Goal: Task Accomplishment & Management: Manage account settings

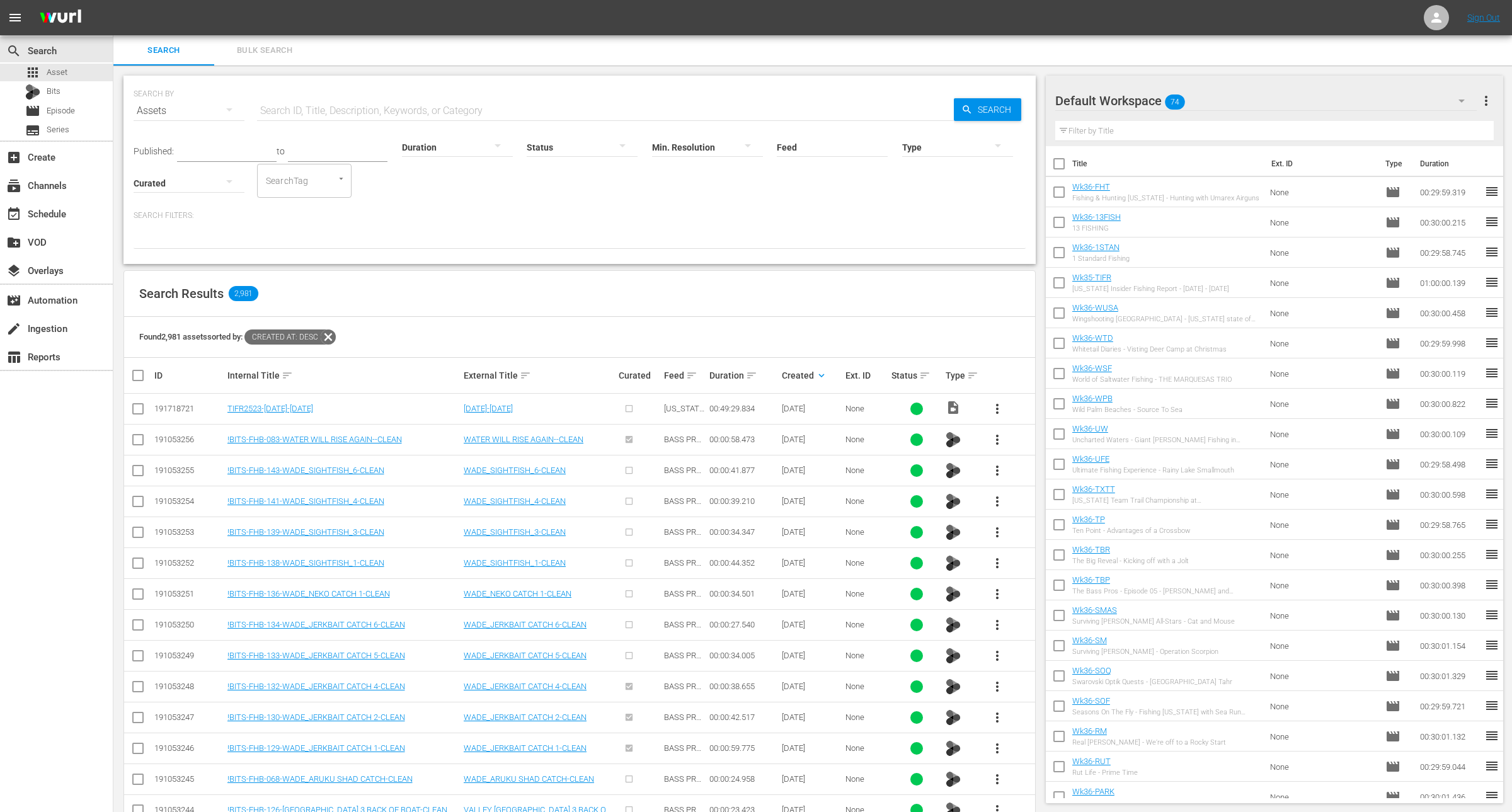
click at [995, 408] on span "more_vert" at bounding box center [997, 408] width 15 height 15
click at [1044, 442] on div "Workspace" at bounding box center [1066, 443] width 86 height 30
click at [1063, 195] on input "checkbox" at bounding box center [1059, 194] width 26 height 26
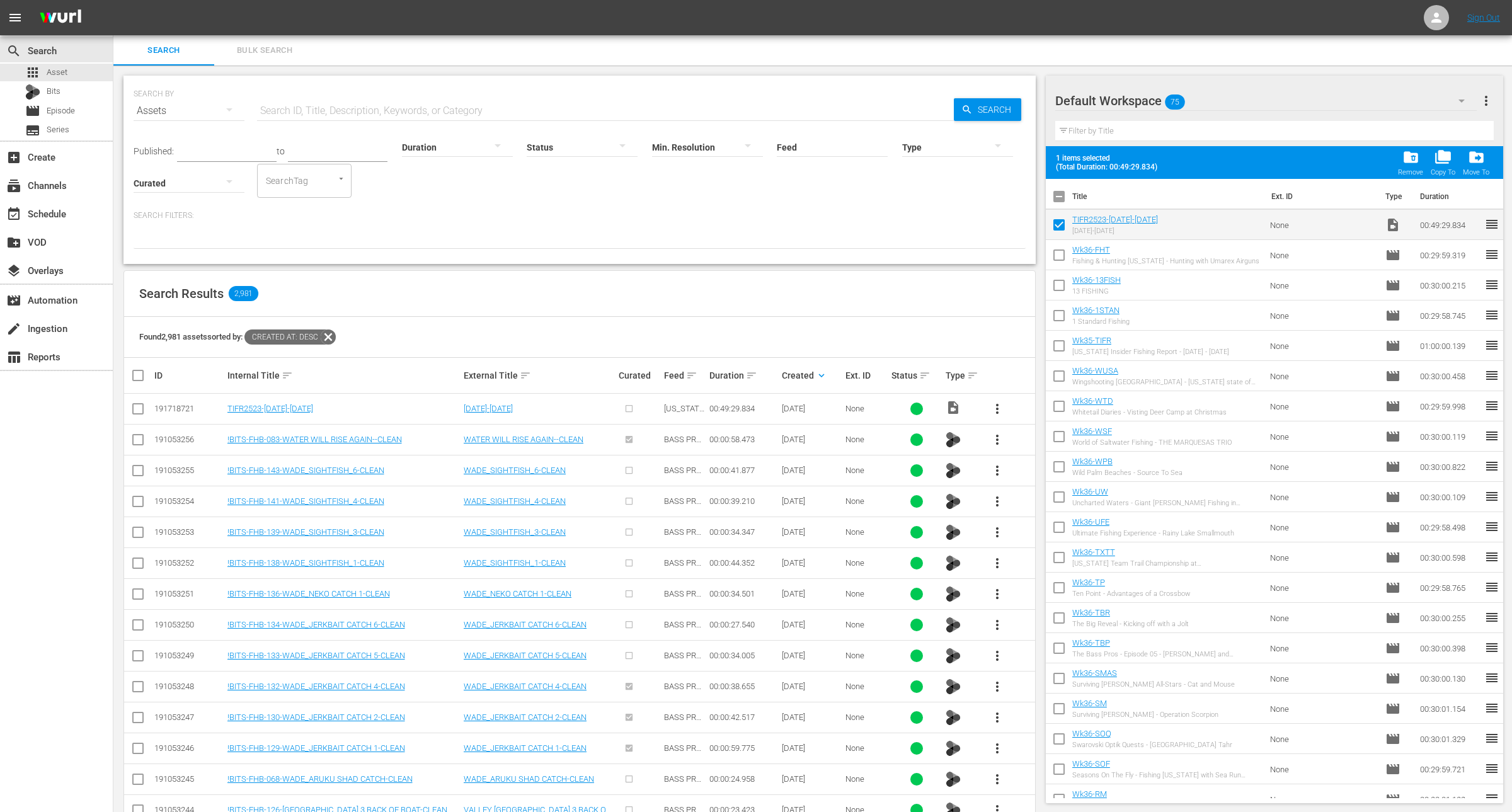
click at [1060, 220] on input "checkbox" at bounding box center [1059, 226] width 26 height 26
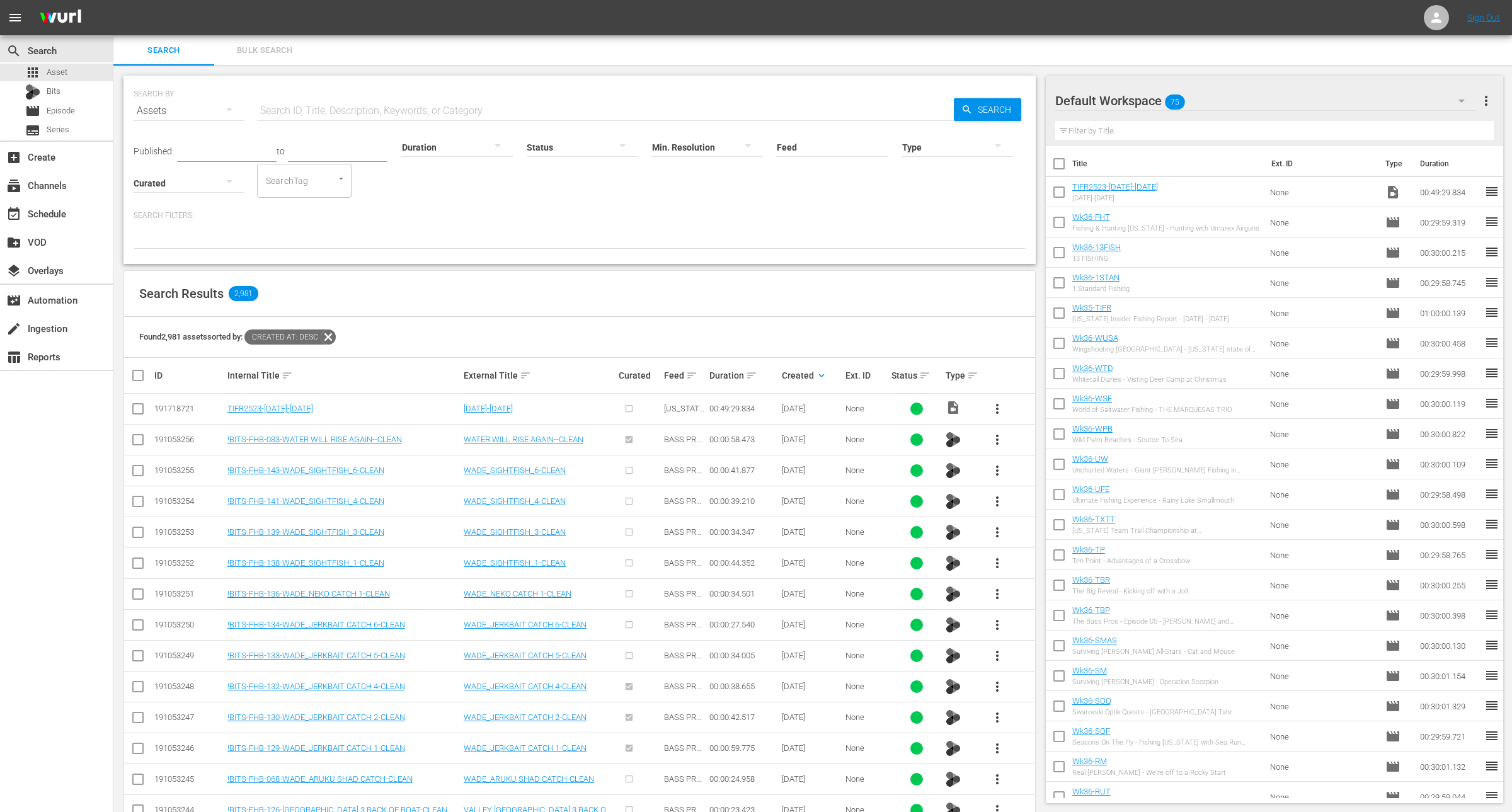
click at [1055, 196] on input "checkbox" at bounding box center [1059, 194] width 26 height 26
checkbox input "true"
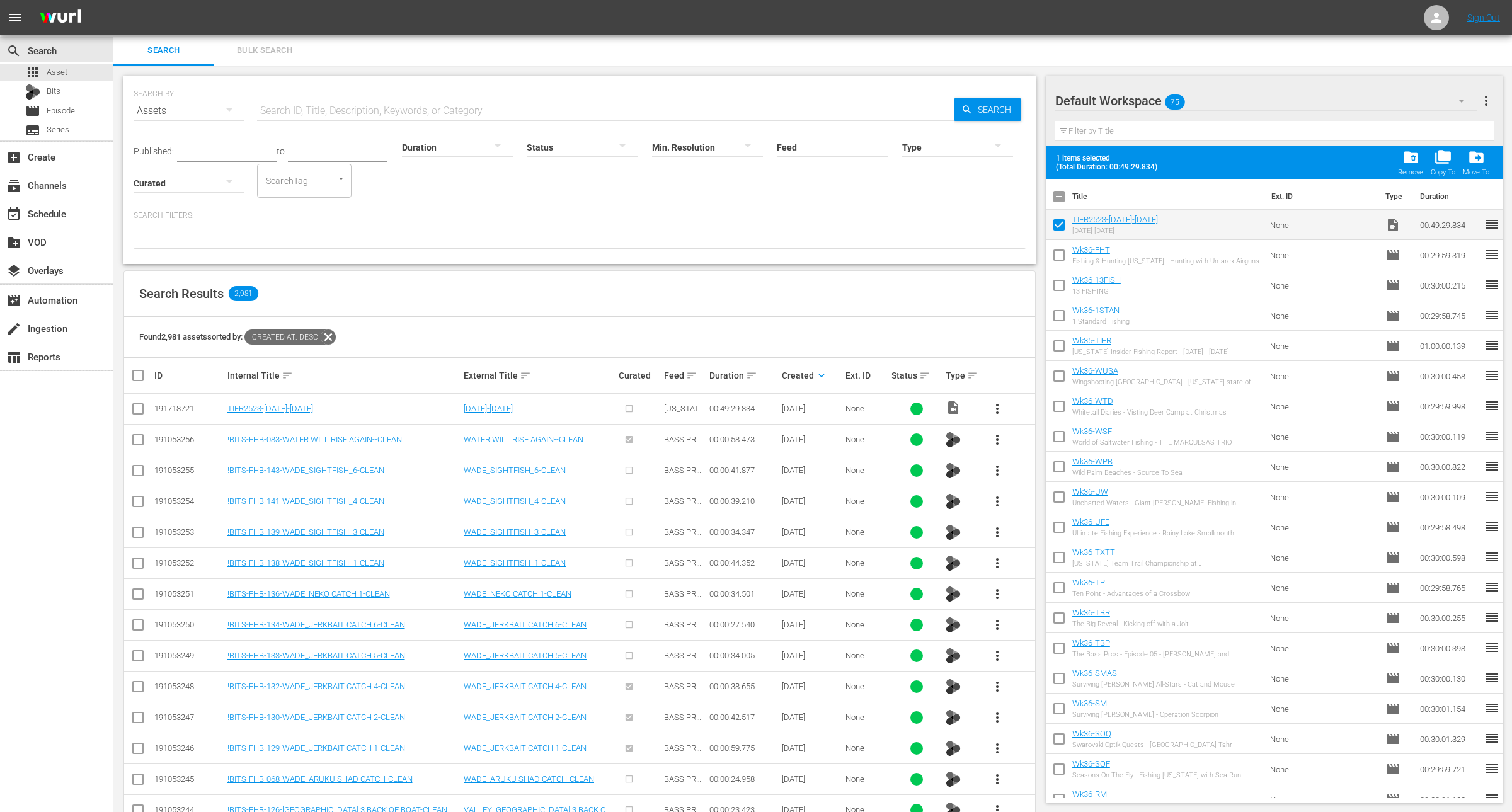
click at [421, 147] on div at bounding box center [458, 146] width 111 height 35
click at [431, 243] on div "5-10m" at bounding box center [442, 246] width 111 height 20
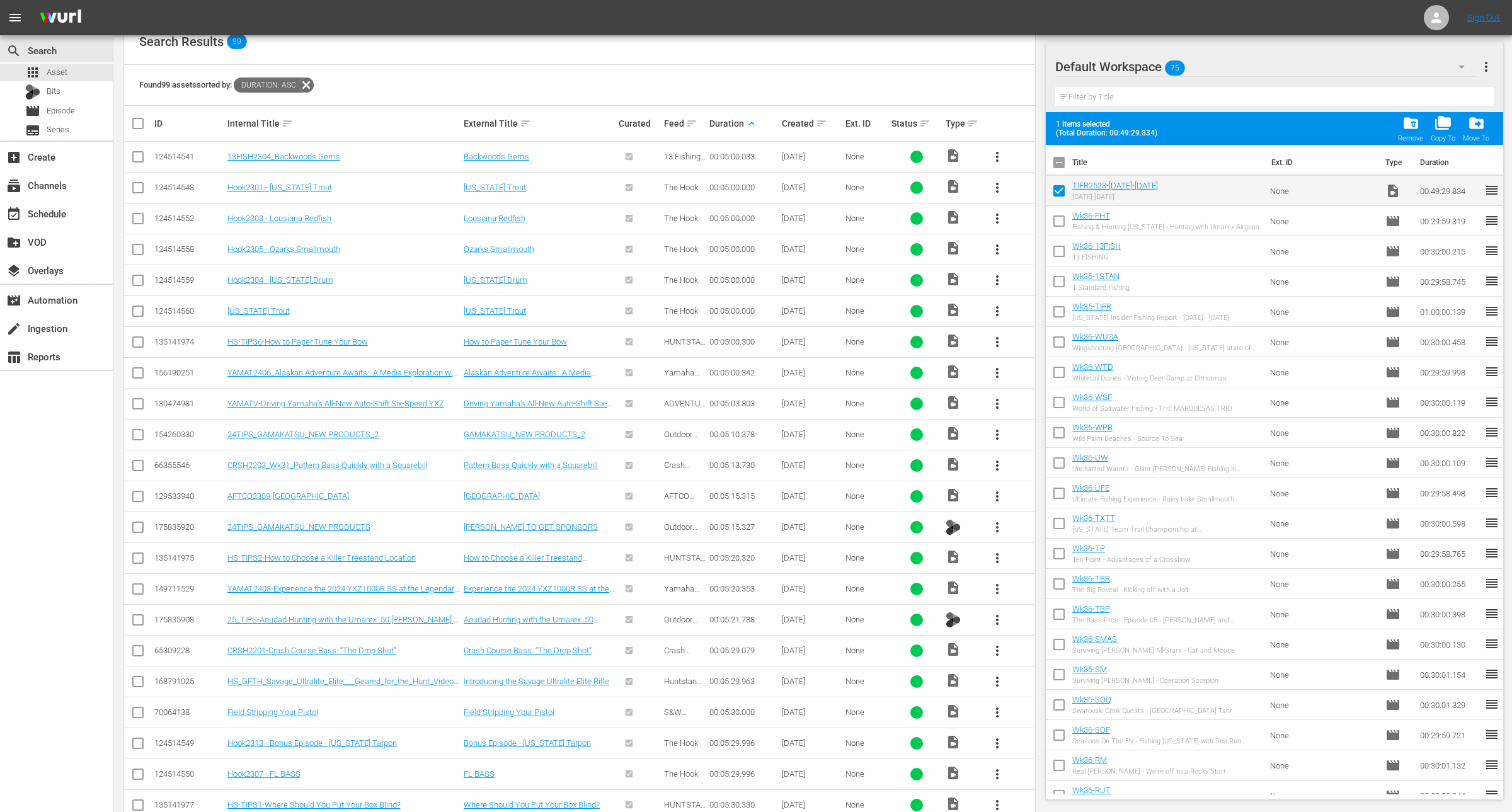
scroll to position [283, 0]
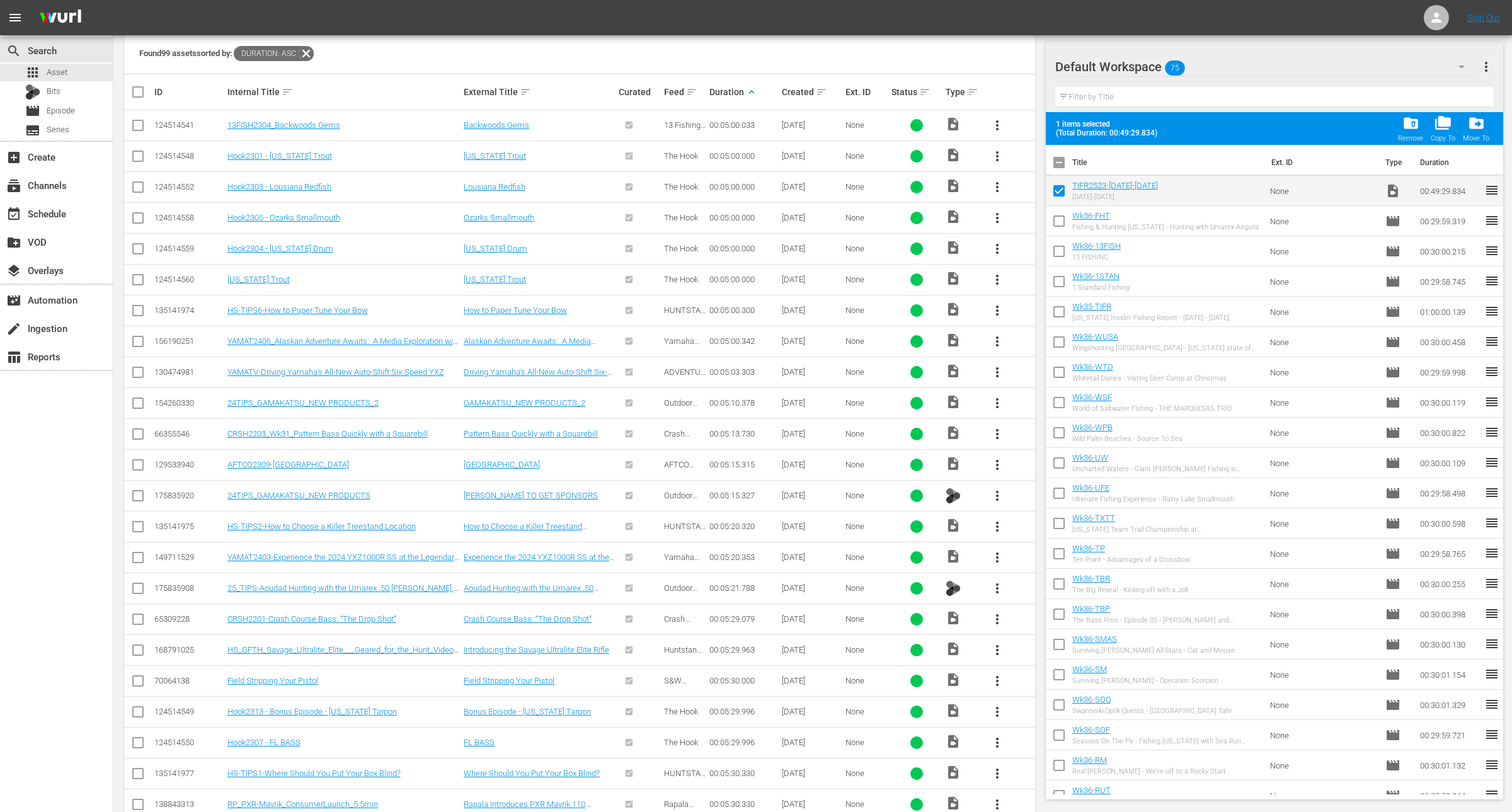
click at [989, 799] on button "more_vert" at bounding box center [997, 804] width 30 height 30
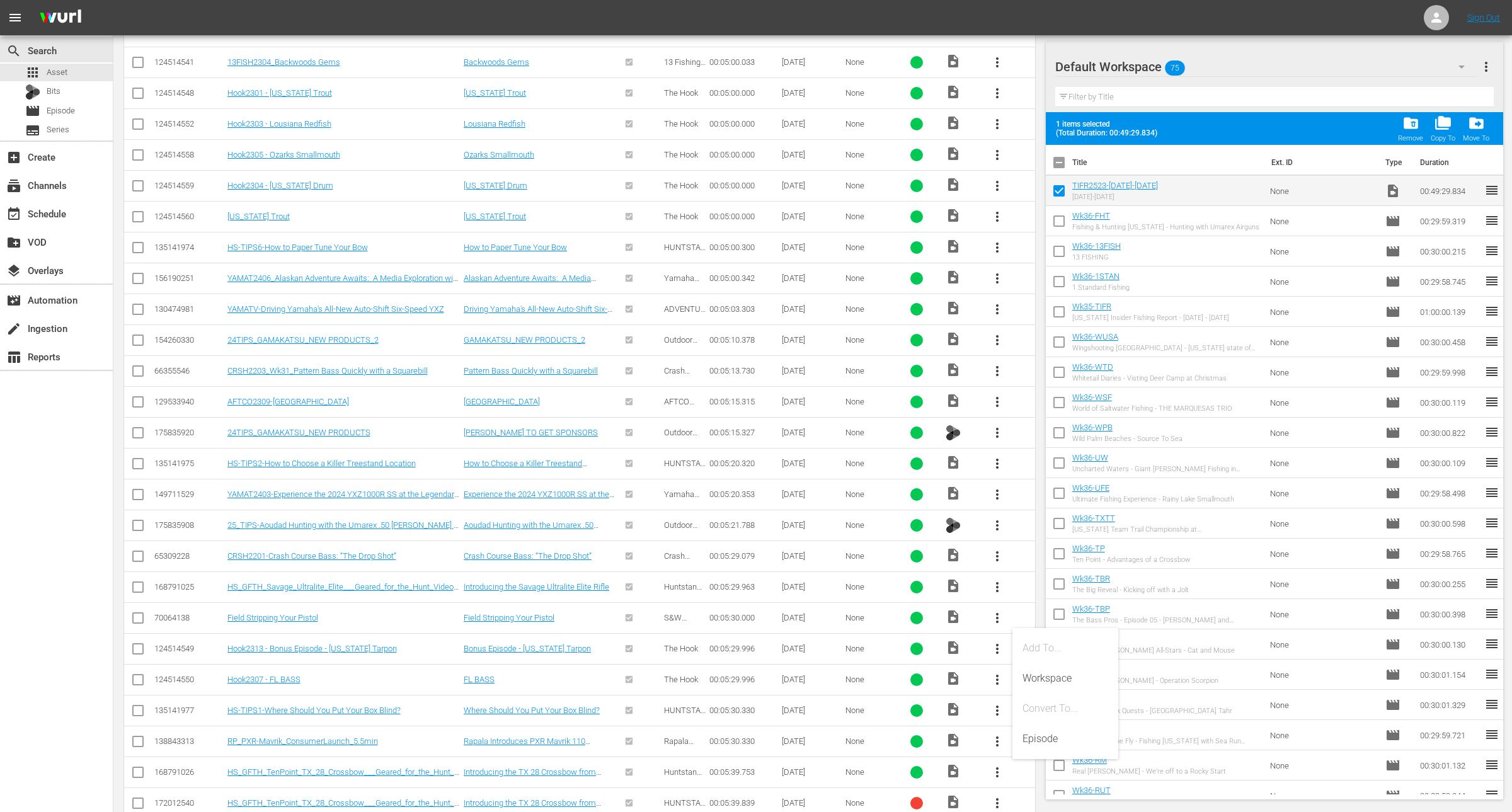
scroll to position [353, 0]
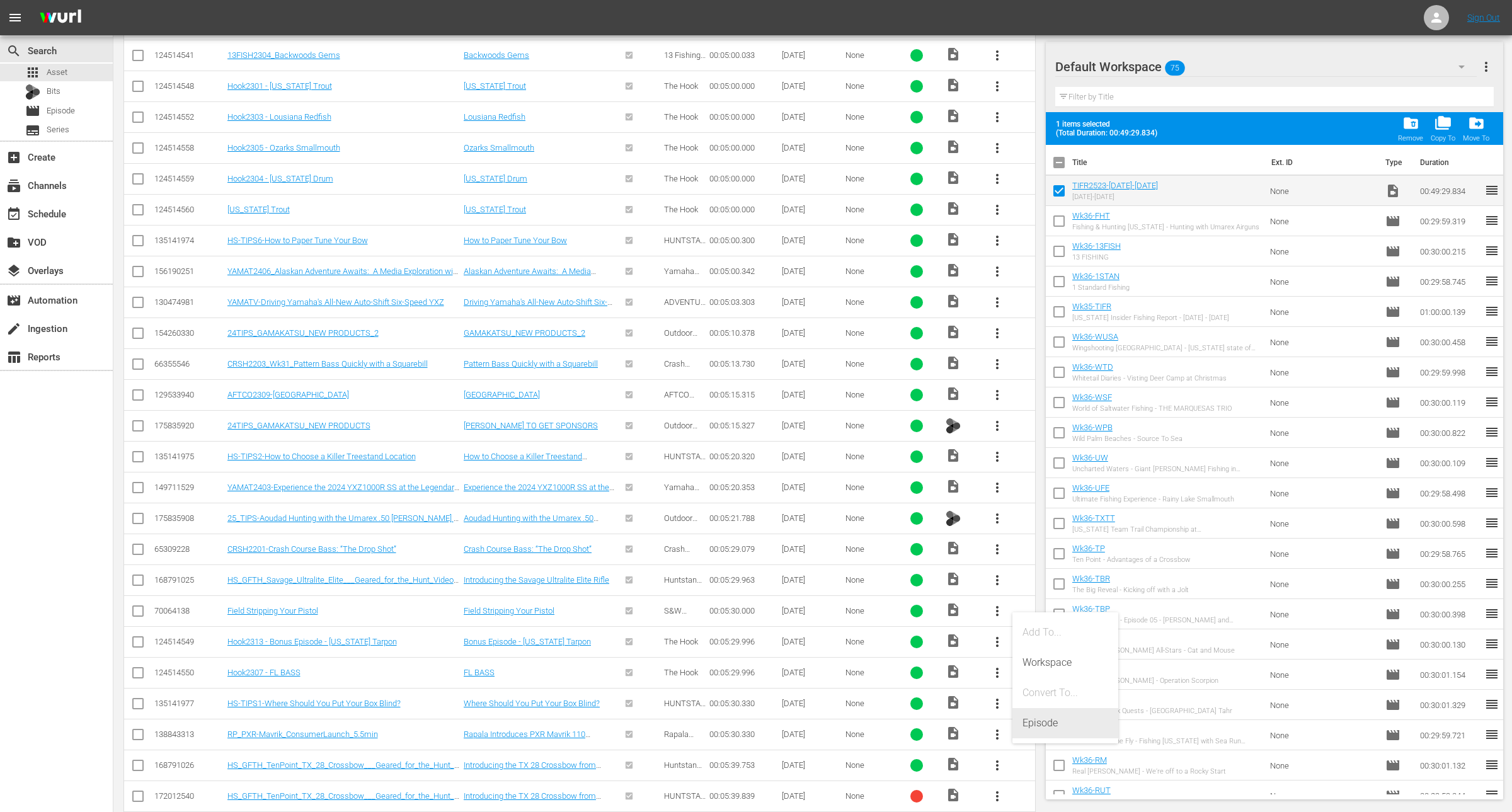
click at [1044, 720] on div "Episode" at bounding box center [1066, 723] width 86 height 30
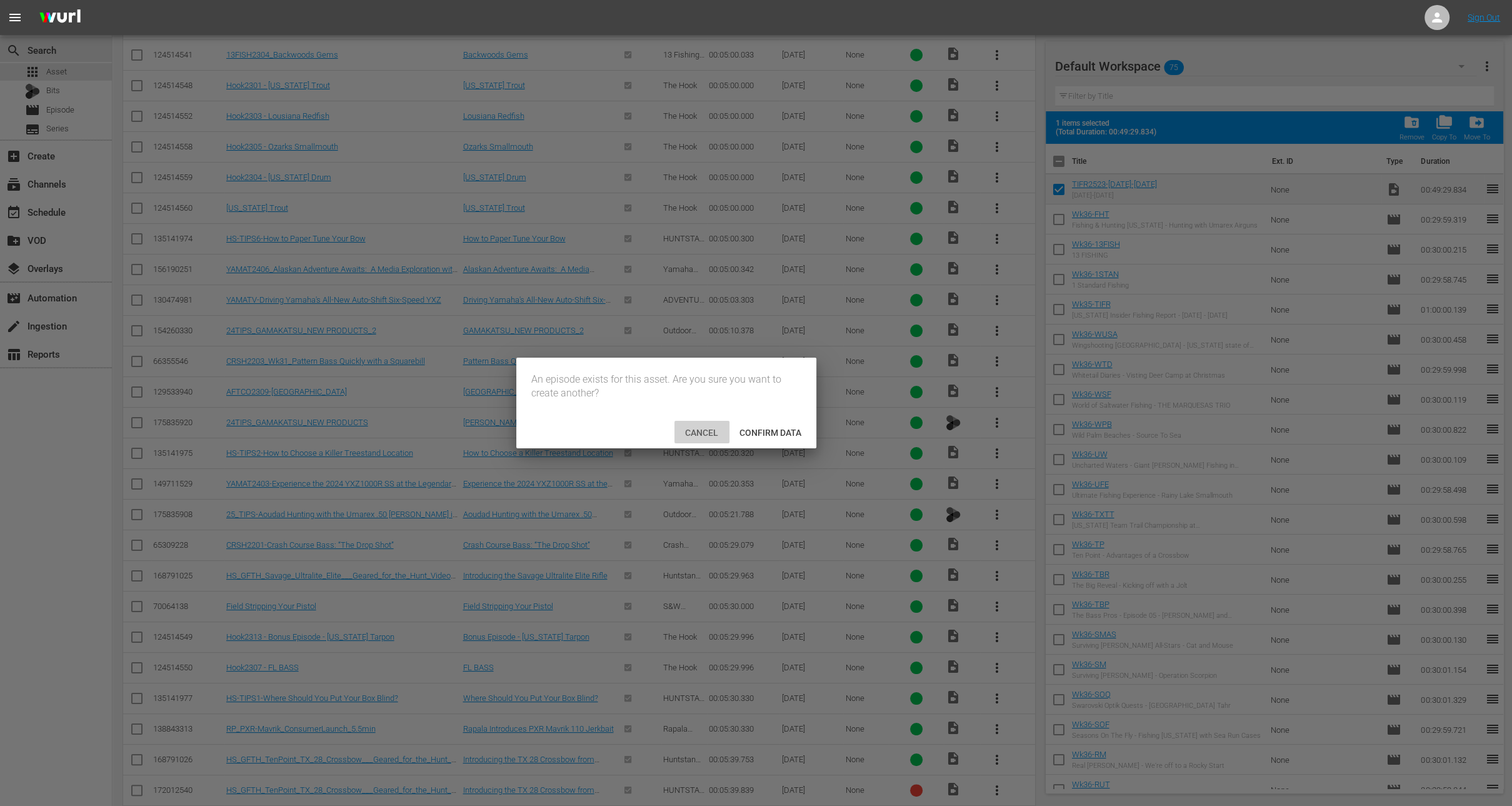
click at [676, 433] on span "Cancel" at bounding box center [701, 433] width 53 height 10
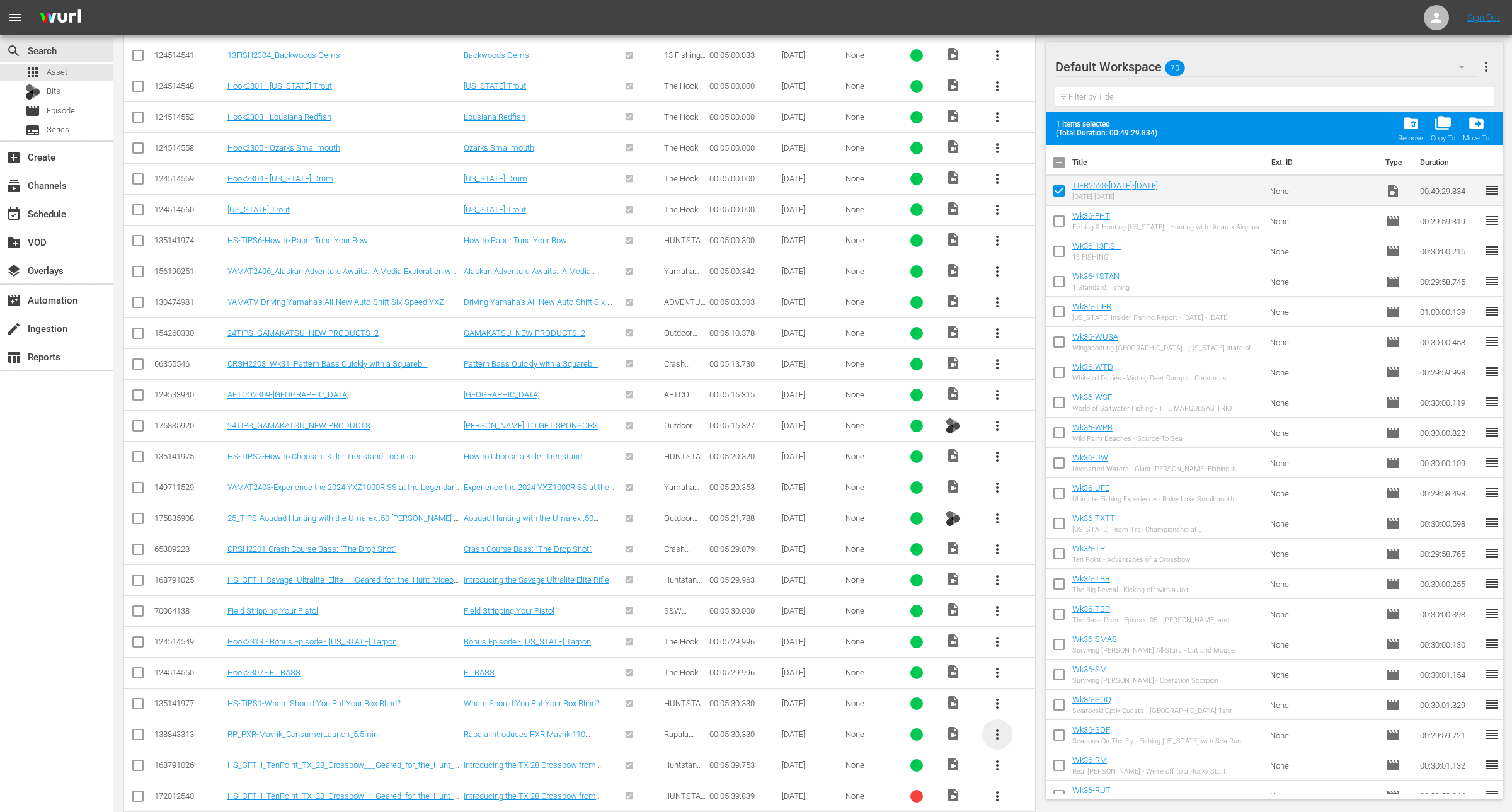
click at [1001, 727] on span "more_vert" at bounding box center [997, 734] width 15 height 15
click at [1054, 659] on div "Workspace" at bounding box center [1066, 663] width 86 height 30
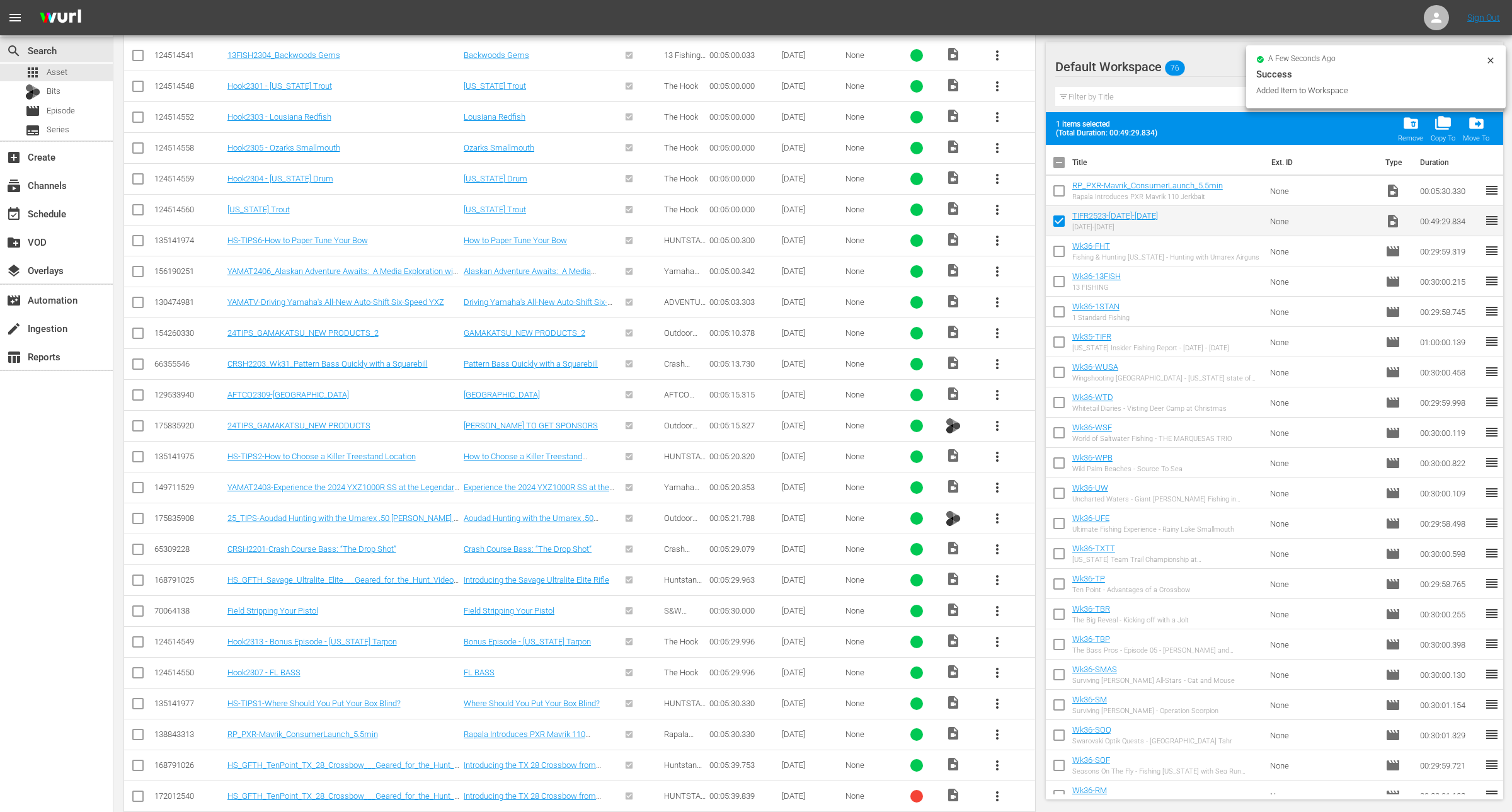
click at [1059, 198] on input "checkbox" at bounding box center [1059, 193] width 26 height 26
checkbox input "true"
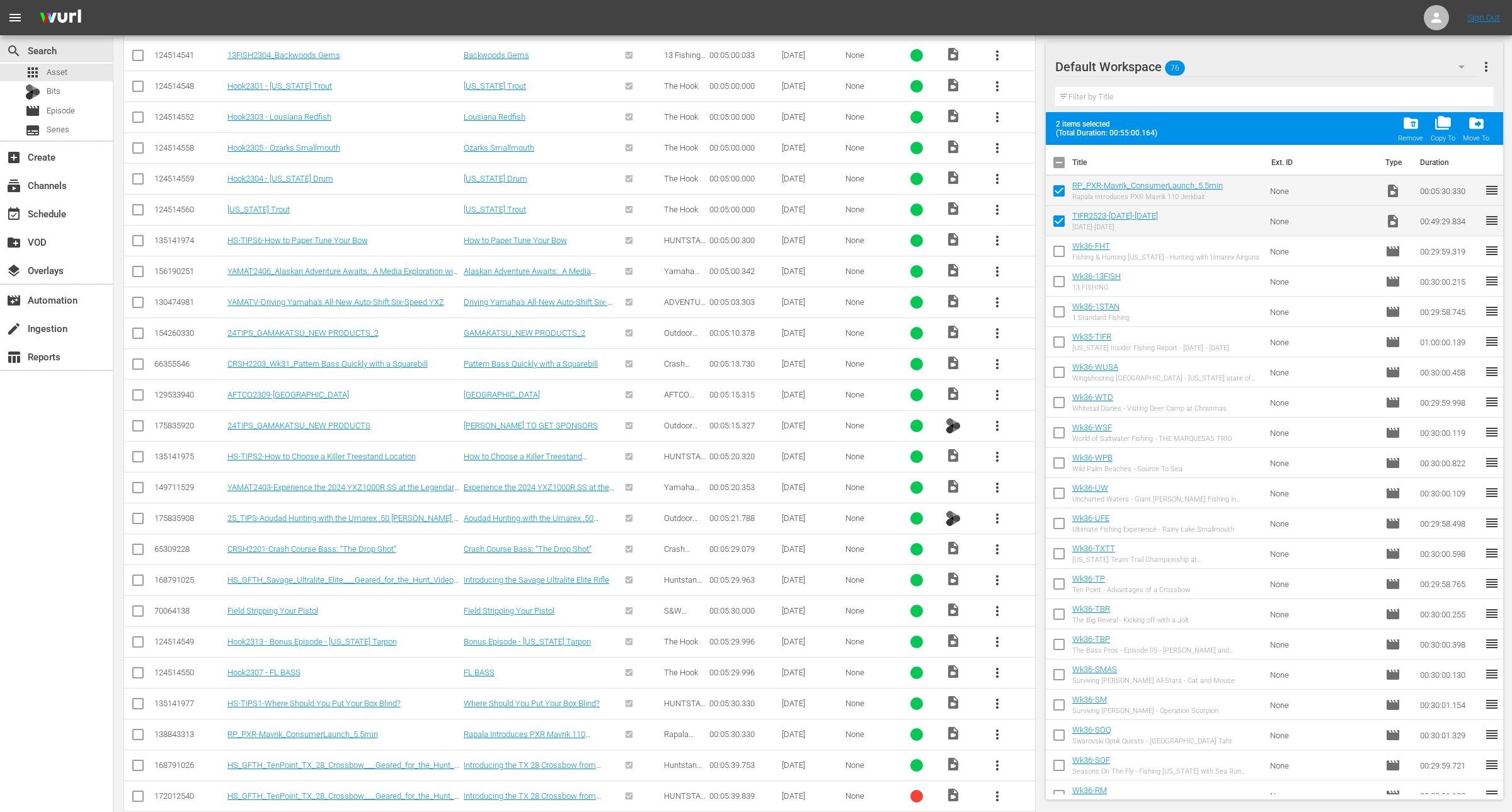
click at [991, 577] on span "more_vert" at bounding box center [997, 580] width 15 height 15
click at [1046, 608] on div "Workspace" at bounding box center [1066, 609] width 86 height 30
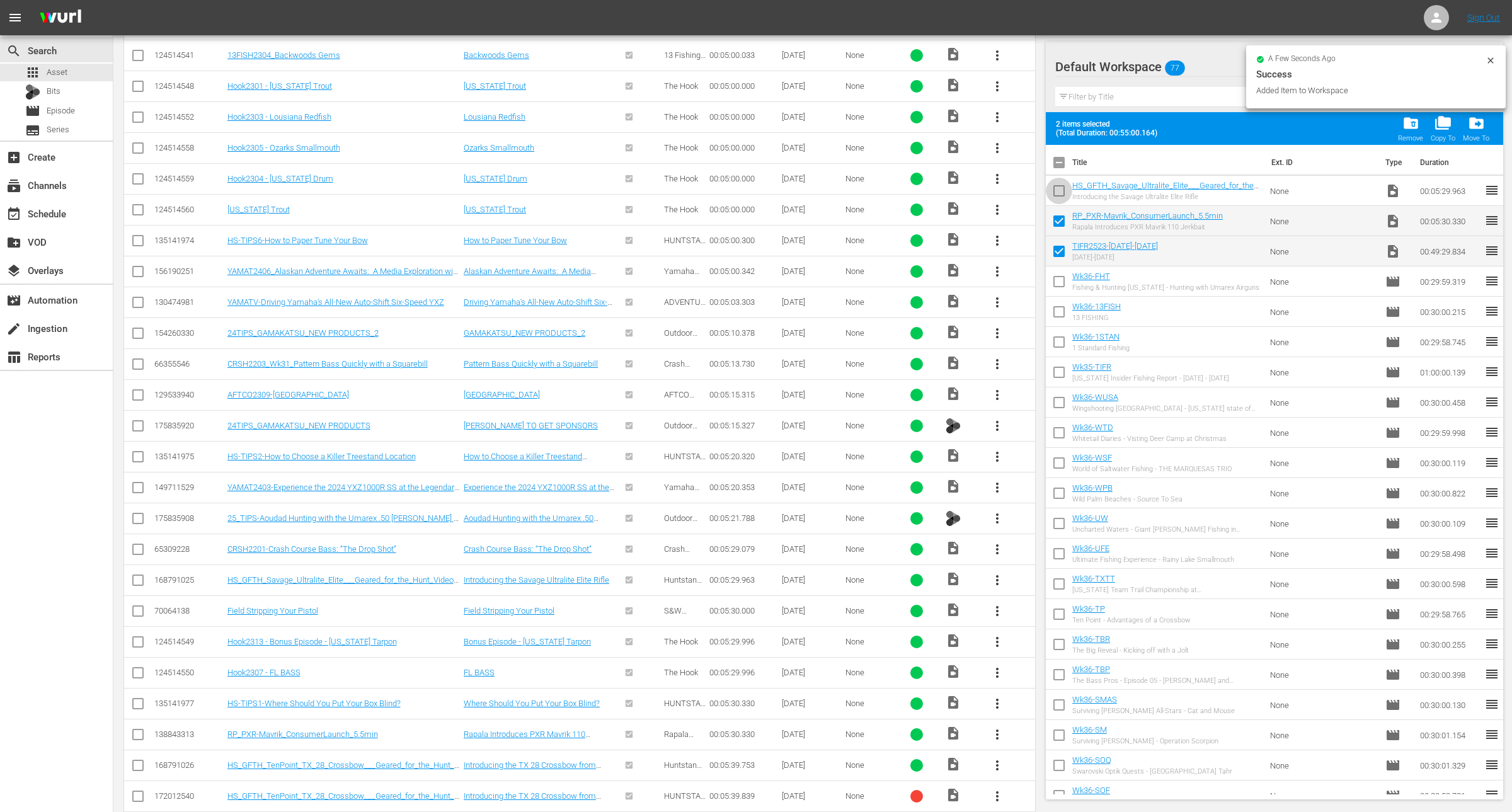
click at [1059, 191] on input "checkbox" at bounding box center [1059, 193] width 26 height 26
checkbox input "true"
click at [1058, 216] on input "checkbox" at bounding box center [1059, 223] width 26 height 26
checkbox input "false"
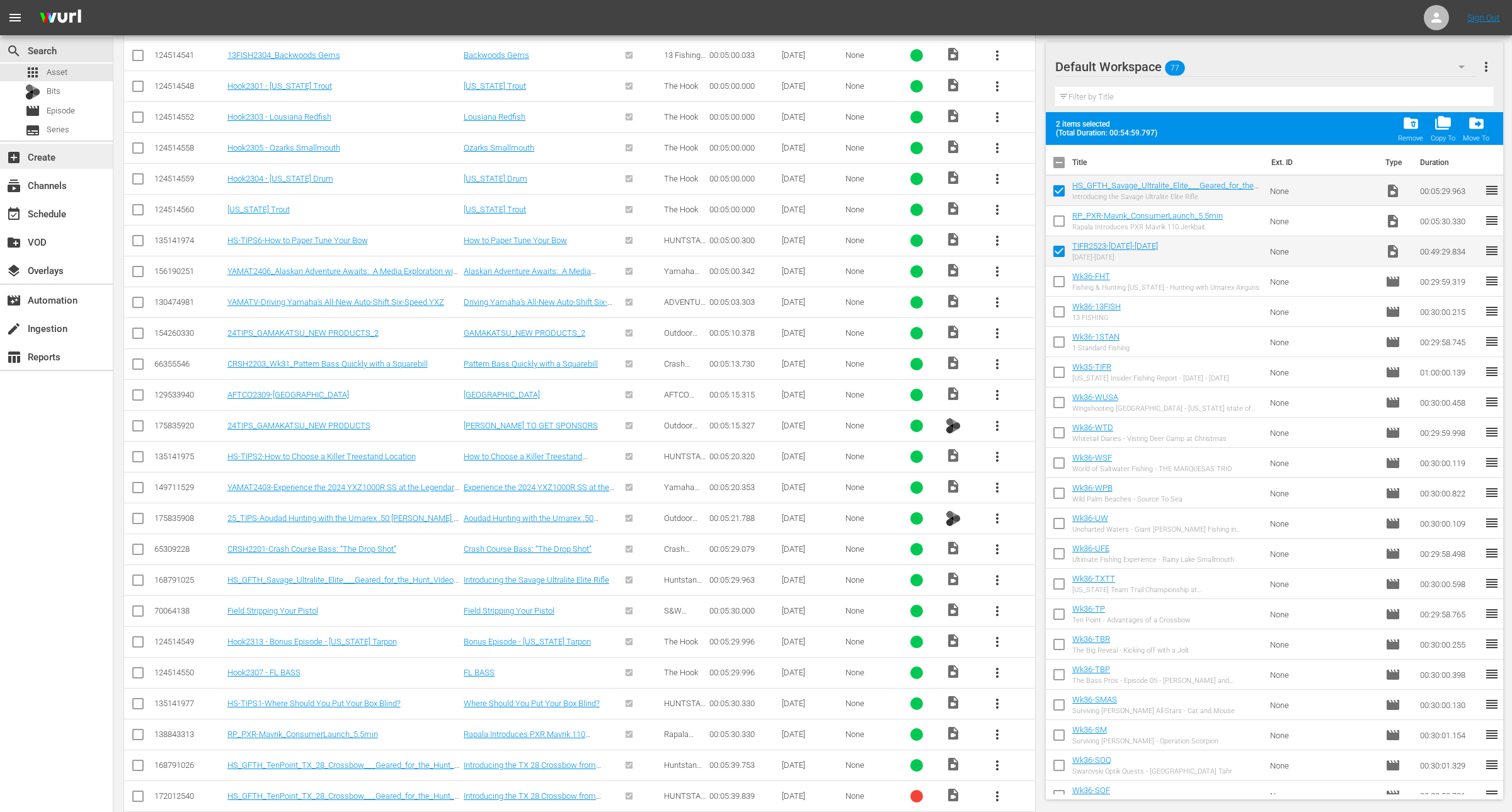
click at [59, 164] on div "add_box Create" at bounding box center [57, 156] width 113 height 25
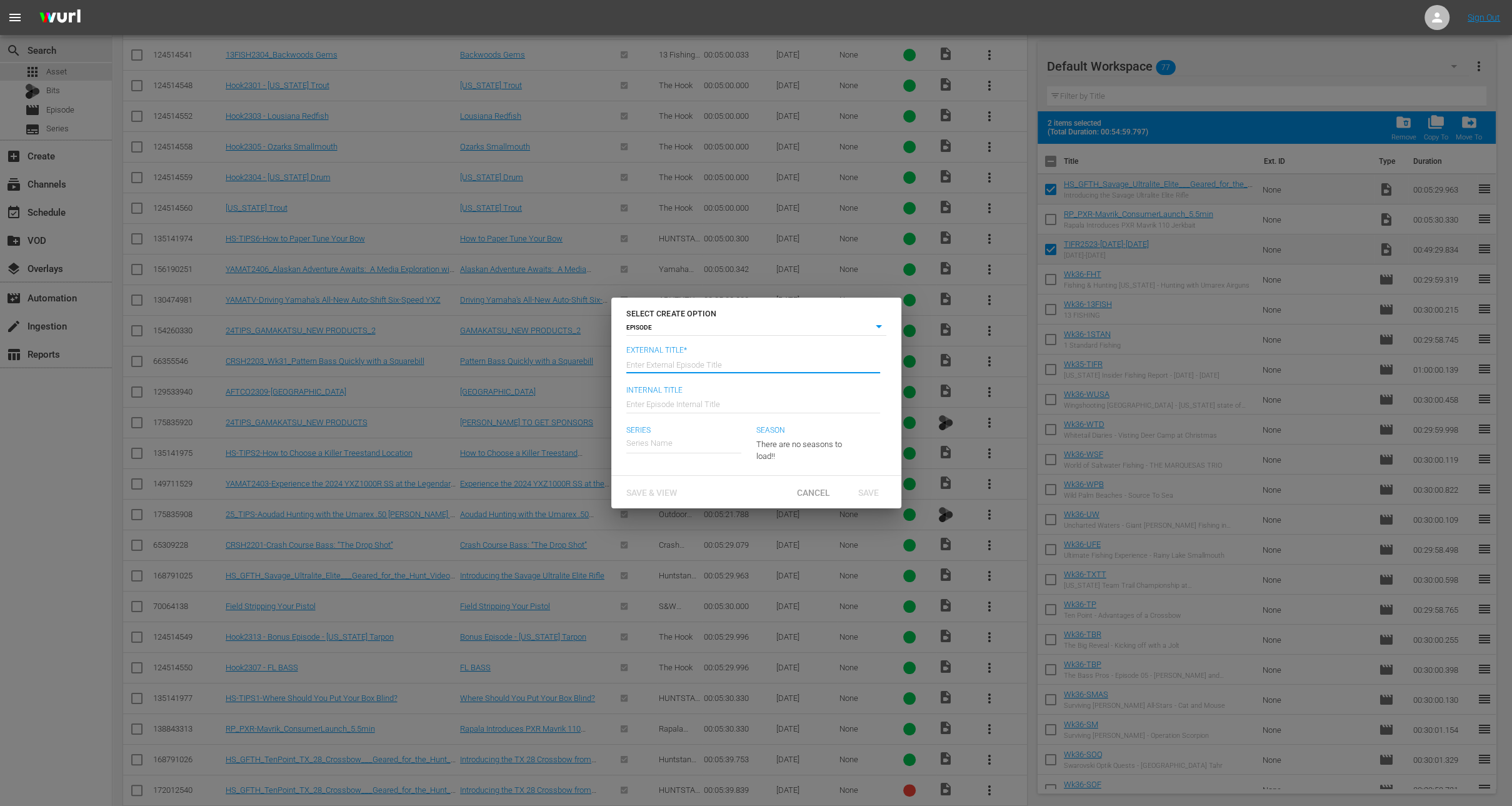
click at [657, 369] on input "text" at bounding box center [754, 363] width 254 height 30
type input "[US_STATE] Insider Fishing Report - [DATE]-[DATE]"
type input "Wk36-TIFR"
click at [699, 481] on div "[US_STATE] Insider Fishing Report" at bounding box center [694, 478] width 119 height 30
type input "[US_STATE] Insider Fishing Report"
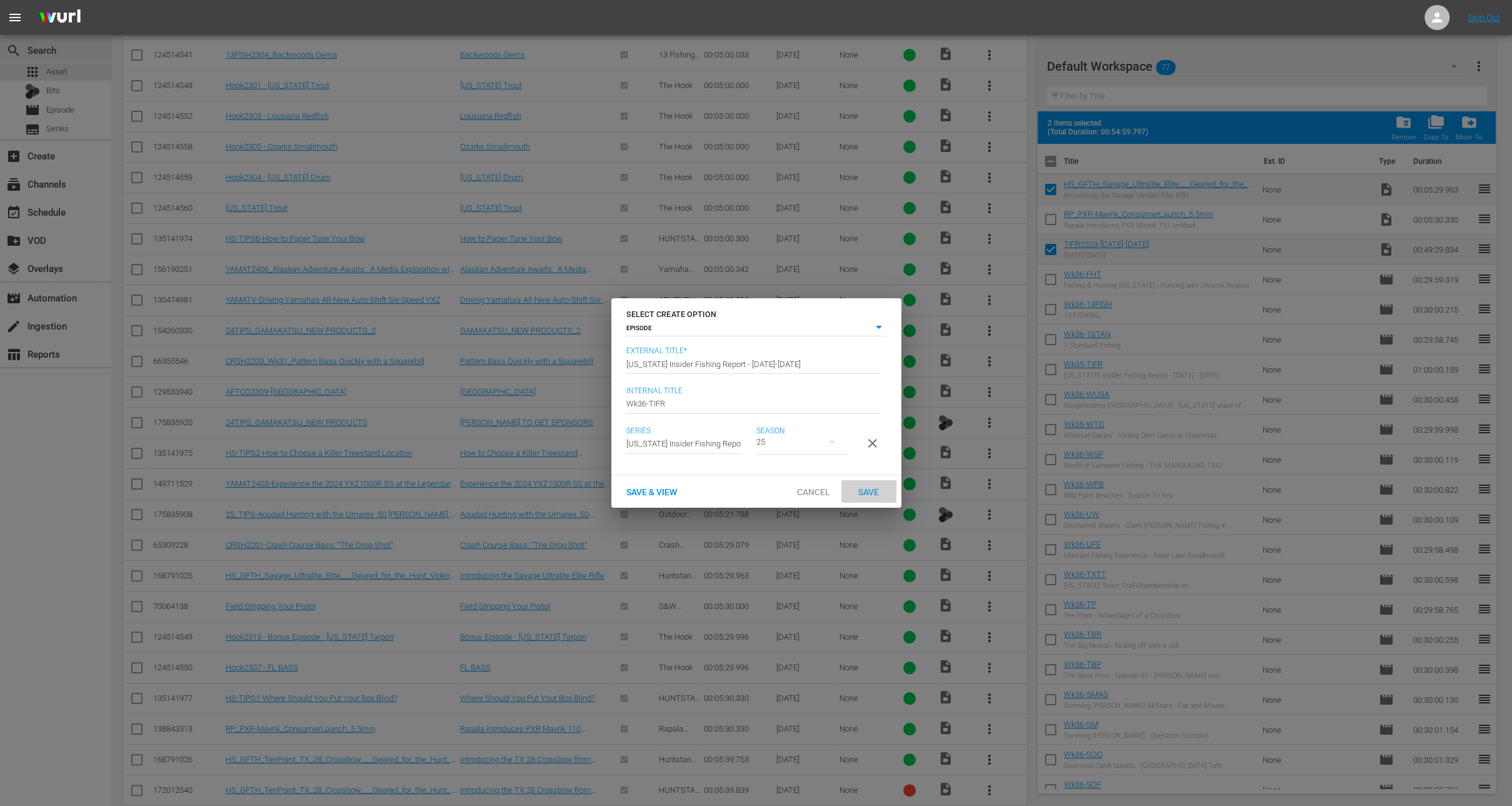
click at [863, 497] on span "Save" at bounding box center [869, 492] width 41 height 10
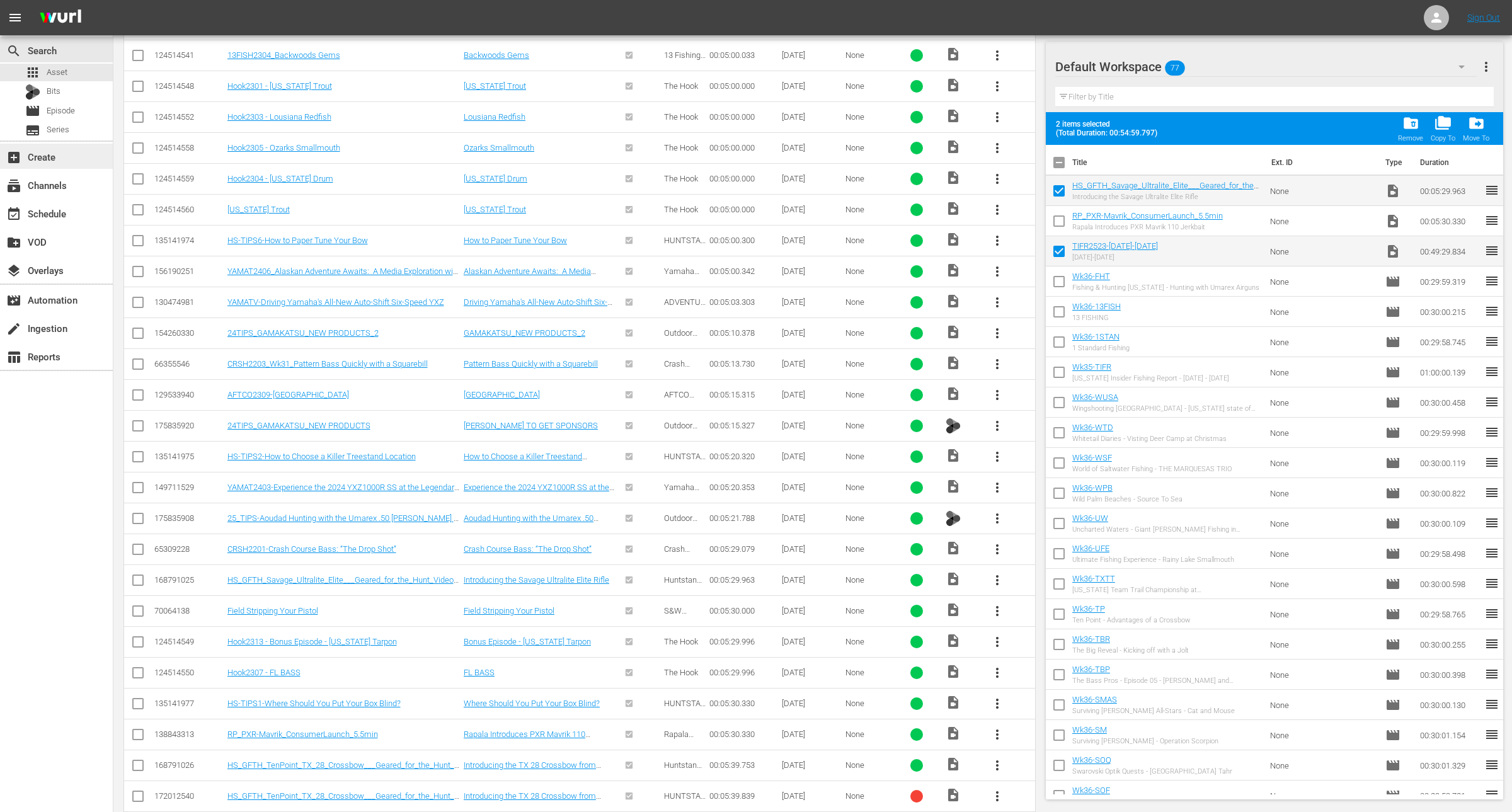
click at [55, 156] on div "add_box Create" at bounding box center [35, 155] width 70 height 12
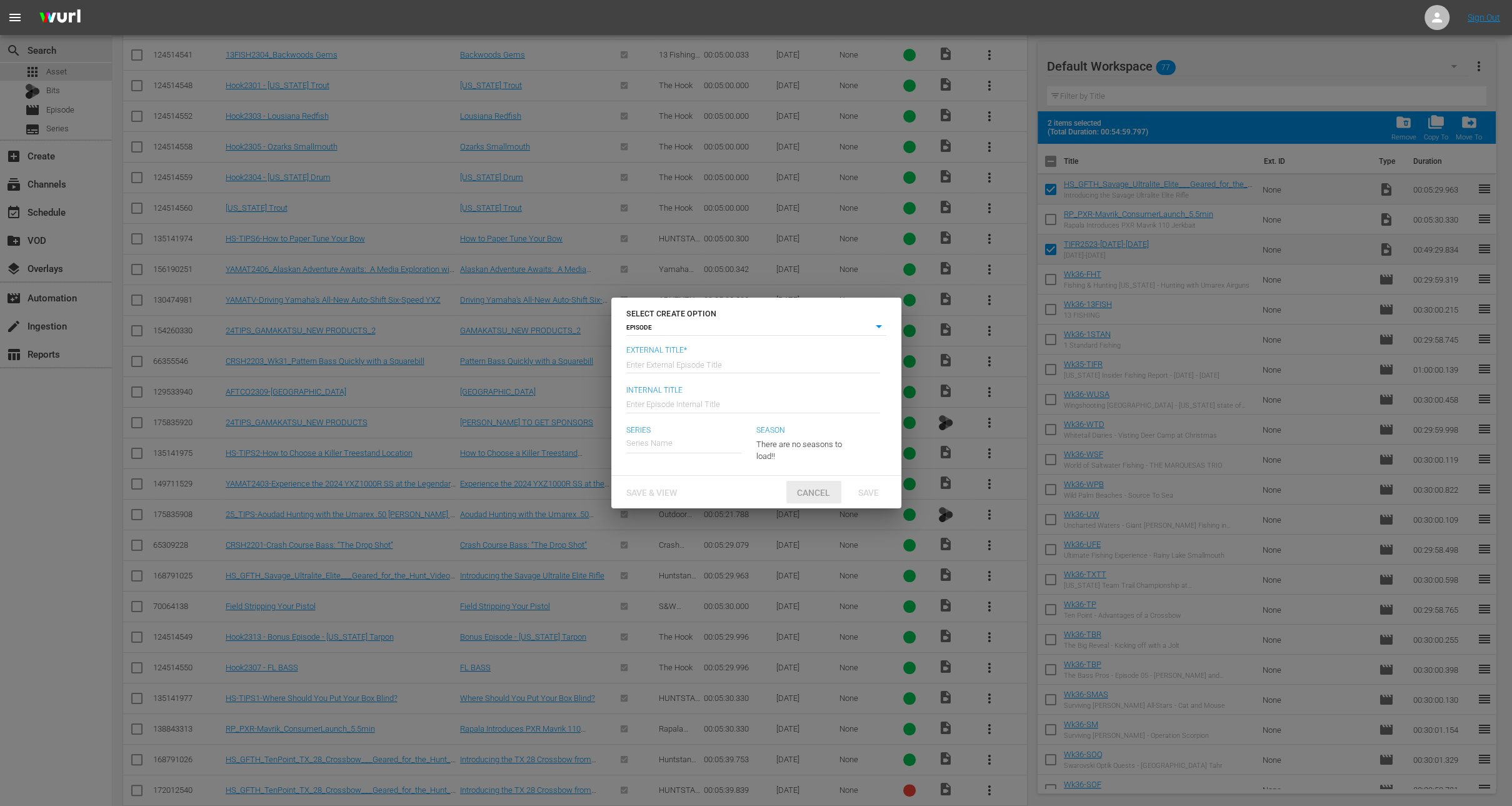
click at [816, 498] on div "Cancel" at bounding box center [814, 492] width 55 height 23
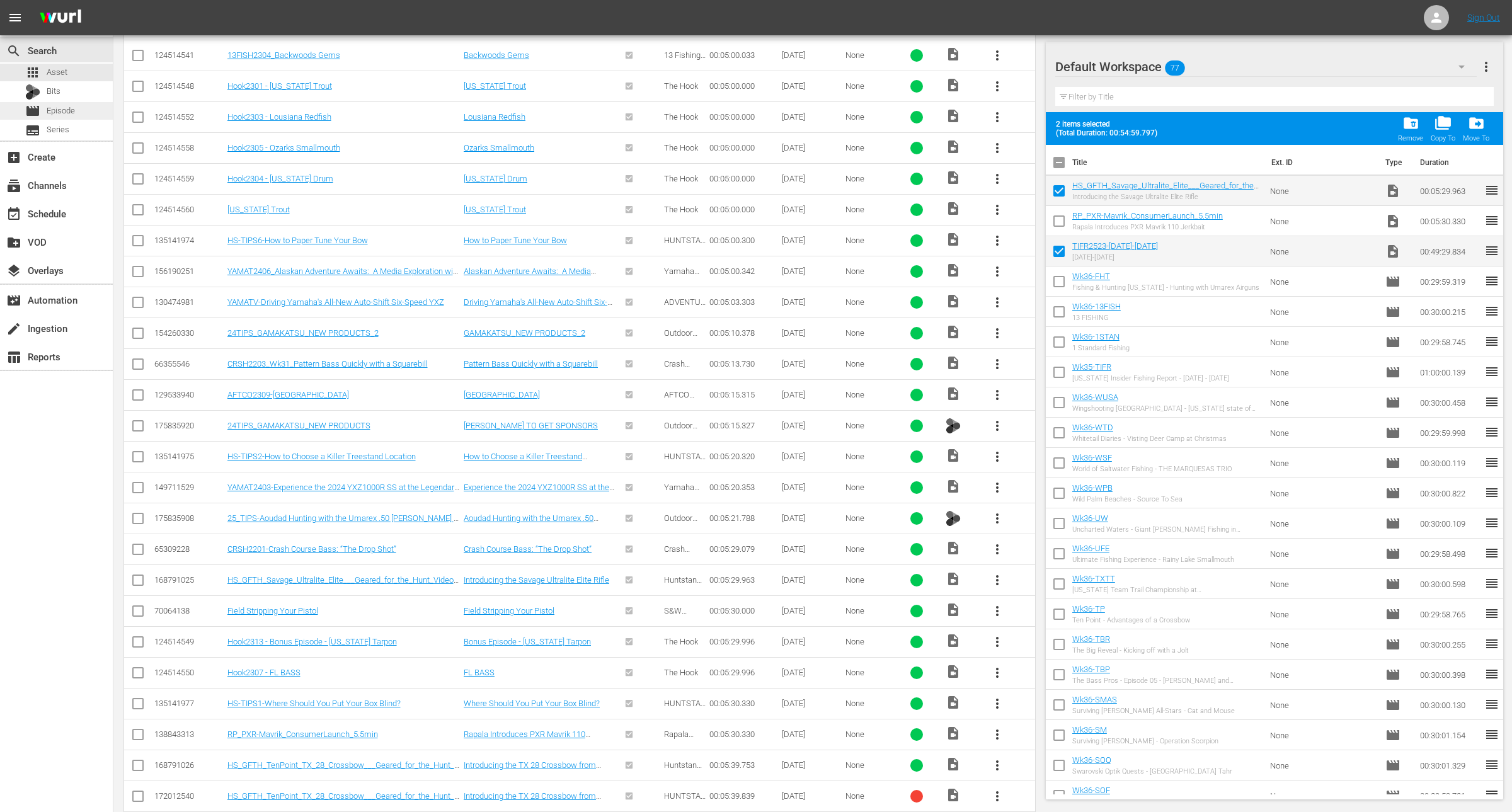
click at [70, 114] on span "Episode" at bounding box center [61, 110] width 28 height 13
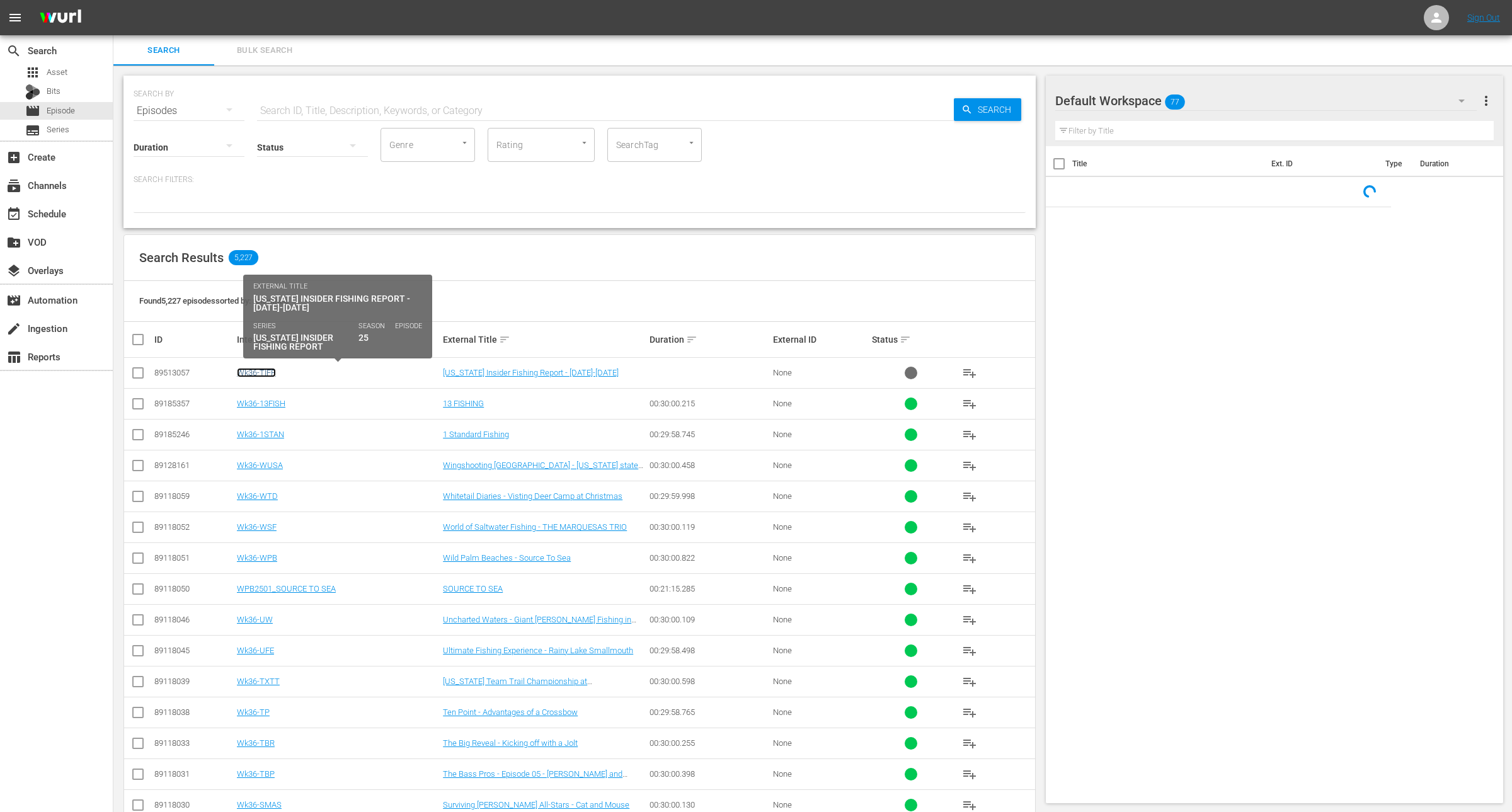
click at [259, 371] on link "Wk36-TIFR" at bounding box center [257, 373] width 39 height 10
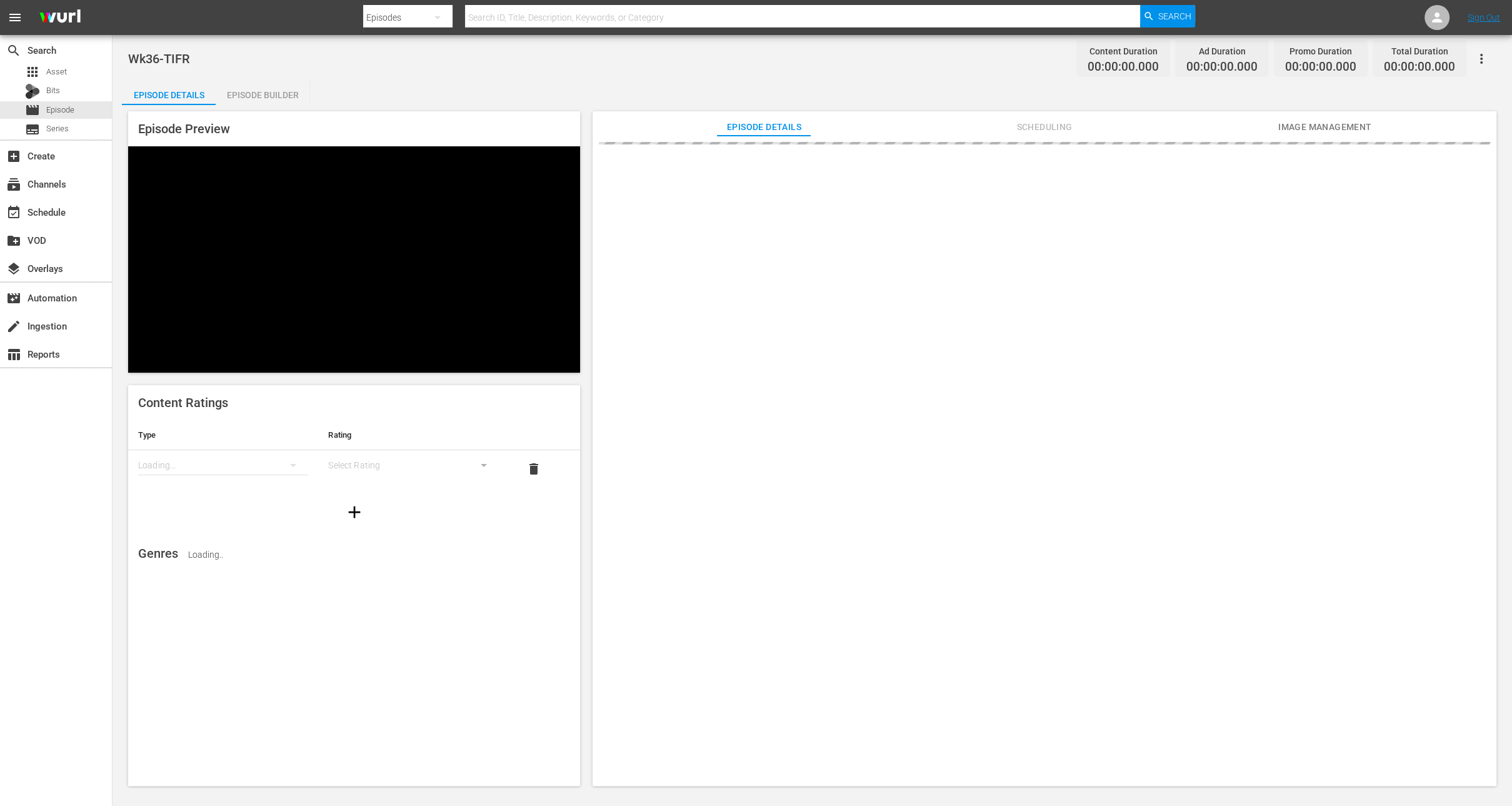
click at [271, 94] on div "Episode Builder" at bounding box center [262, 95] width 94 height 30
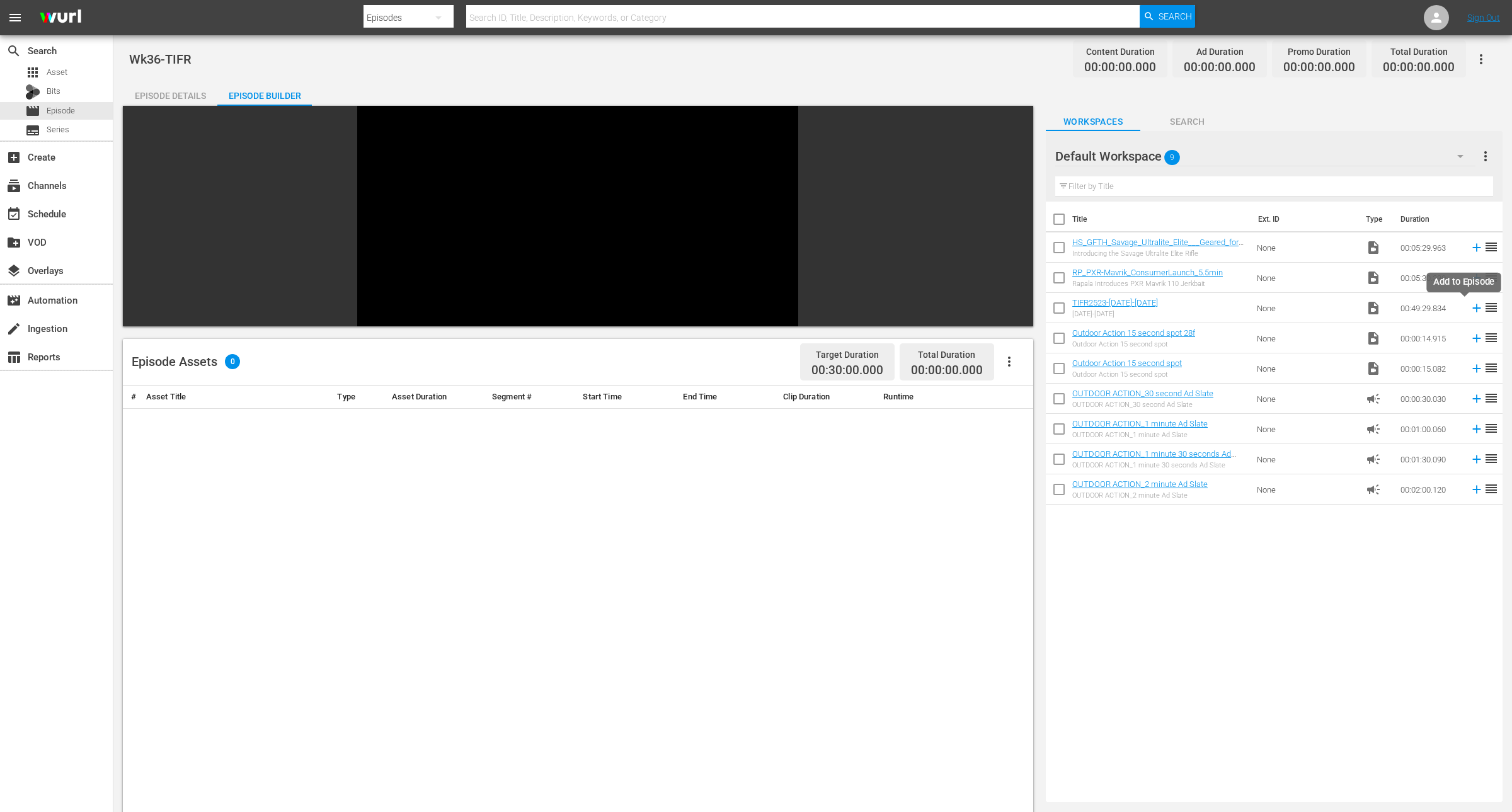
click at [1470, 306] on icon at bounding box center [1477, 308] width 14 height 14
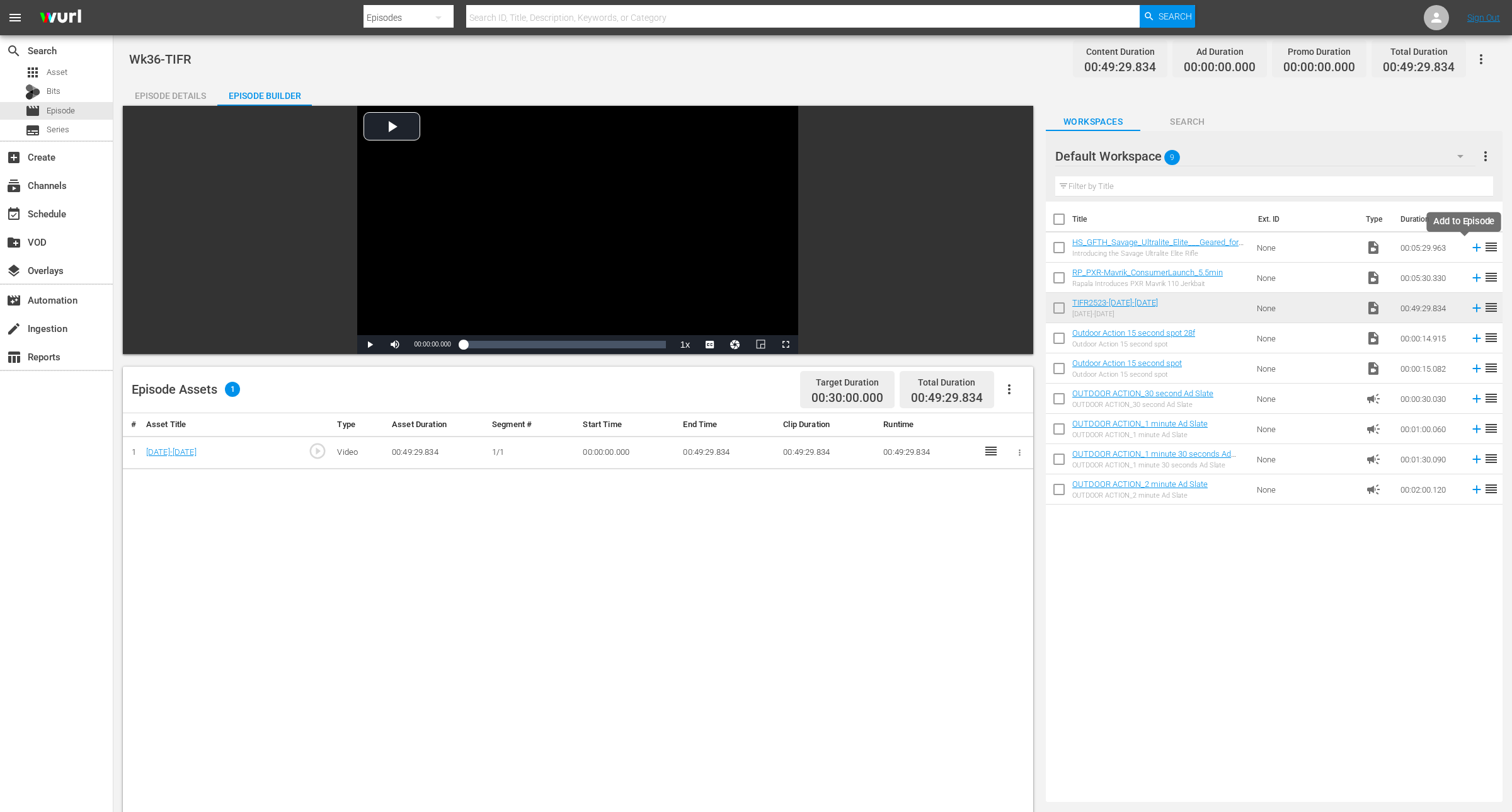
click at [1473, 247] on icon at bounding box center [1477, 248] width 8 height 8
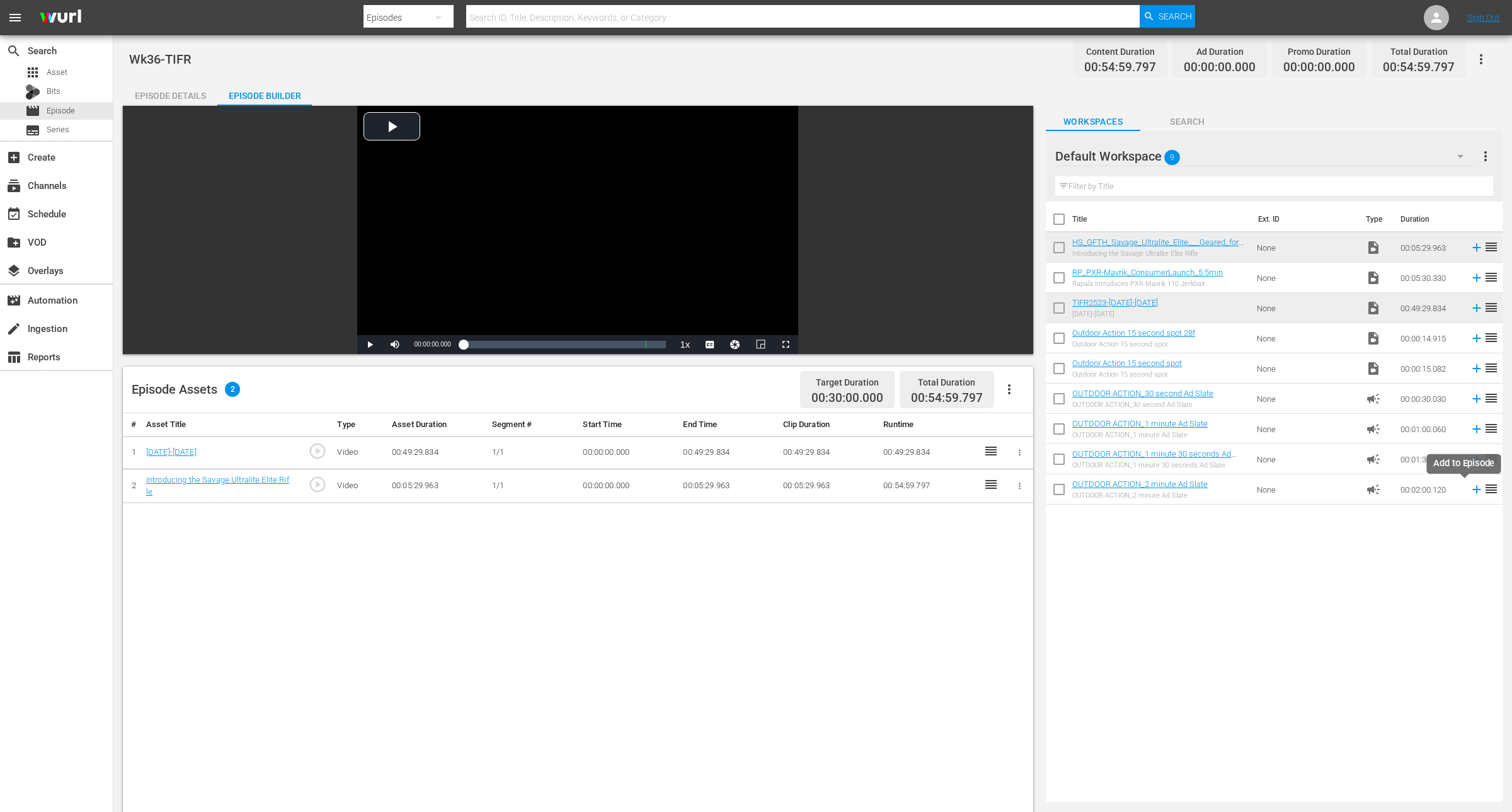
click at [1470, 493] on icon at bounding box center [1477, 489] width 14 height 14
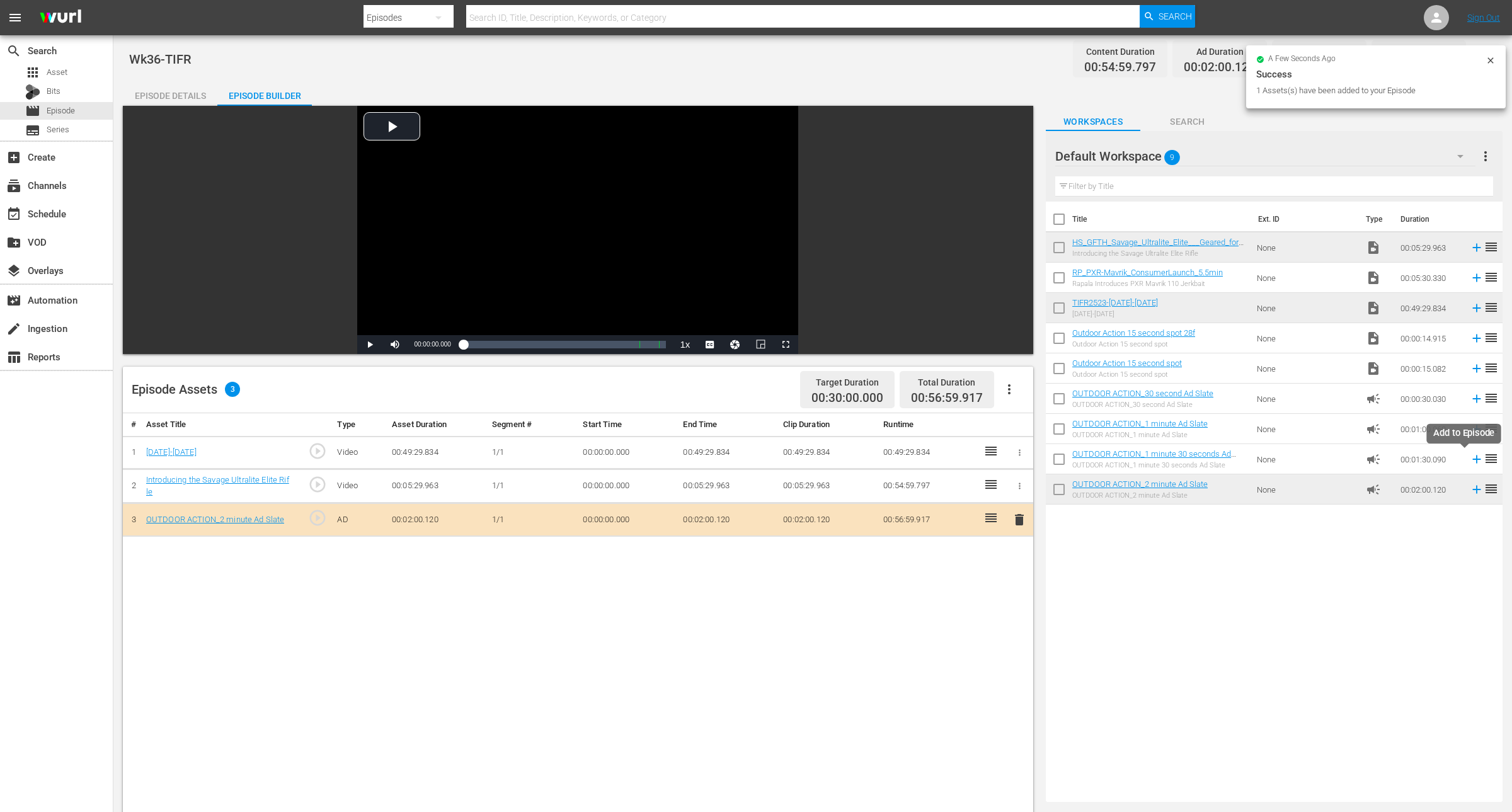
click at [1470, 458] on icon at bounding box center [1477, 459] width 14 height 14
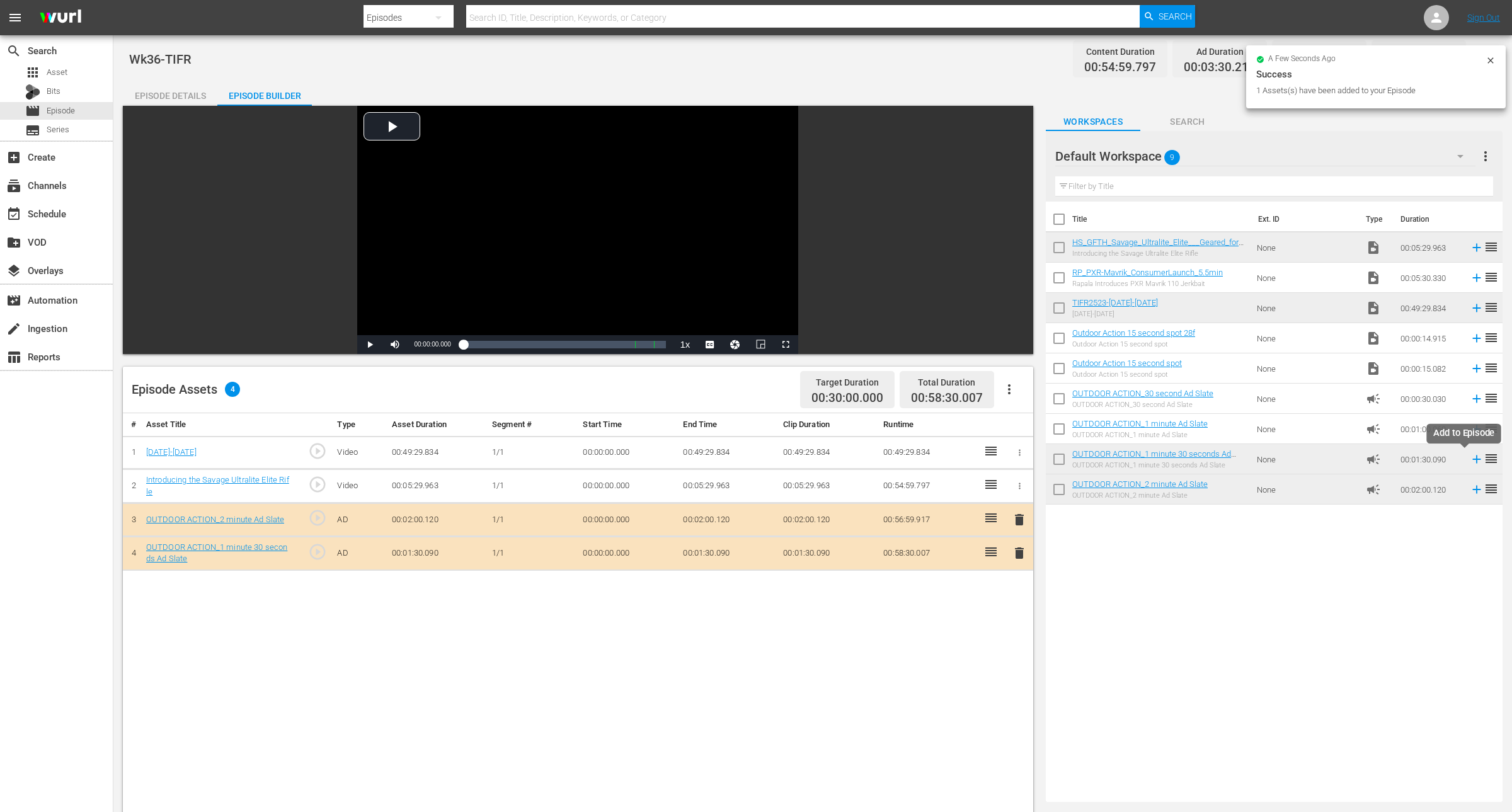
click at [1470, 458] on icon at bounding box center [1477, 459] width 14 height 14
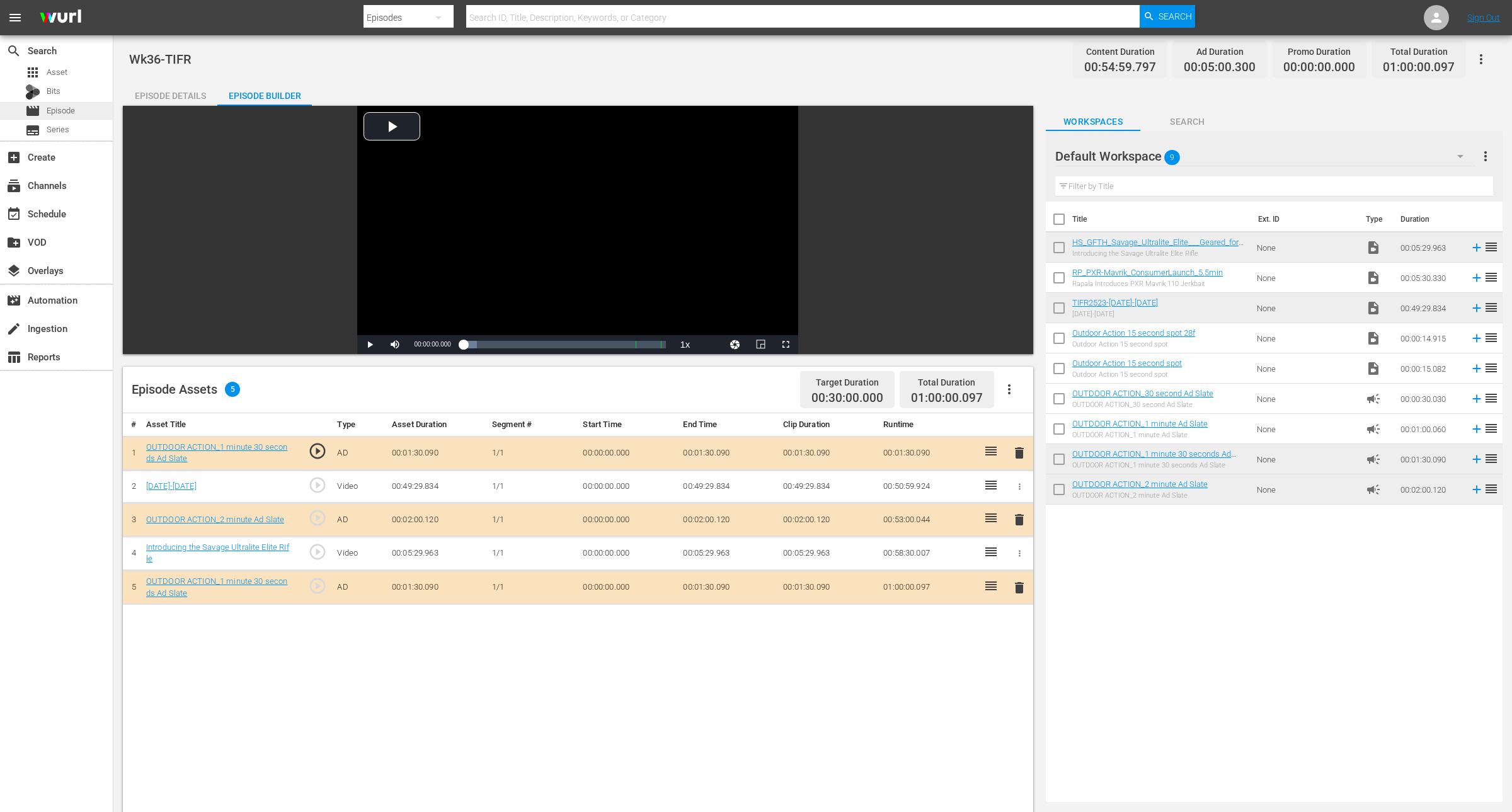
click at [59, 107] on span "Episode" at bounding box center [61, 110] width 28 height 13
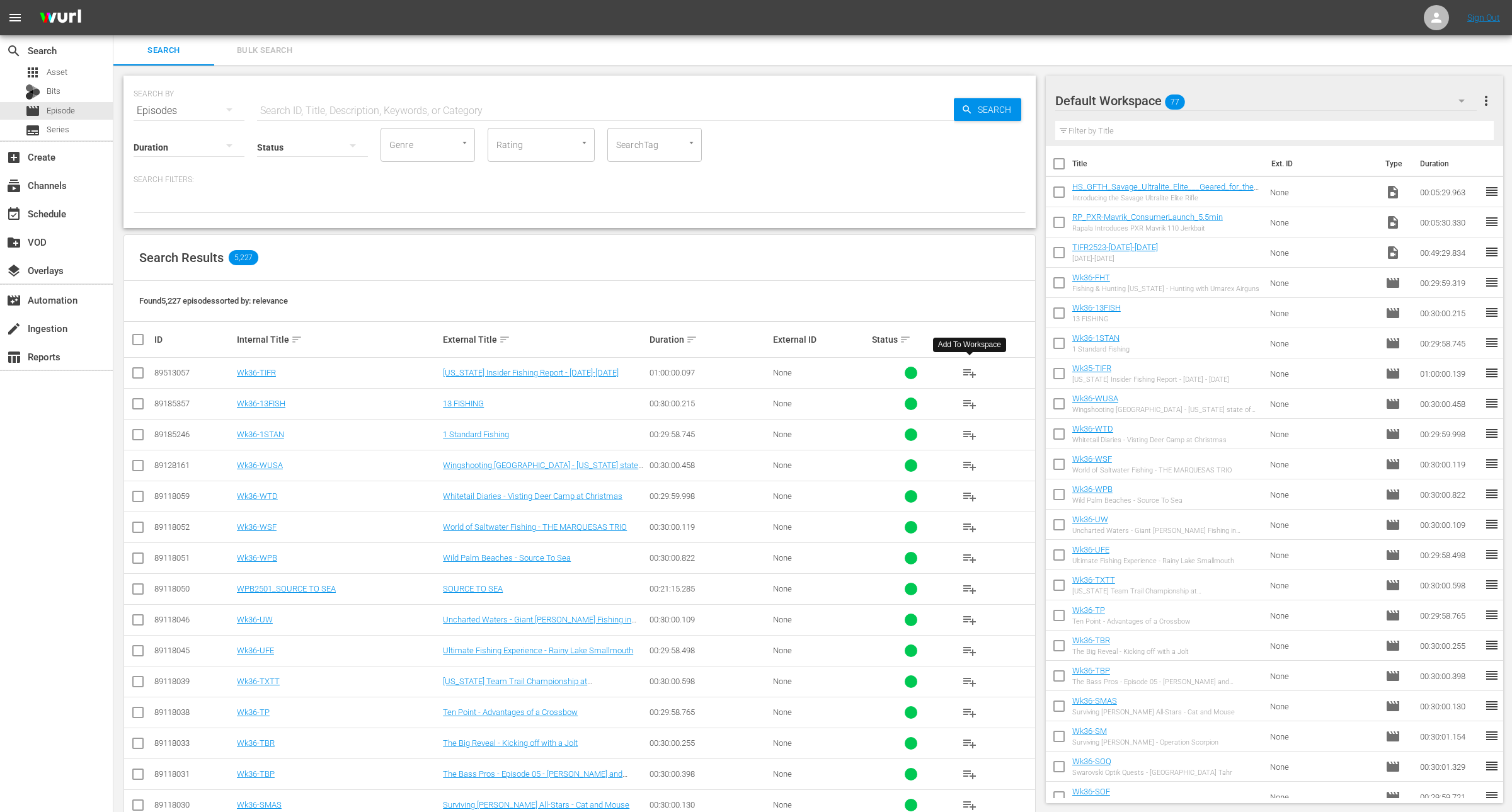
click at [970, 370] on span "playlist_add" at bounding box center [969, 372] width 15 height 15
click at [36, 216] on div "event_available Schedule" at bounding box center [35, 212] width 70 height 12
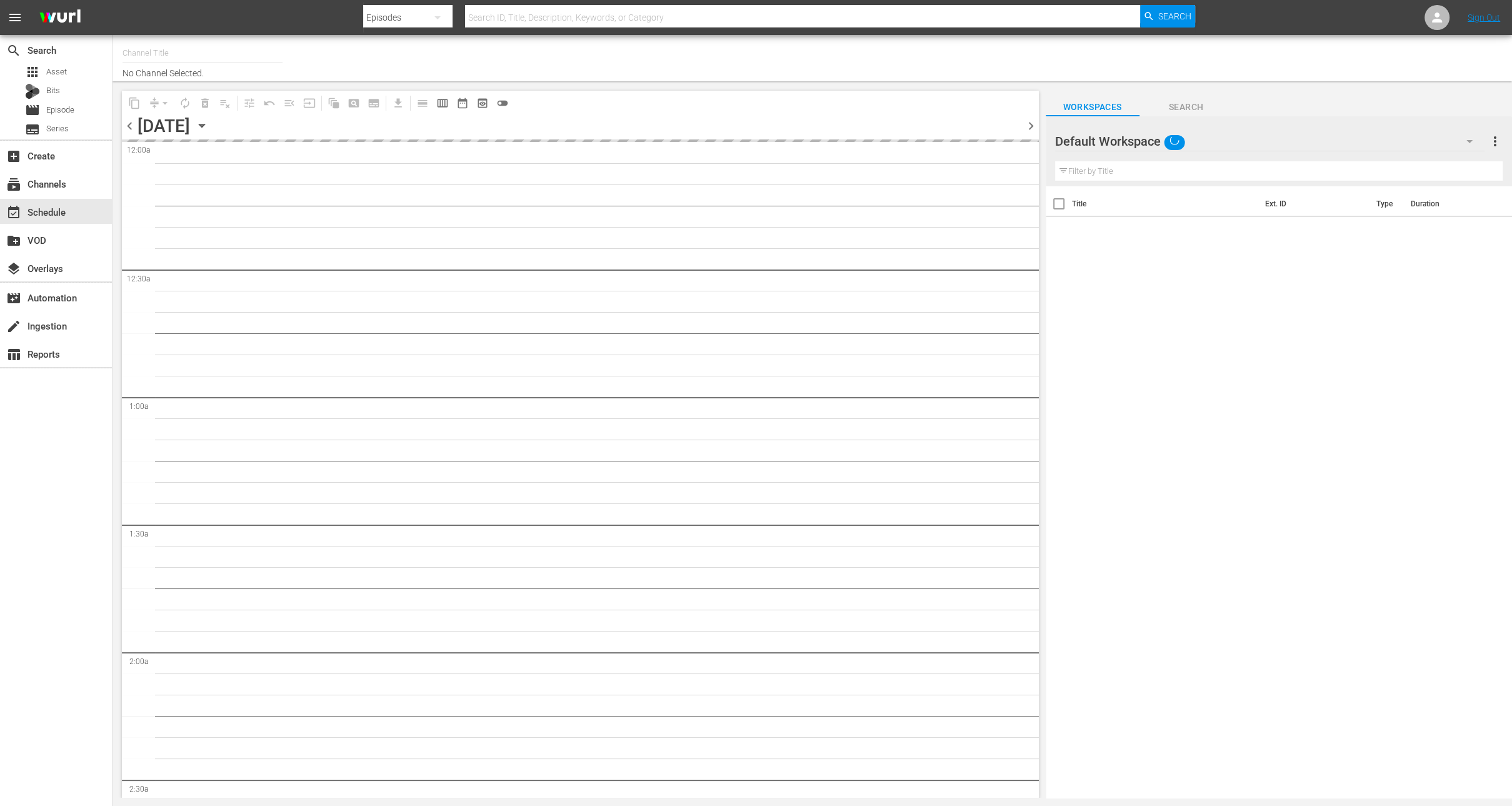
type input "Outdoor Action (1158)"
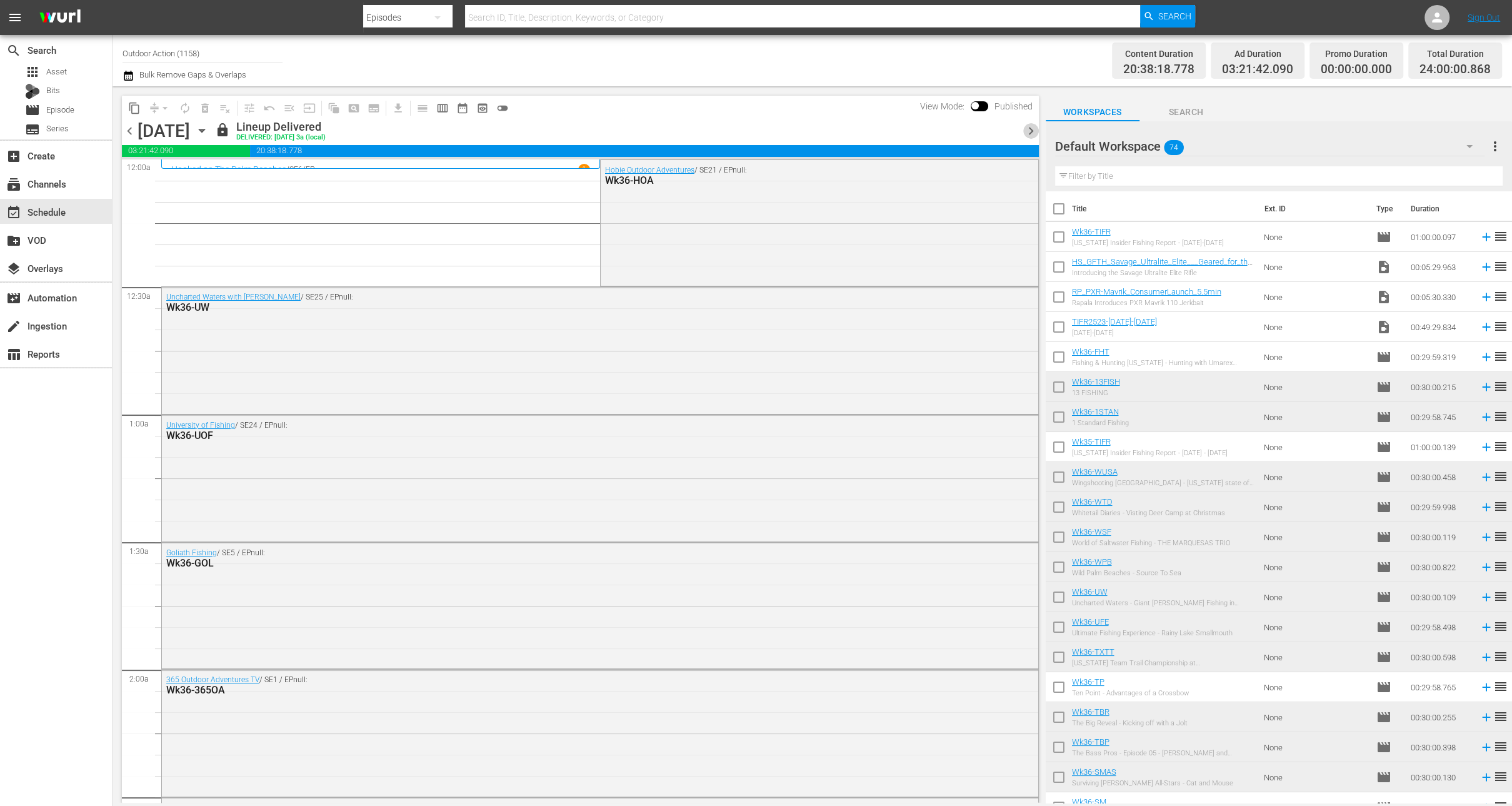
click at [1029, 132] on span "chevron_right" at bounding box center [1032, 131] width 15 height 16
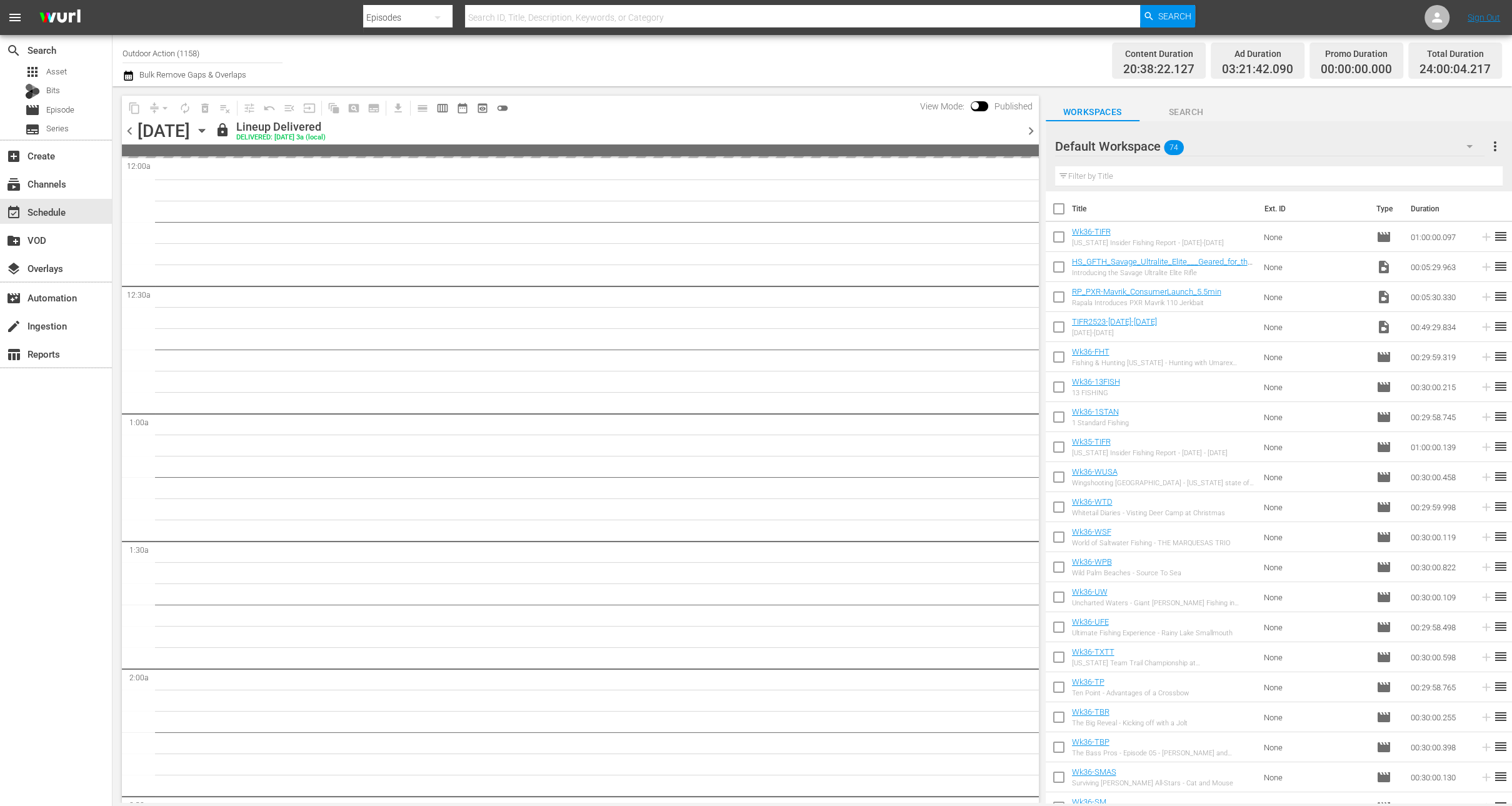
click at [1029, 132] on span "chevron_right" at bounding box center [1032, 131] width 15 height 16
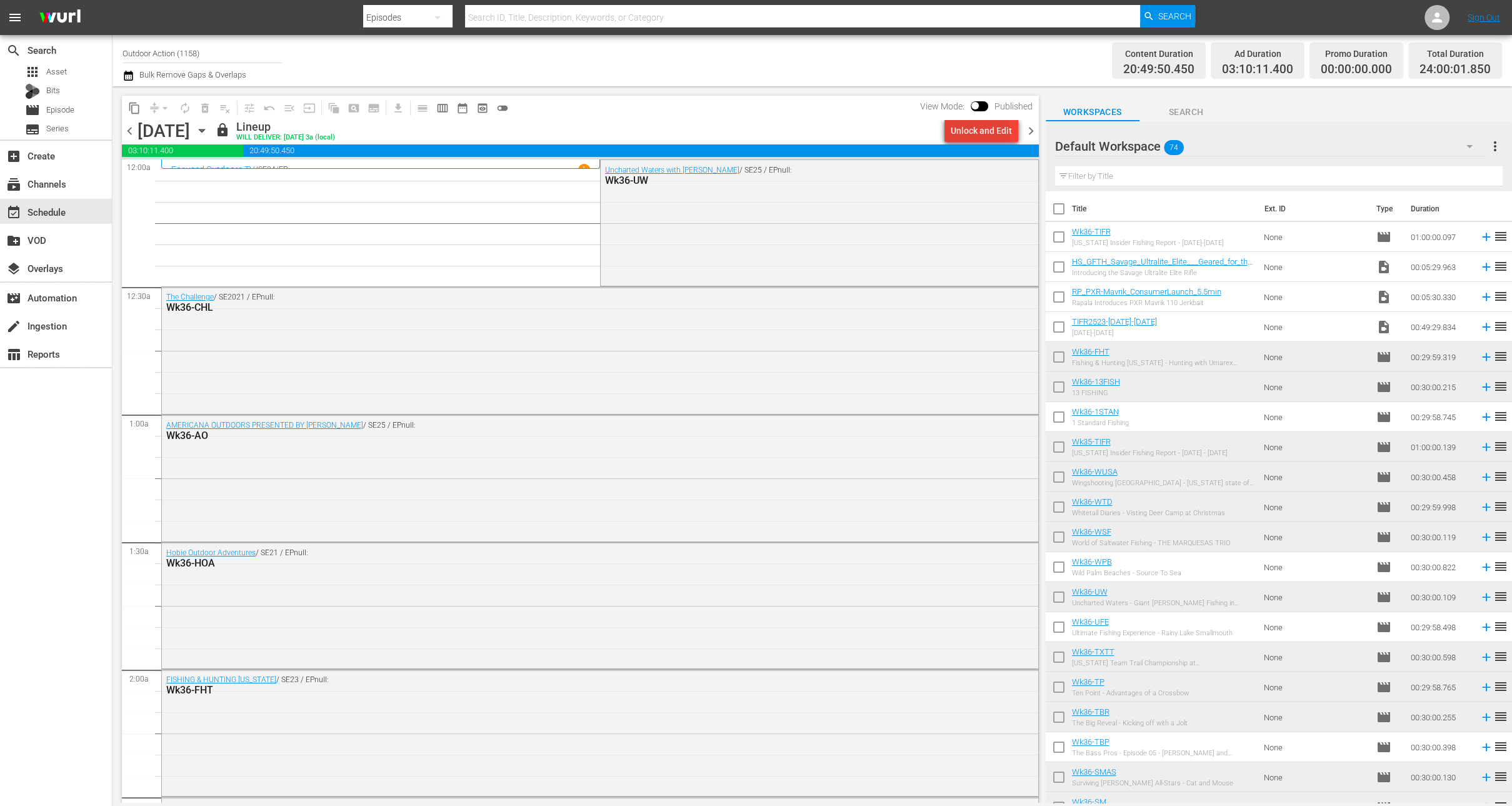
click at [983, 132] on div "Unlock and Edit" at bounding box center [981, 130] width 61 height 22
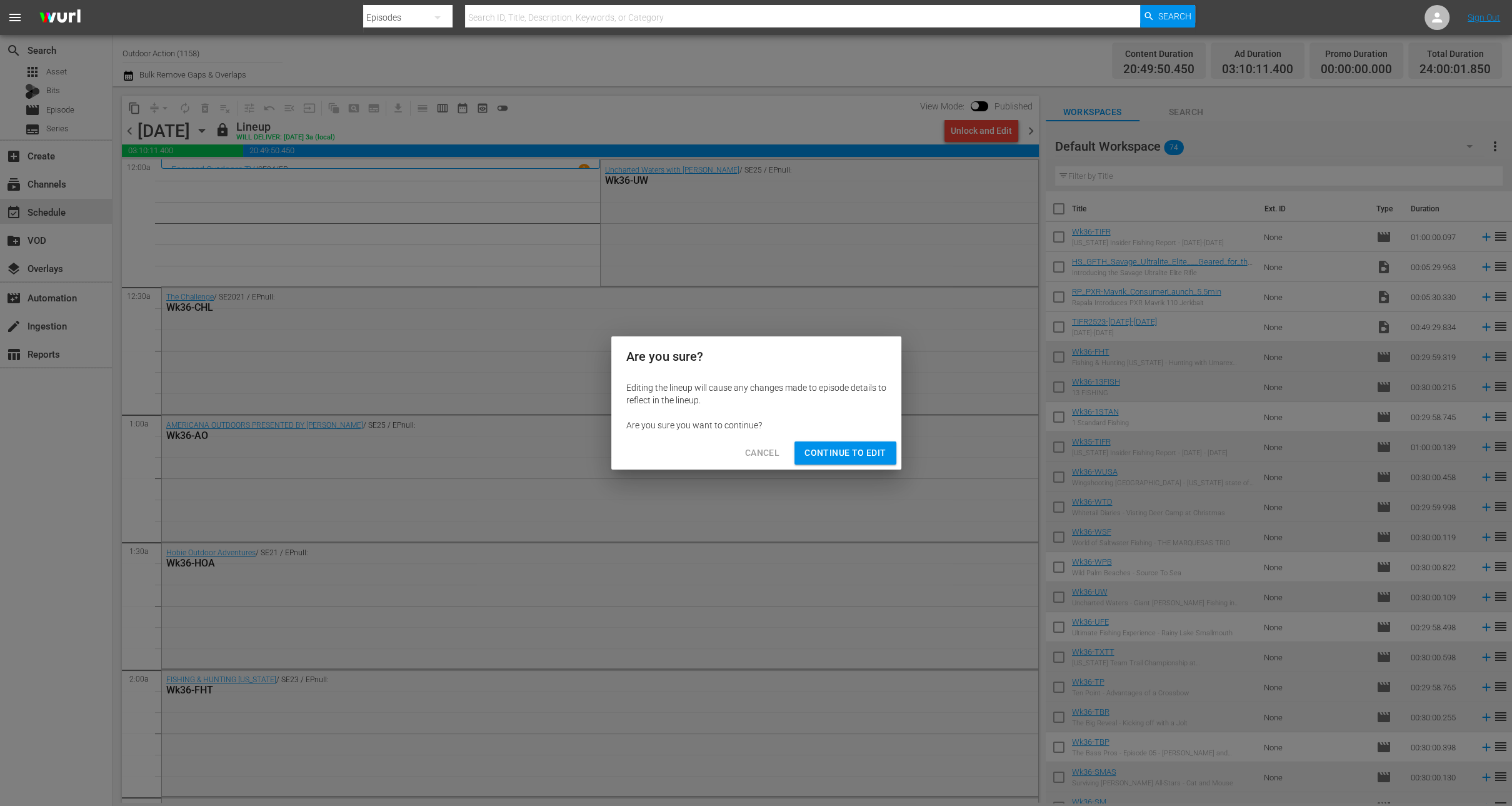
click at [822, 454] on span "Continue to Edit" at bounding box center [846, 453] width 81 height 16
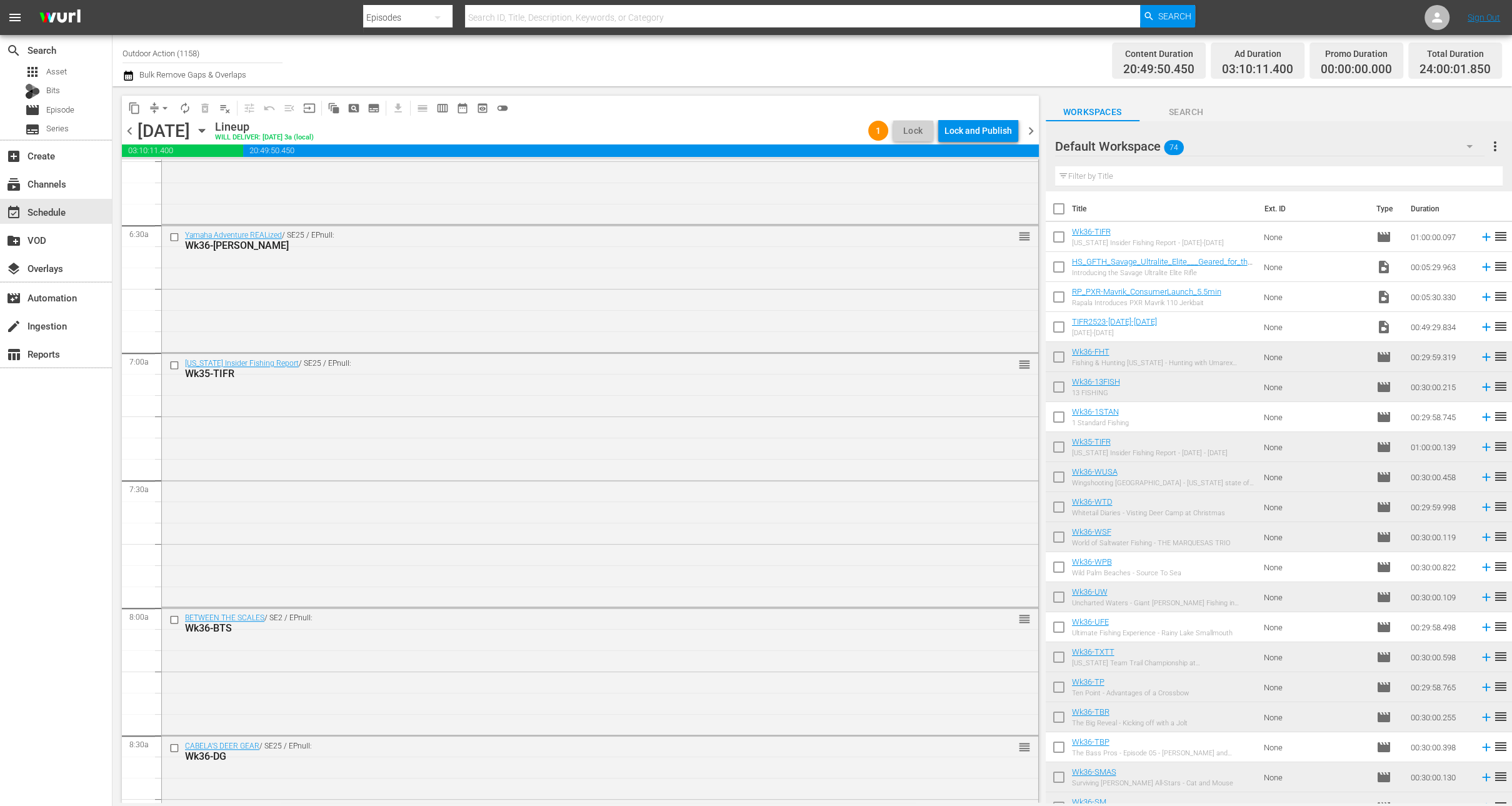
scroll to position [1574, 0]
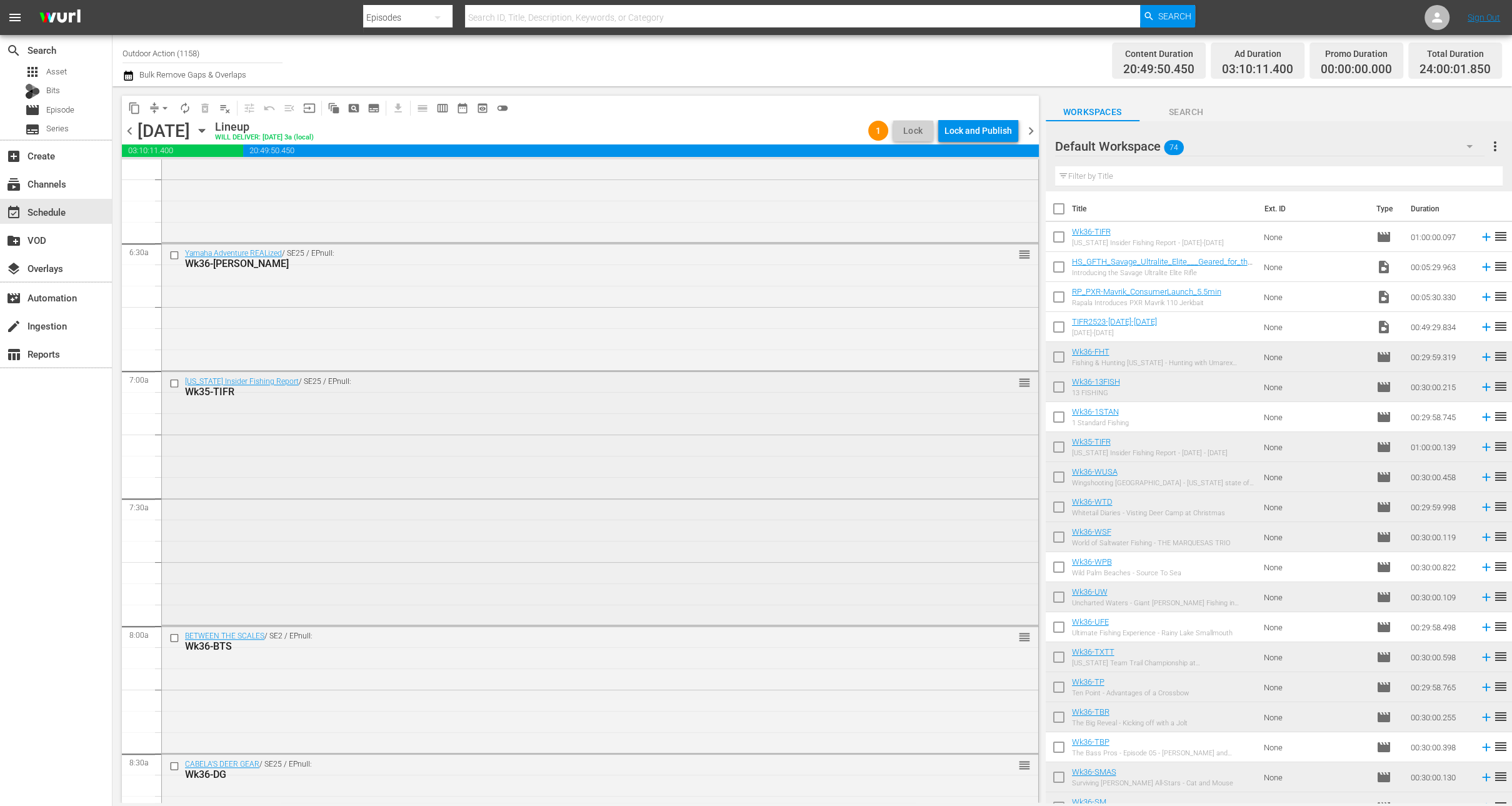
click at [171, 383] on input "checkbox" at bounding box center [176, 384] width 14 height 11
click at [203, 108] on span "delete_forever_outlined" at bounding box center [204, 108] width 13 height 13
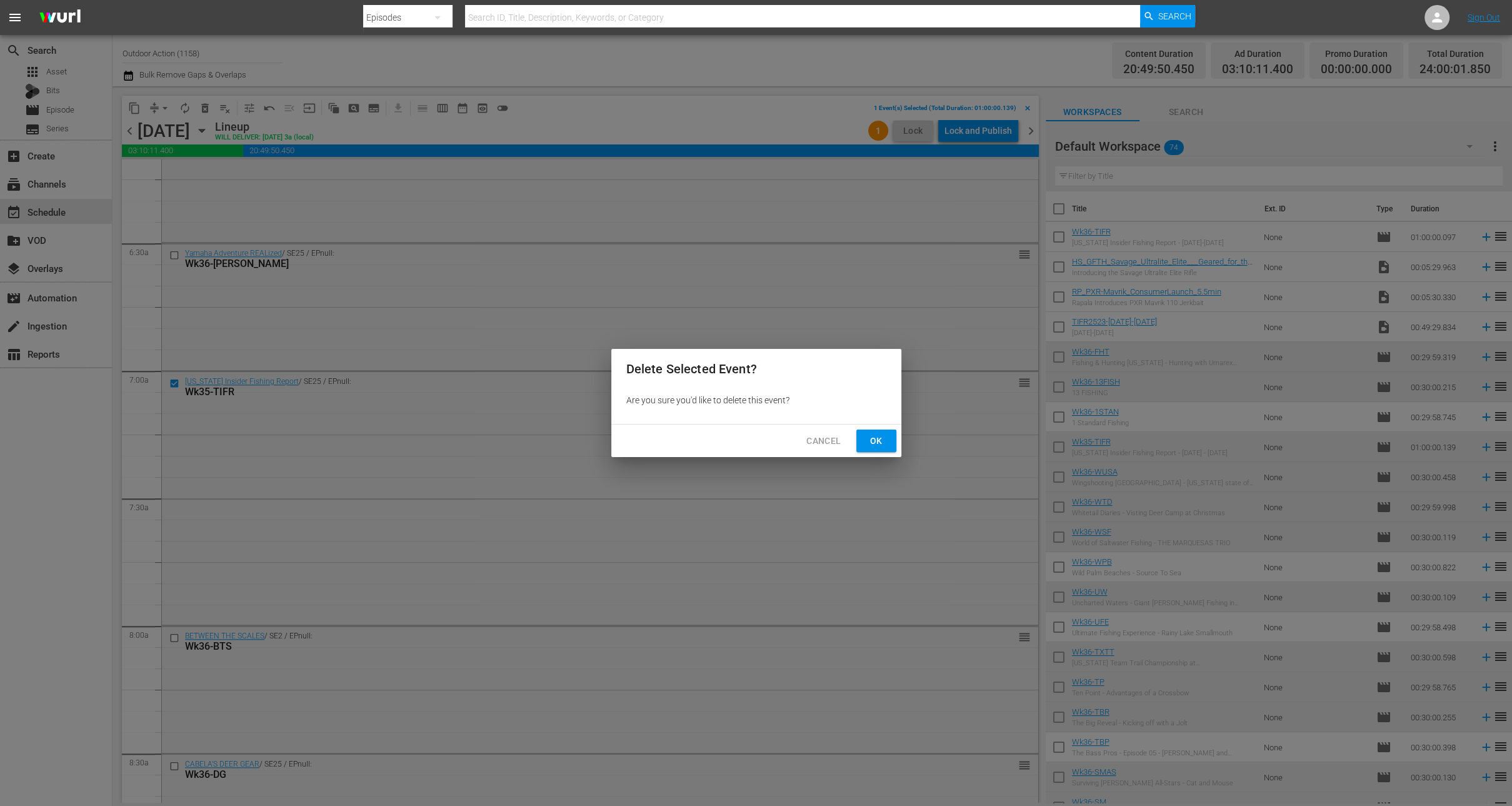
click at [870, 435] on span "Ok" at bounding box center [877, 441] width 20 height 16
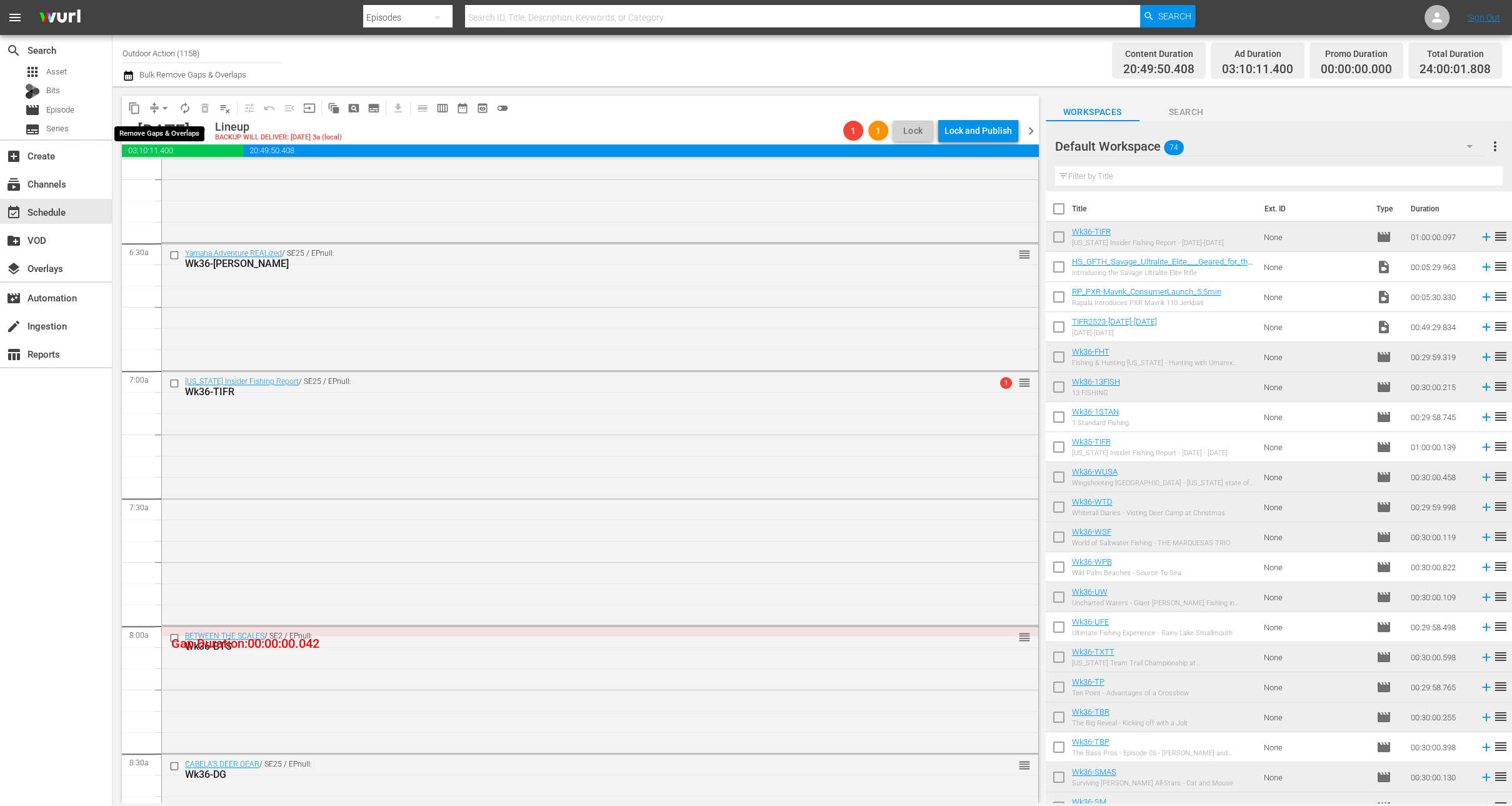
click at [156, 110] on button "arrow_drop_down" at bounding box center [165, 108] width 20 height 20
click at [169, 138] on li "Align to Midnight" at bounding box center [166, 133] width 132 height 20
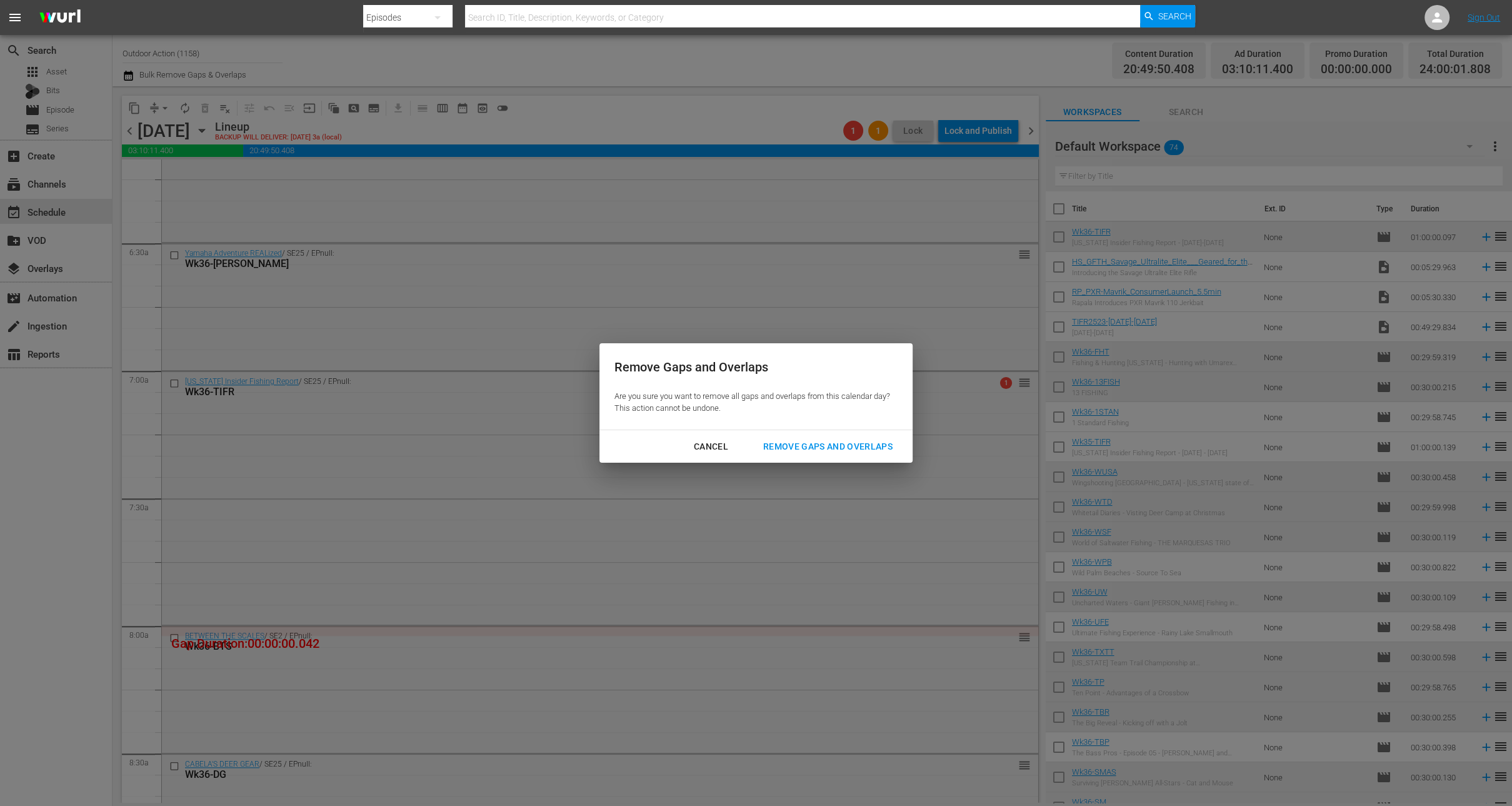
click at [816, 454] on button "Remove Gaps and Overlaps" at bounding box center [828, 447] width 160 height 23
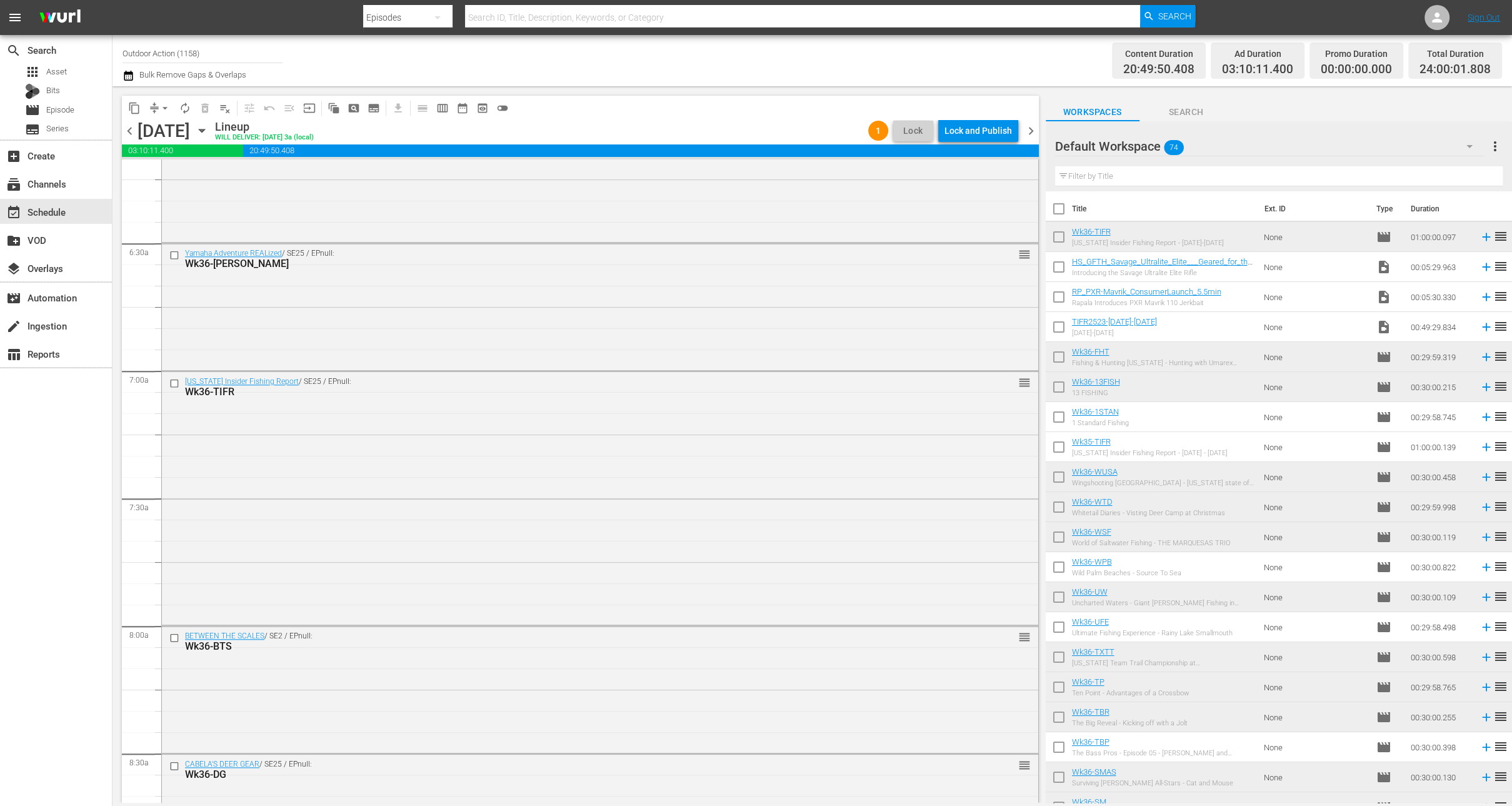
scroll to position [5480, 0]
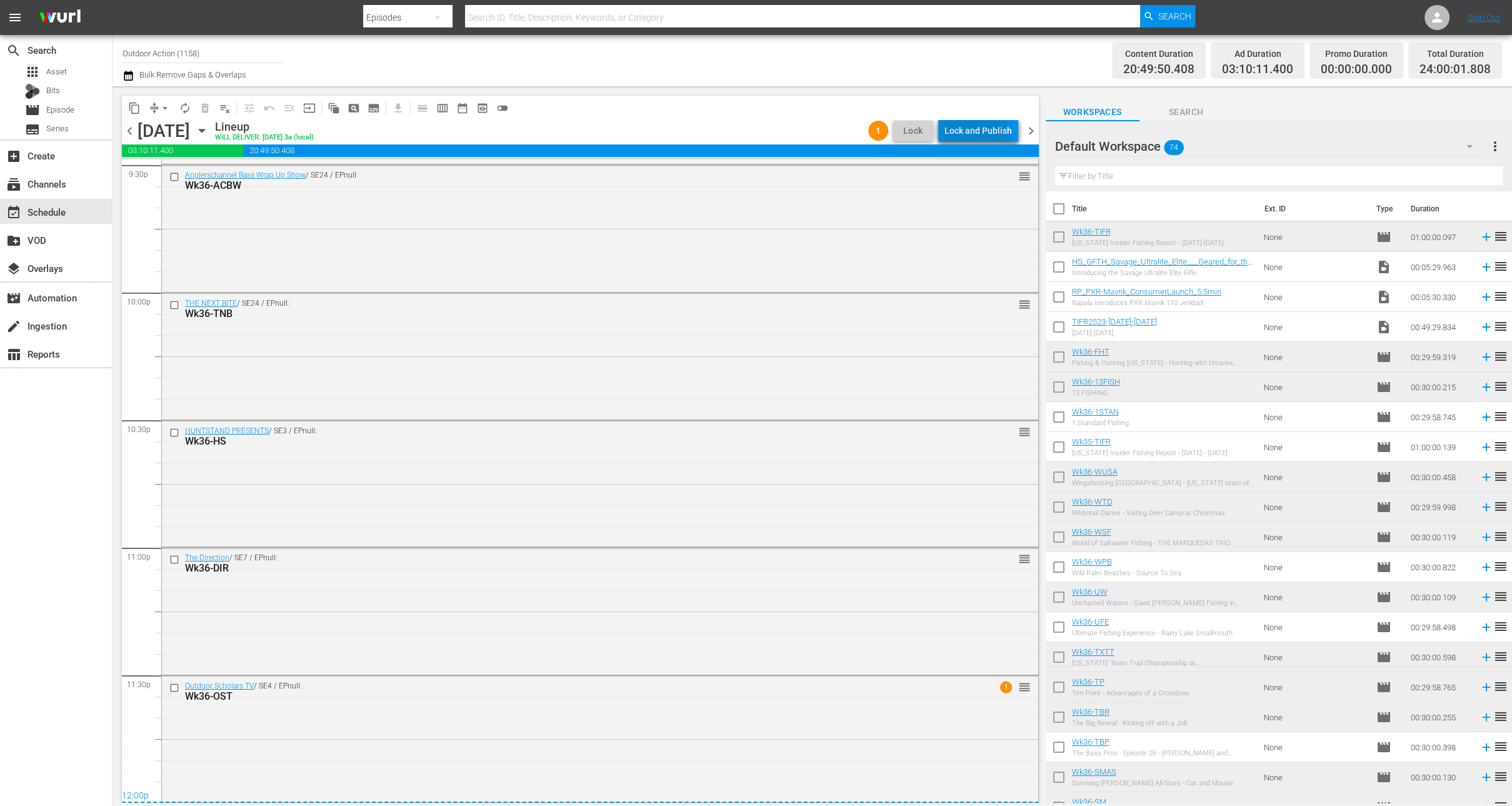
click at [971, 132] on div "Lock and Publish" at bounding box center [978, 130] width 68 height 22
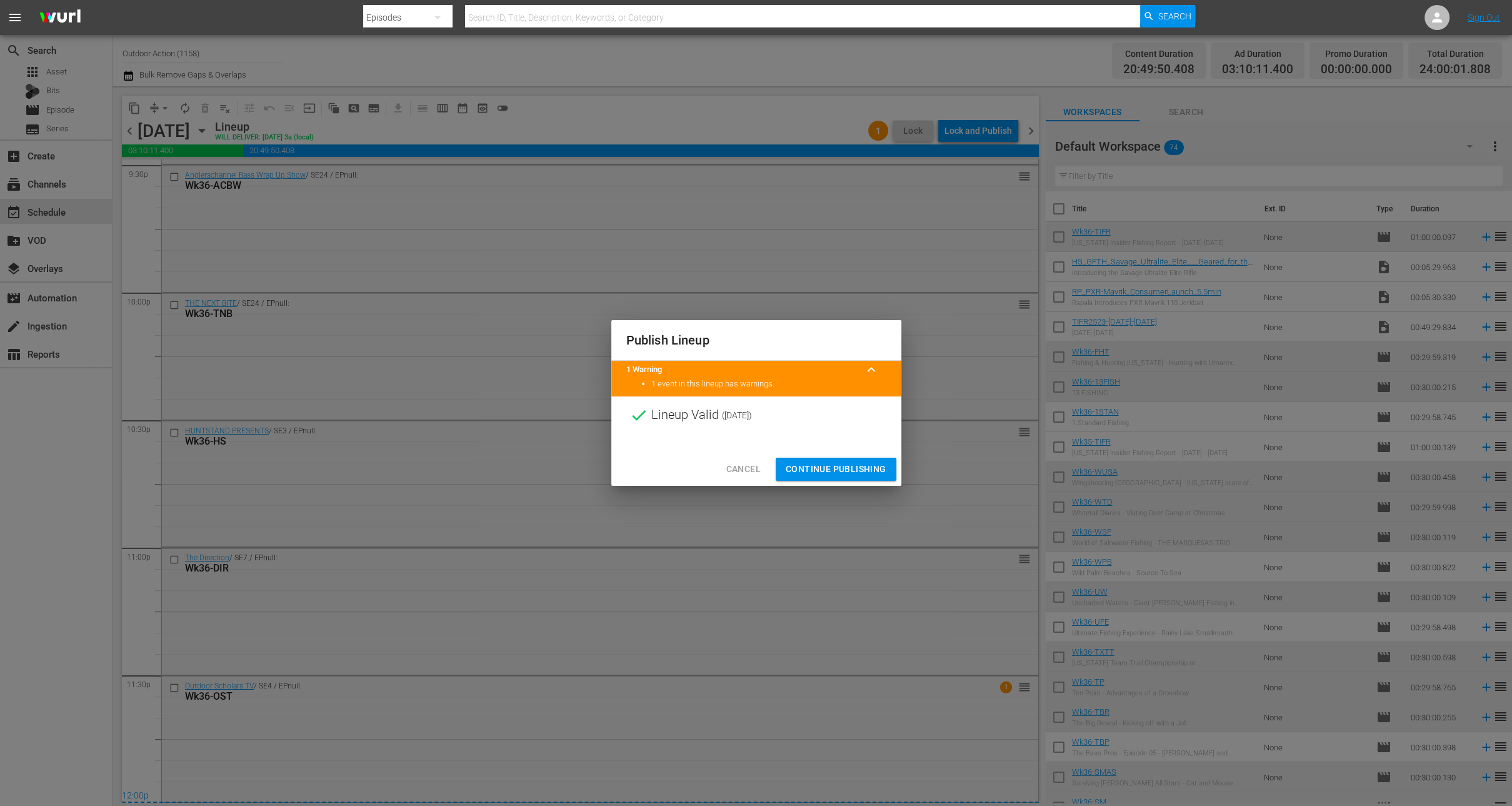
click at [838, 450] on div at bounding box center [756, 443] width 291 height 18
click at [837, 468] on span "Continue Publishing" at bounding box center [836, 469] width 101 height 16
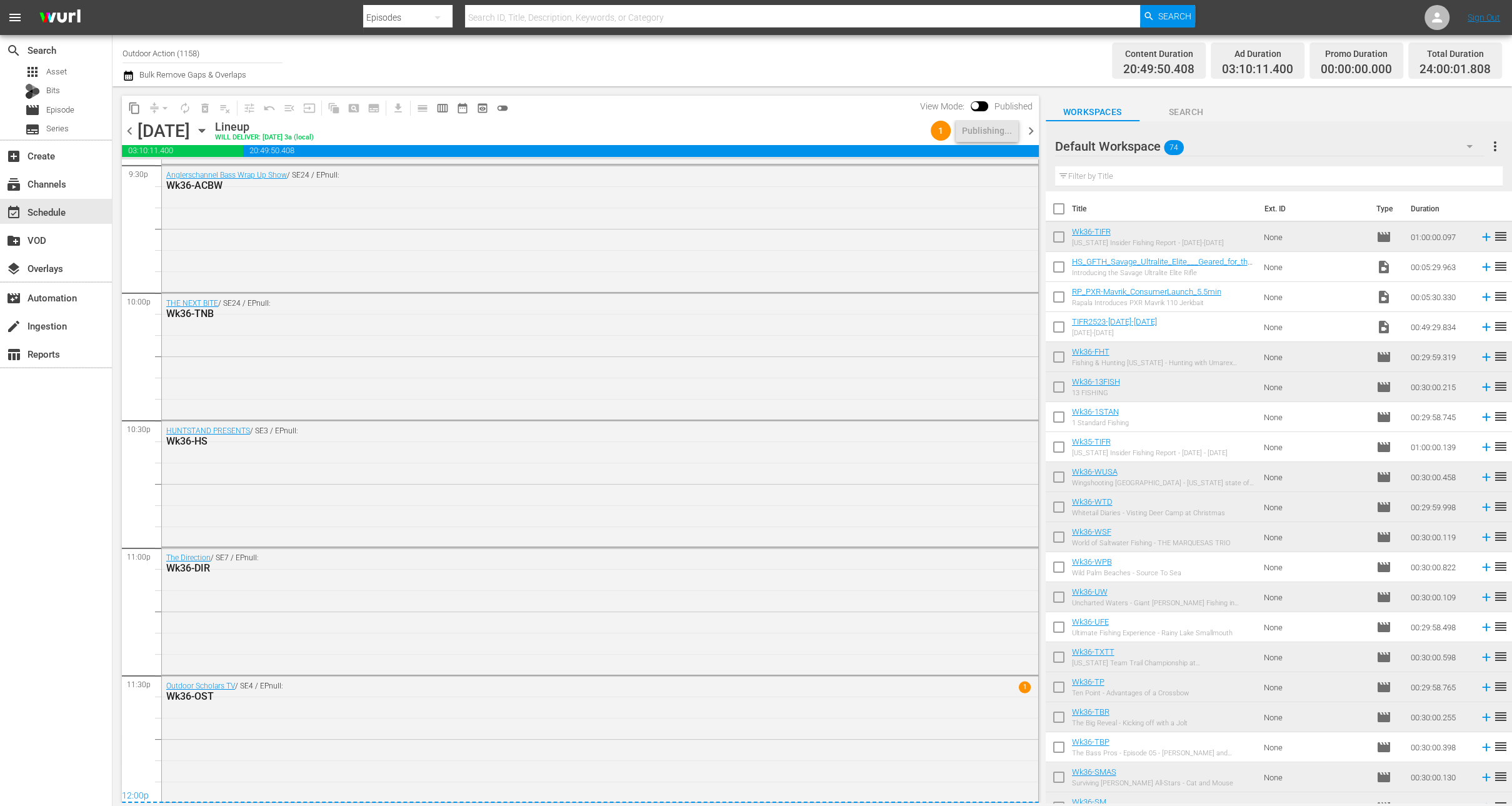
click at [1027, 131] on span "chevron_right" at bounding box center [1032, 131] width 15 height 16
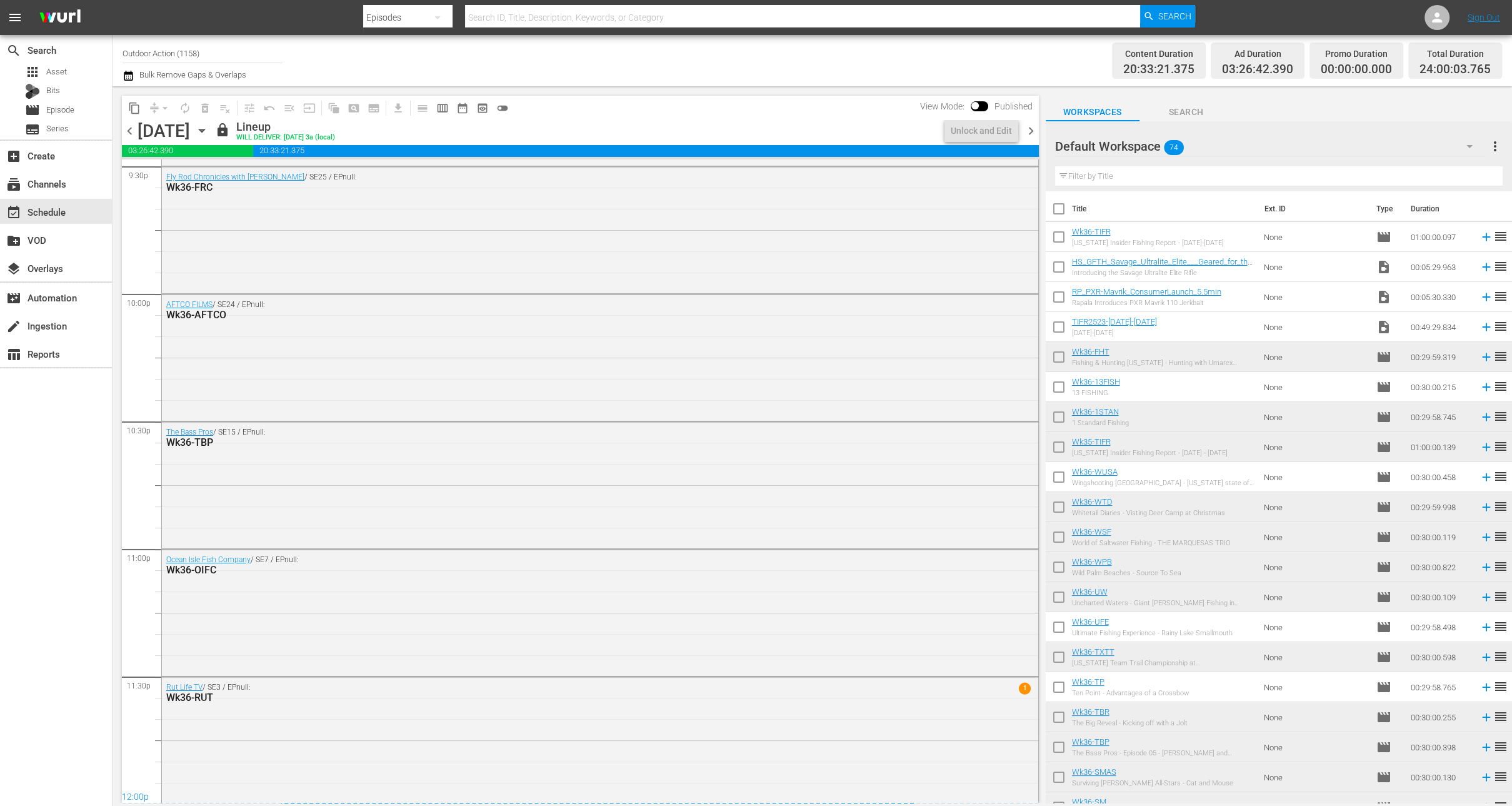
scroll to position [5457, 0]
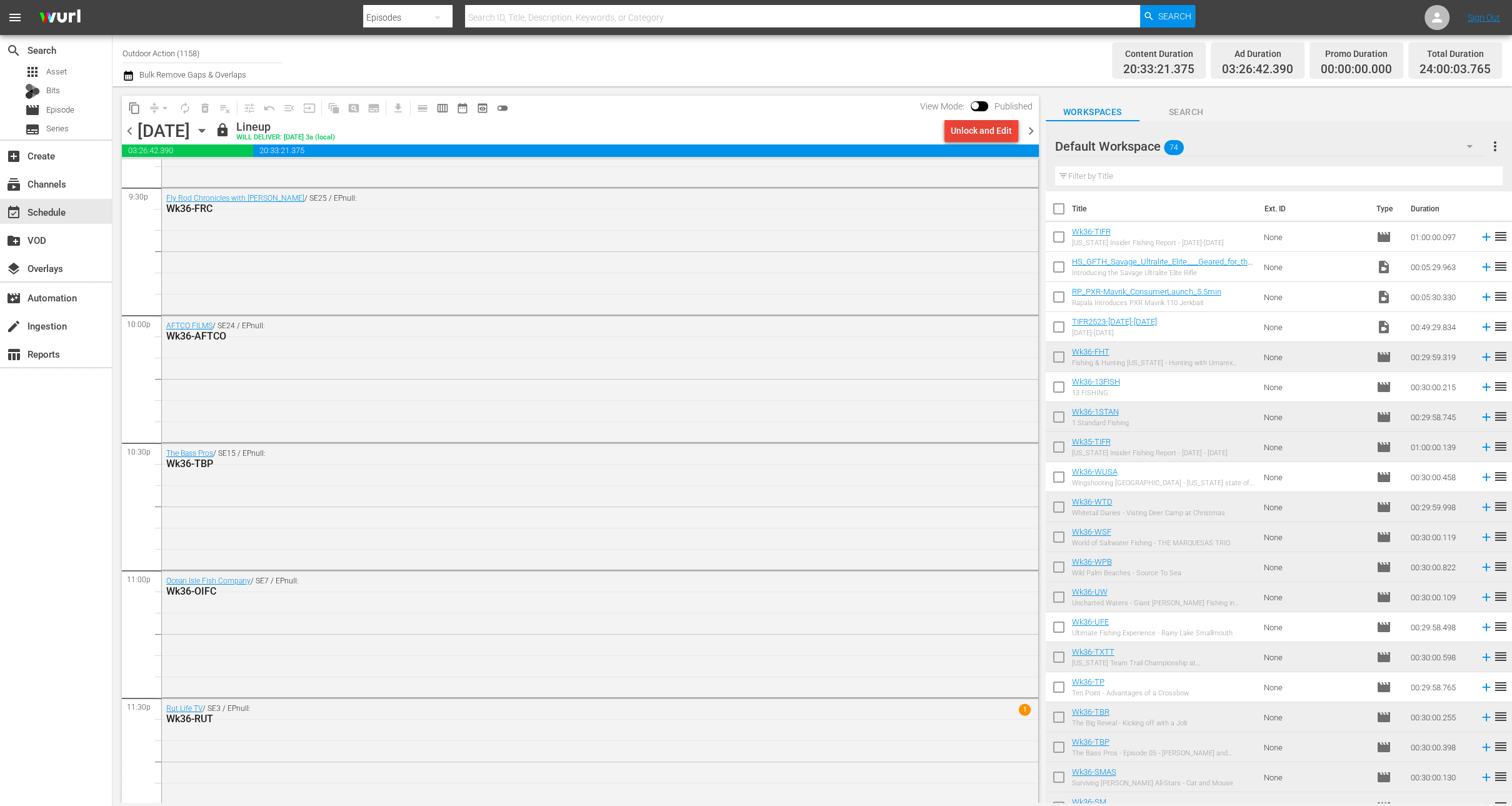
click at [994, 130] on div "Unlock and Edit" at bounding box center [981, 130] width 61 height 22
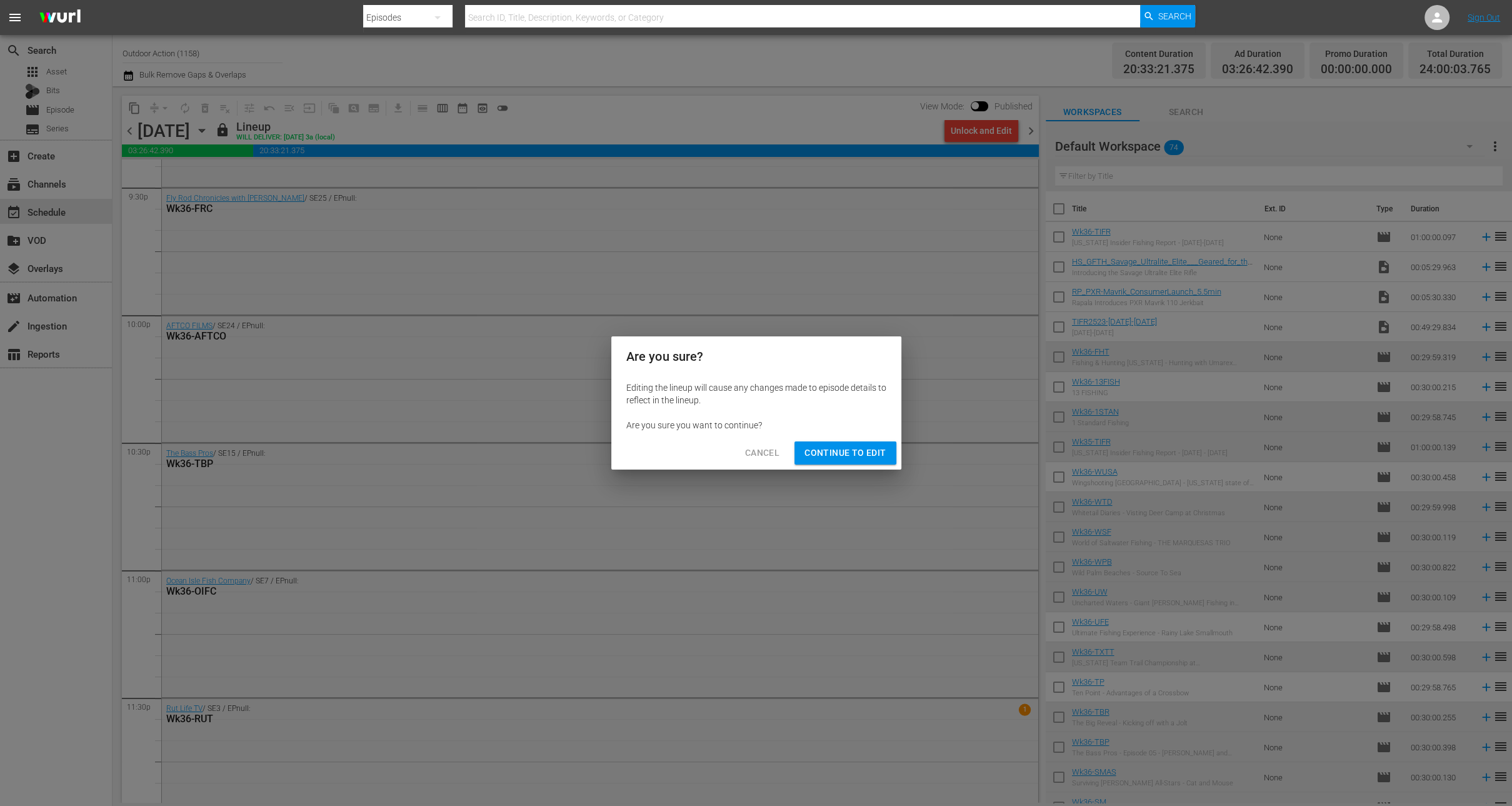
click at [836, 450] on span "Continue to Edit" at bounding box center [846, 453] width 81 height 16
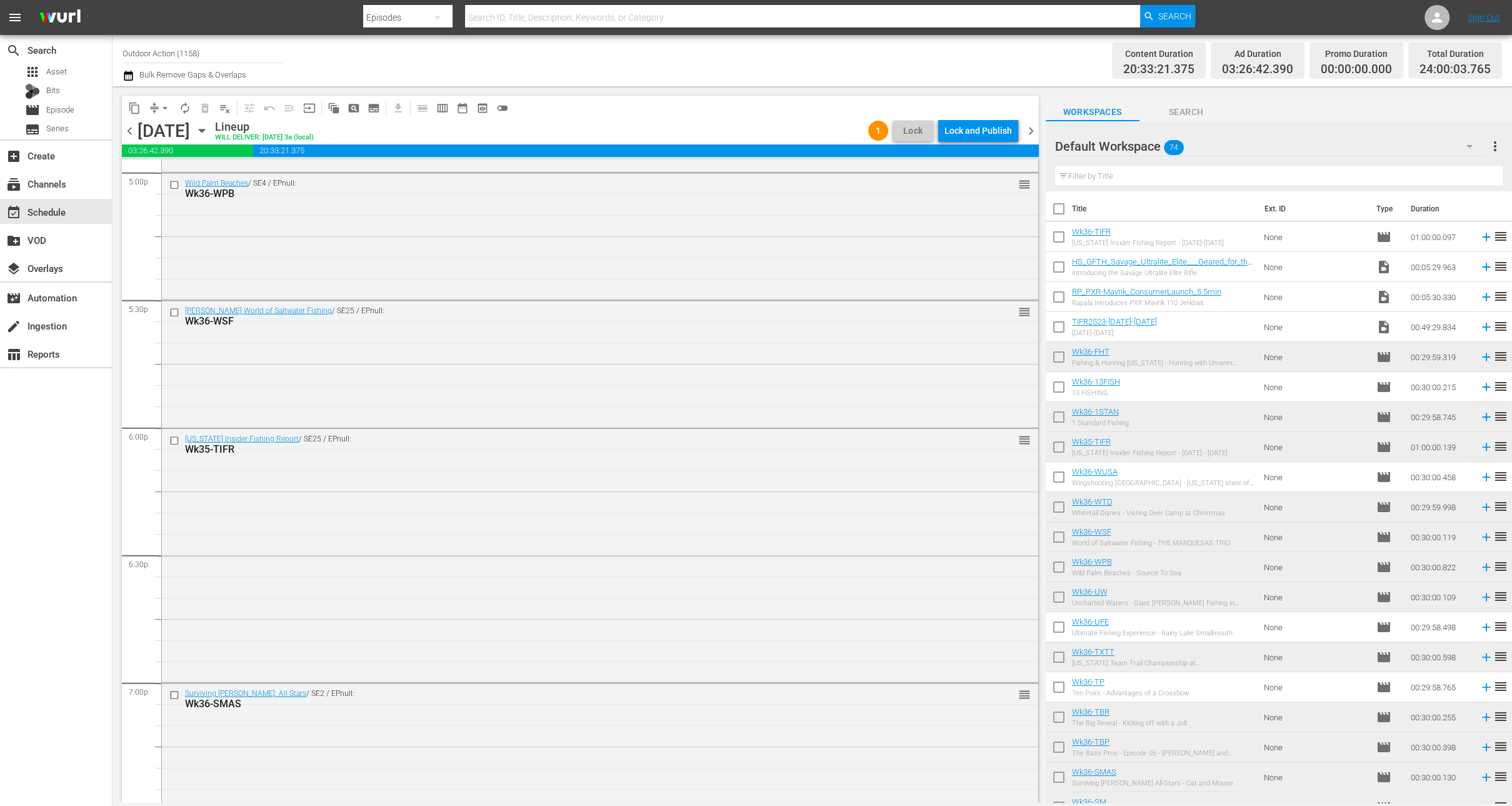
scroll to position [4328, 0]
click at [174, 437] on input "checkbox" at bounding box center [176, 436] width 14 height 11
click at [203, 110] on span "delete_forever_outlined" at bounding box center [204, 108] width 13 height 13
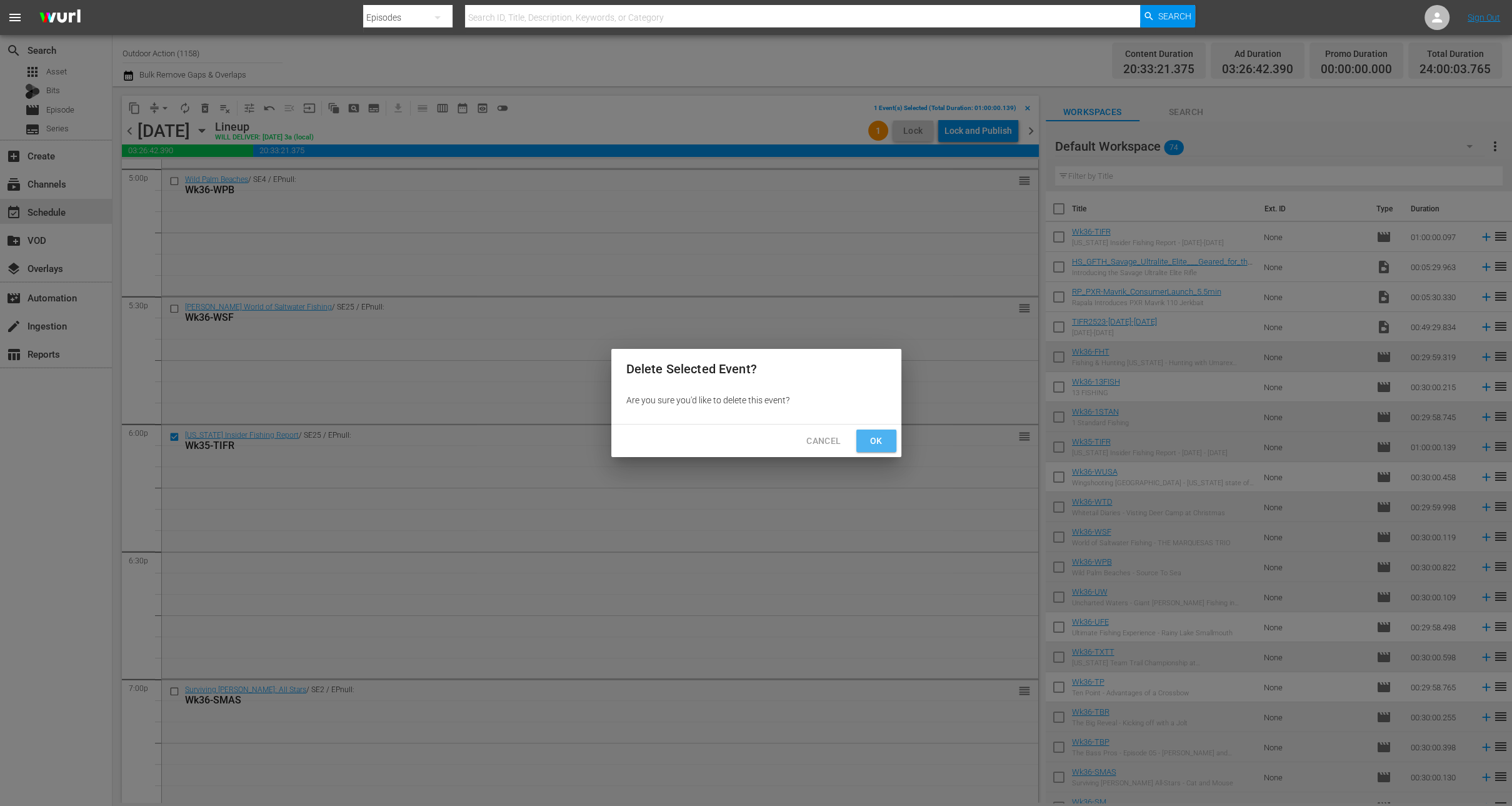
click at [879, 446] on span "Ok" at bounding box center [877, 441] width 20 height 16
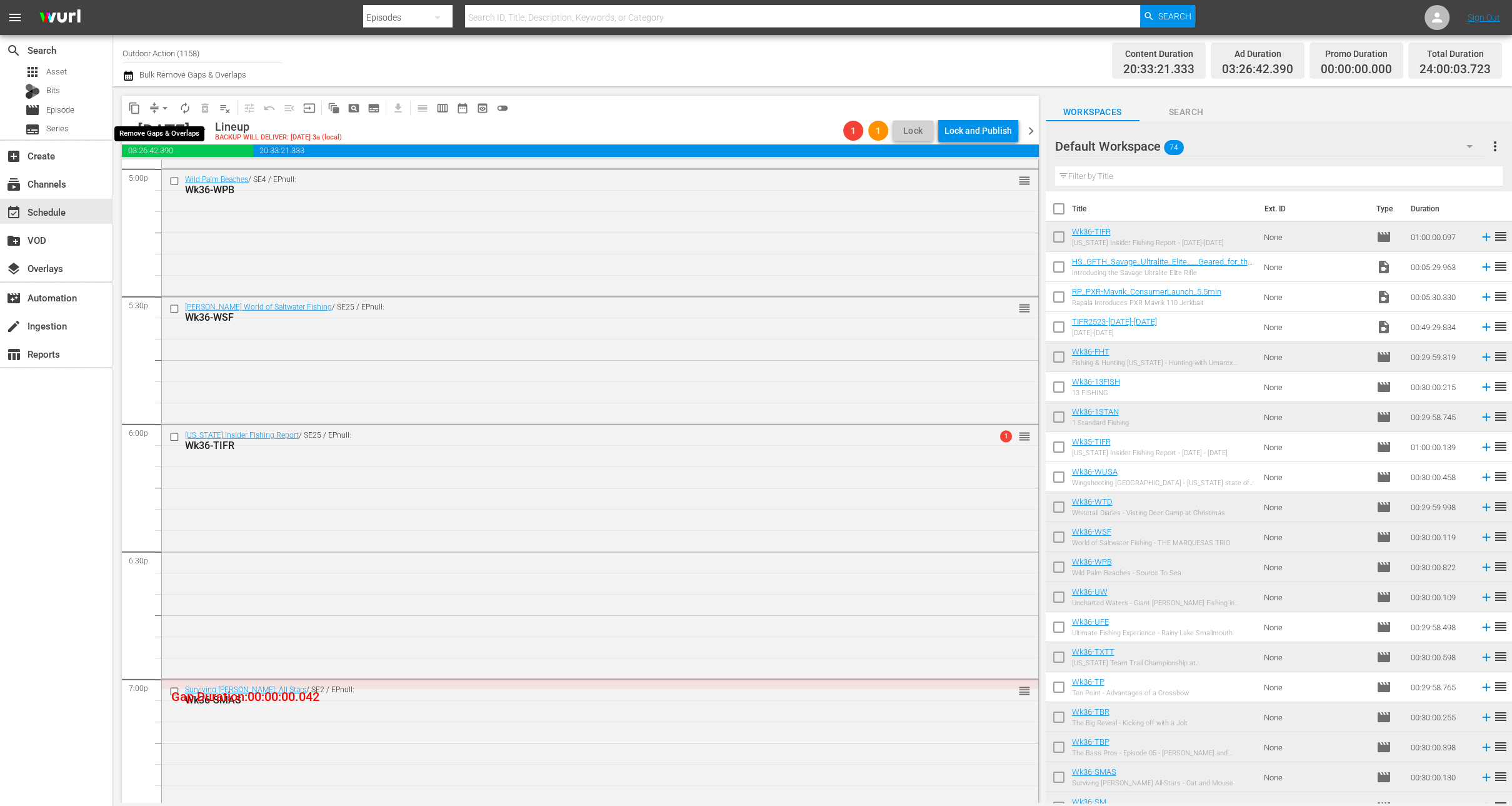
click at [162, 107] on span "arrow_drop_down" at bounding box center [165, 108] width 13 height 13
click at [167, 132] on li "Align to Midnight" at bounding box center [166, 133] width 132 height 20
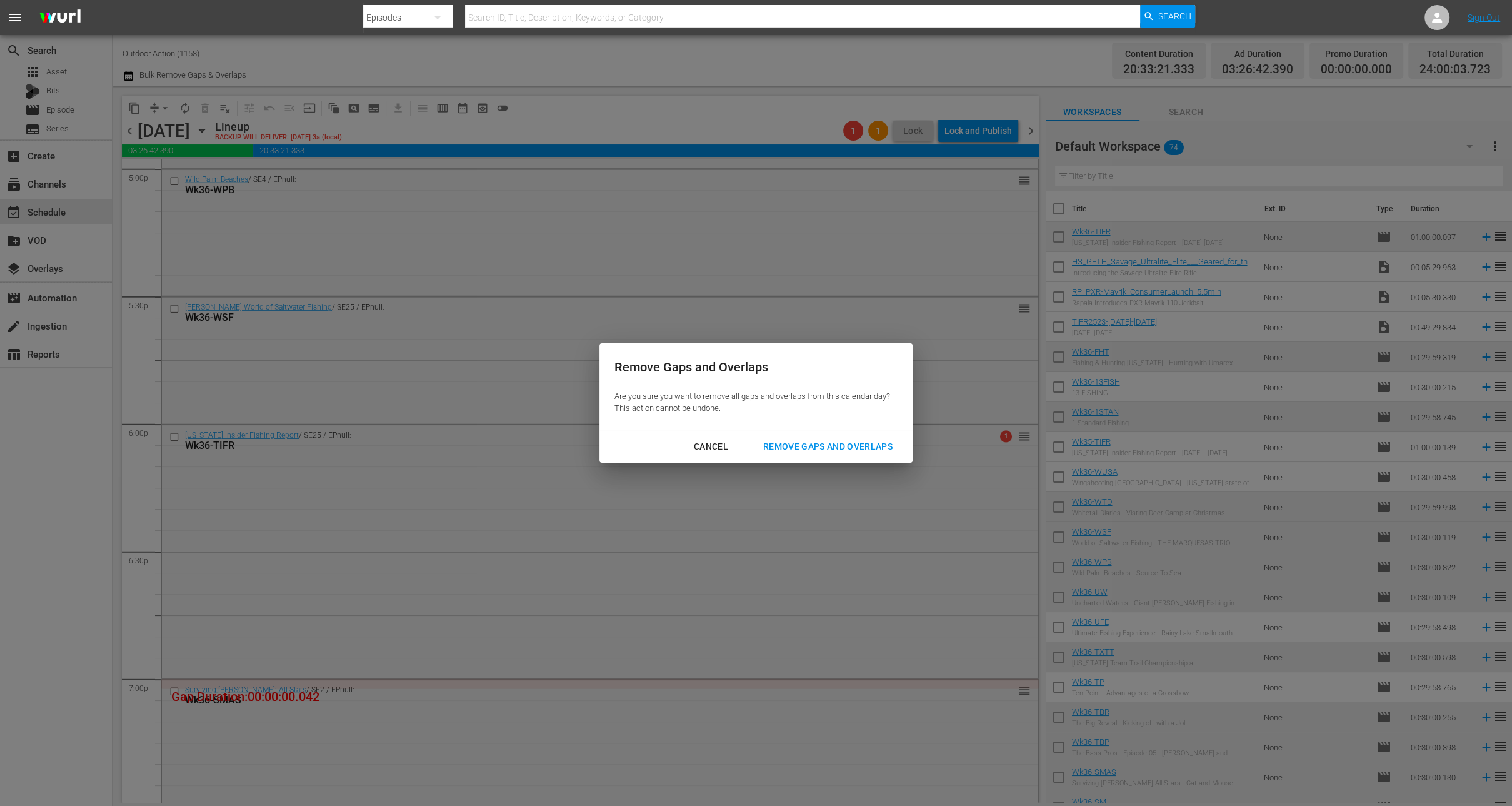
click at [810, 445] on div "Remove Gaps and Overlaps" at bounding box center [828, 447] width 149 height 16
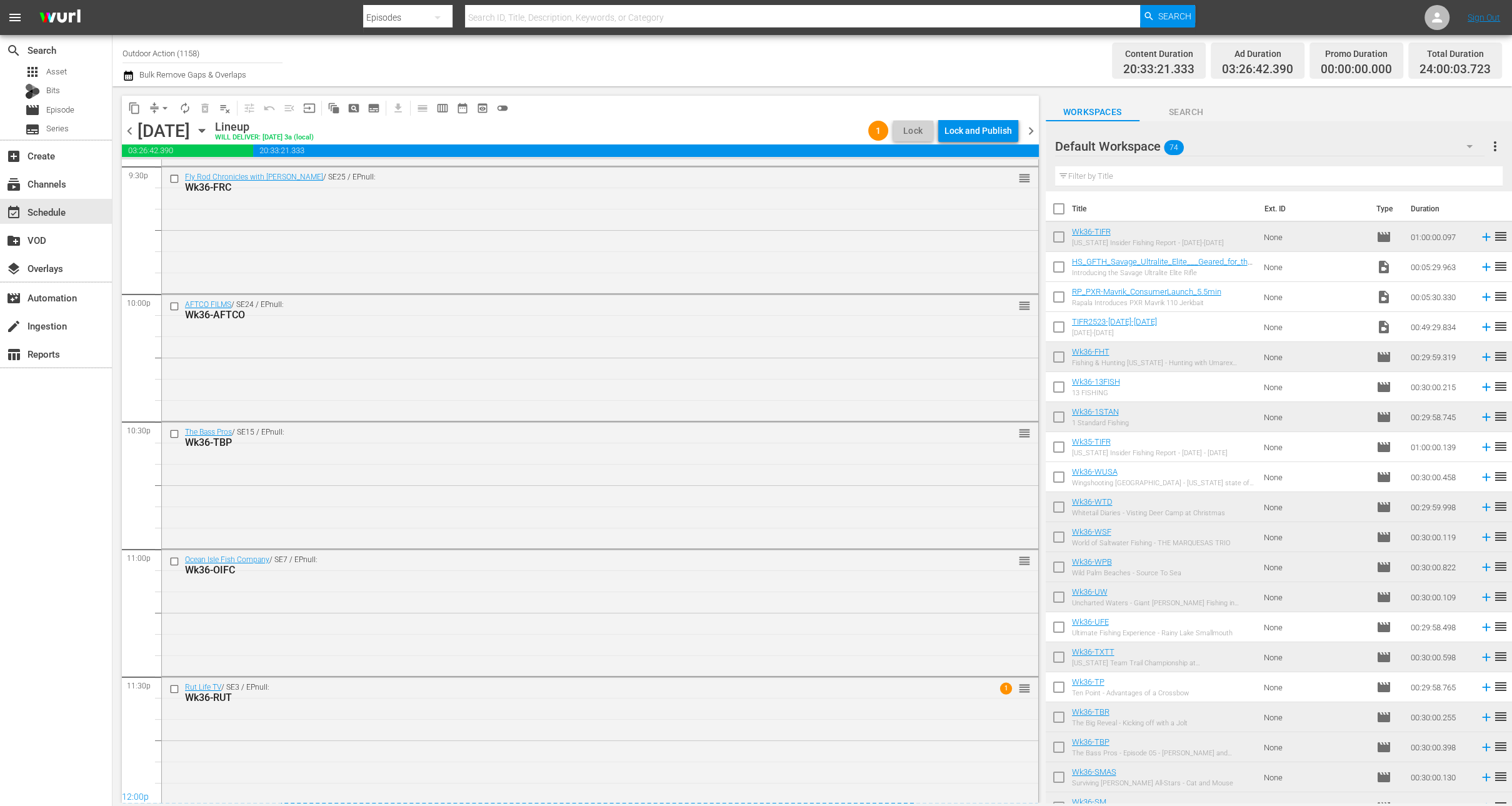
scroll to position [5480, 0]
click at [985, 136] on div "Lock and Publish" at bounding box center [978, 130] width 68 height 22
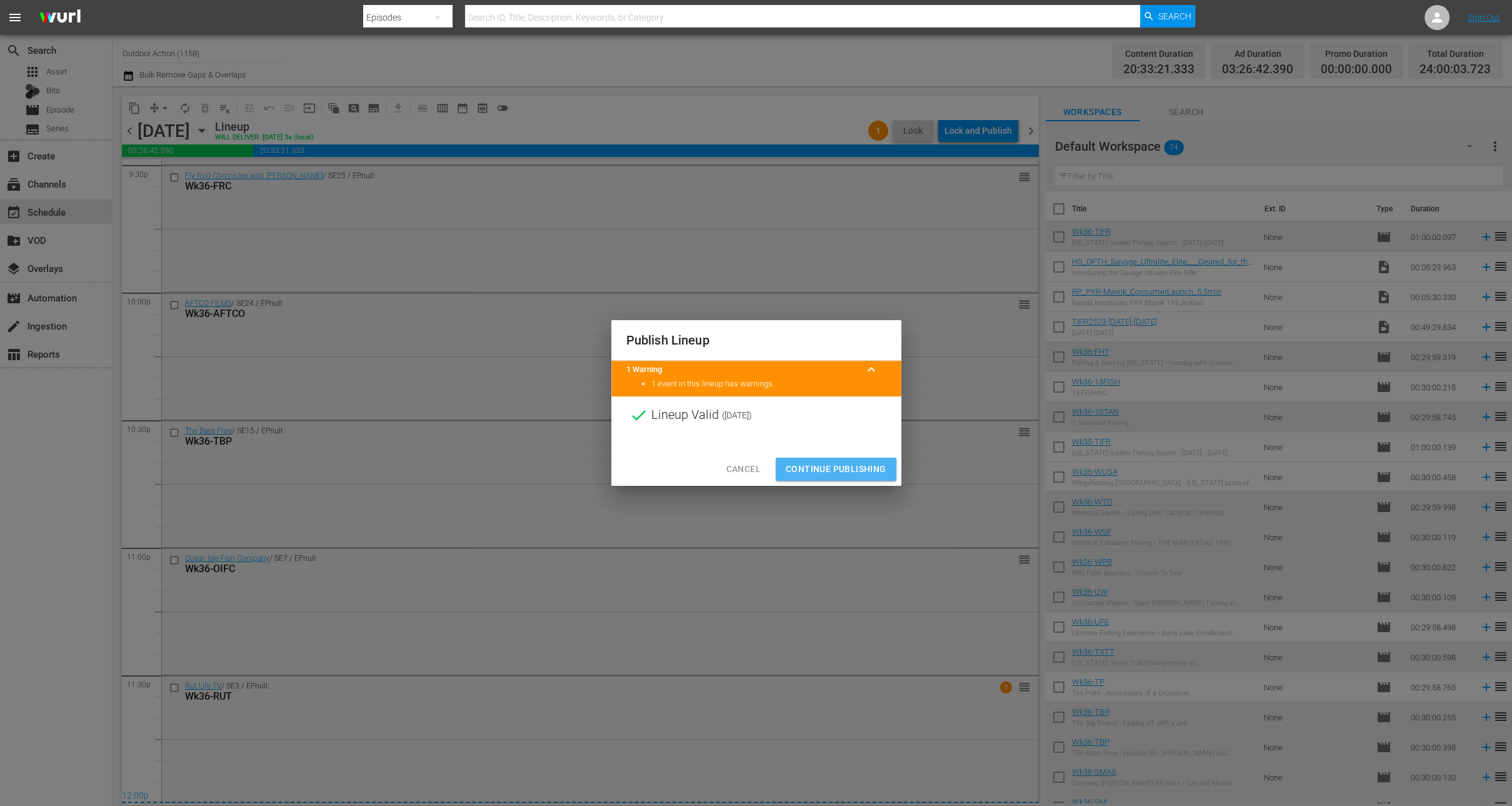
click at [837, 461] on span "Continue Publishing" at bounding box center [836, 469] width 101 height 16
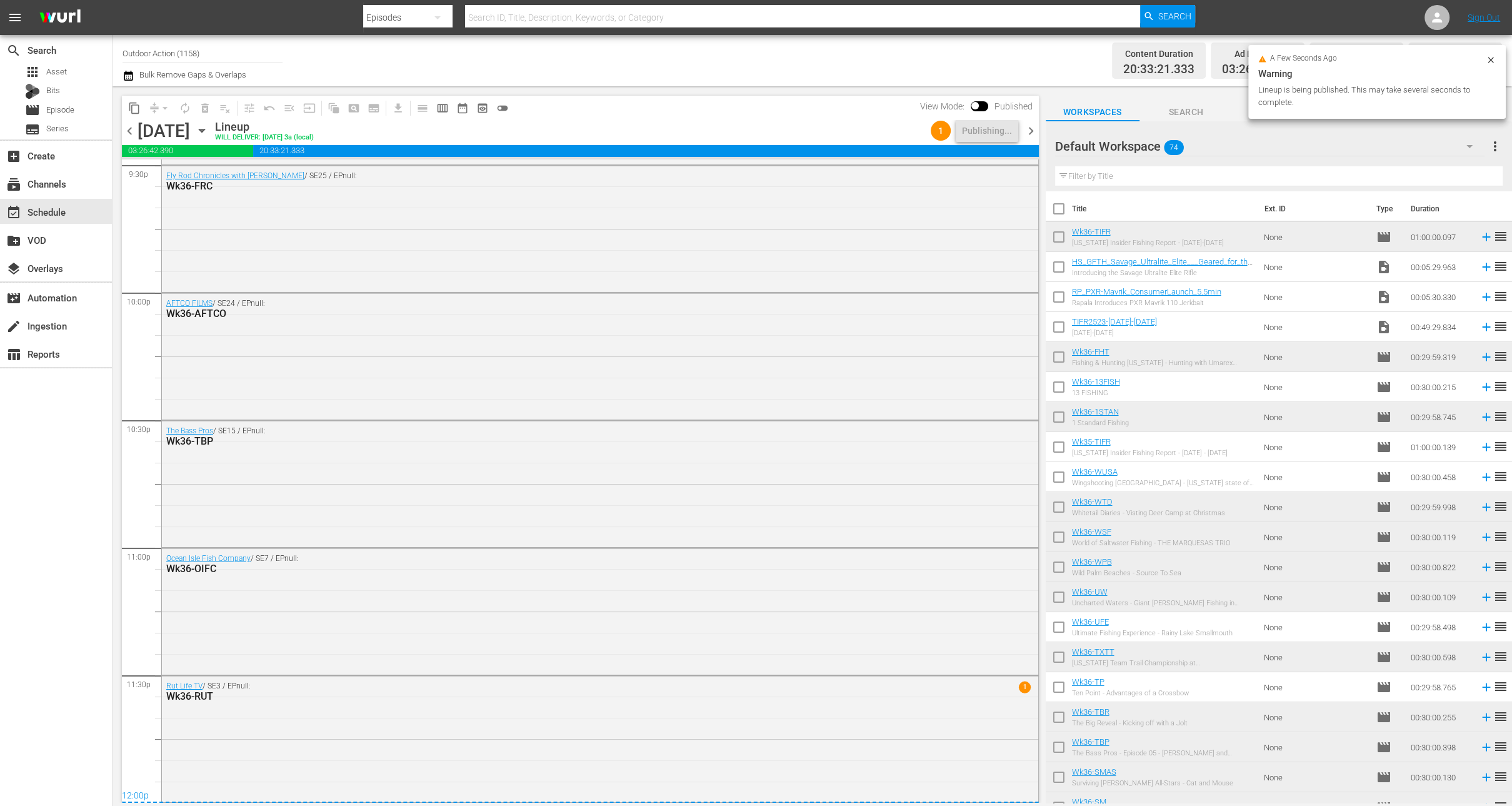
scroll to position [0, 0]
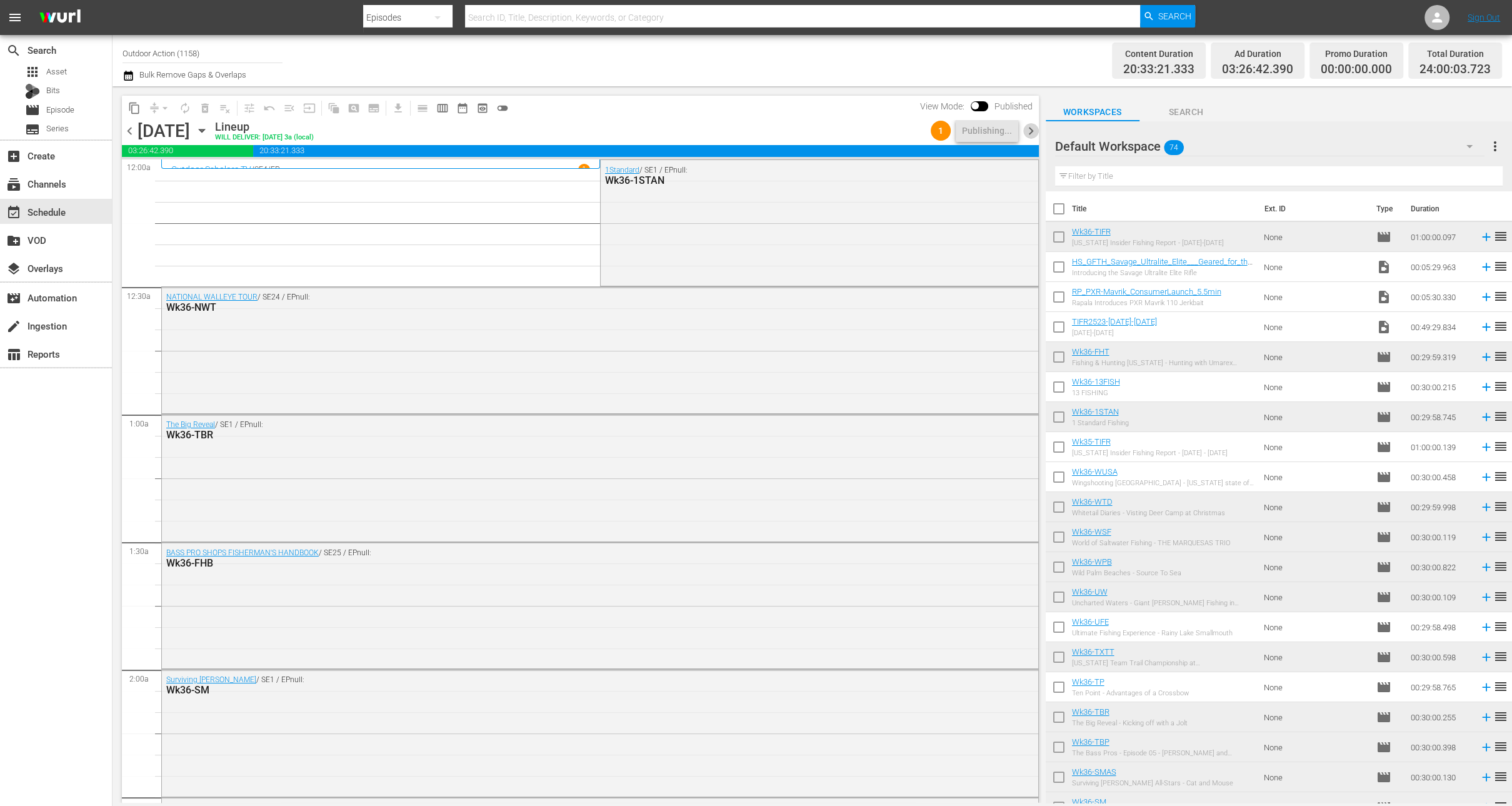
click at [1033, 133] on span "chevron_right" at bounding box center [1032, 131] width 15 height 16
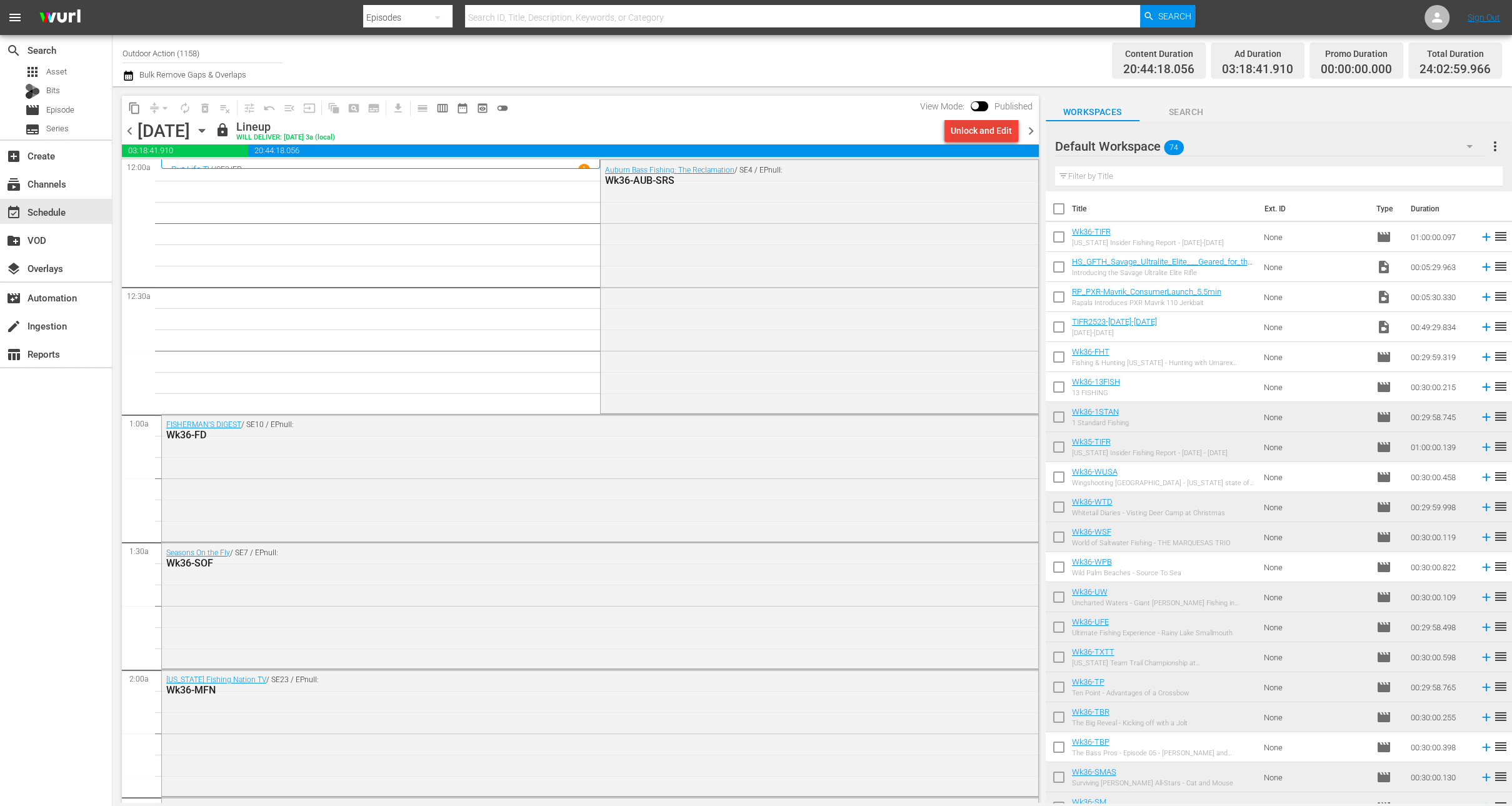
click at [984, 132] on div "Unlock and Edit" at bounding box center [981, 130] width 61 height 22
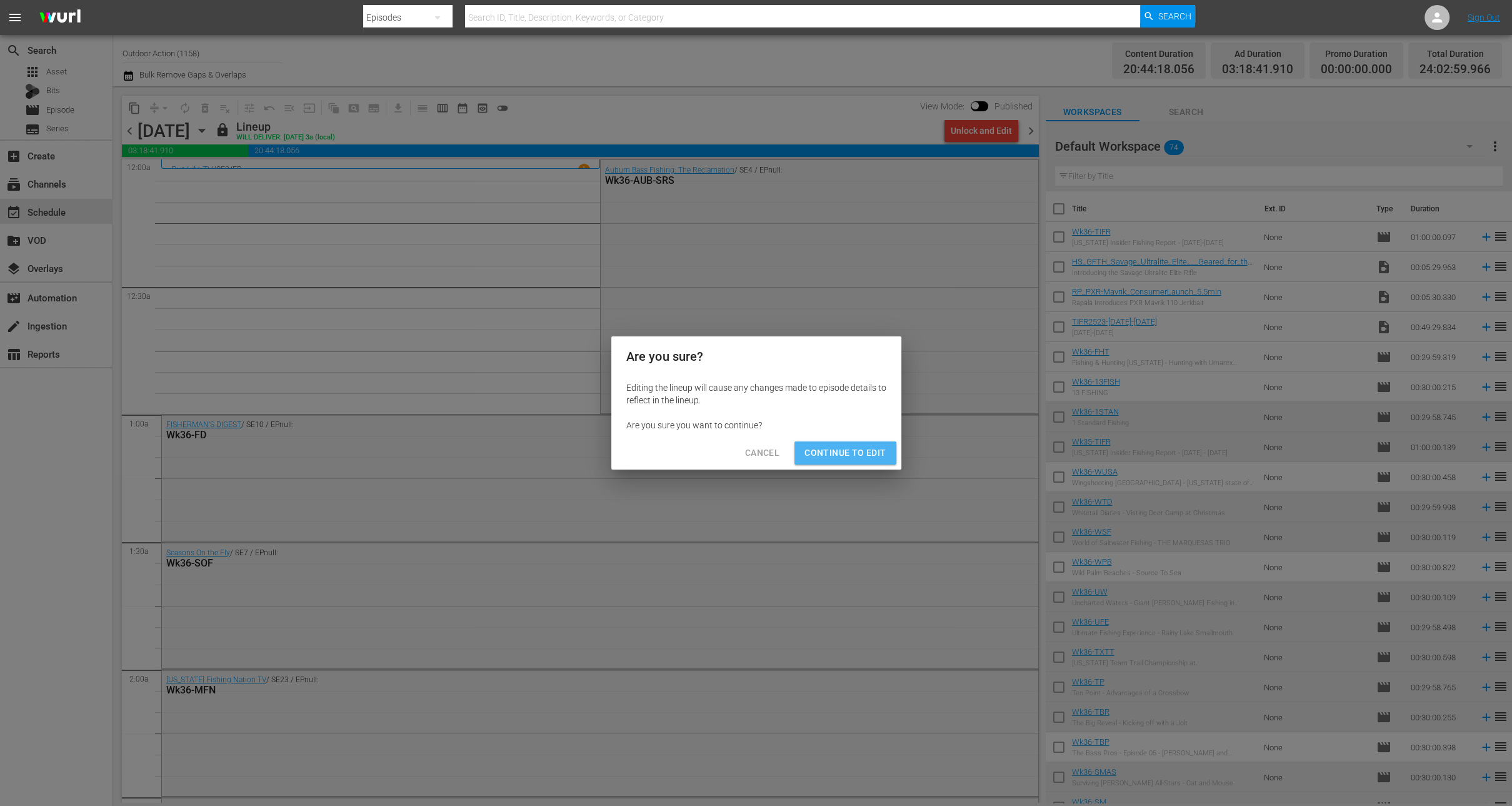
click at [864, 450] on span "Continue to Edit" at bounding box center [846, 453] width 81 height 16
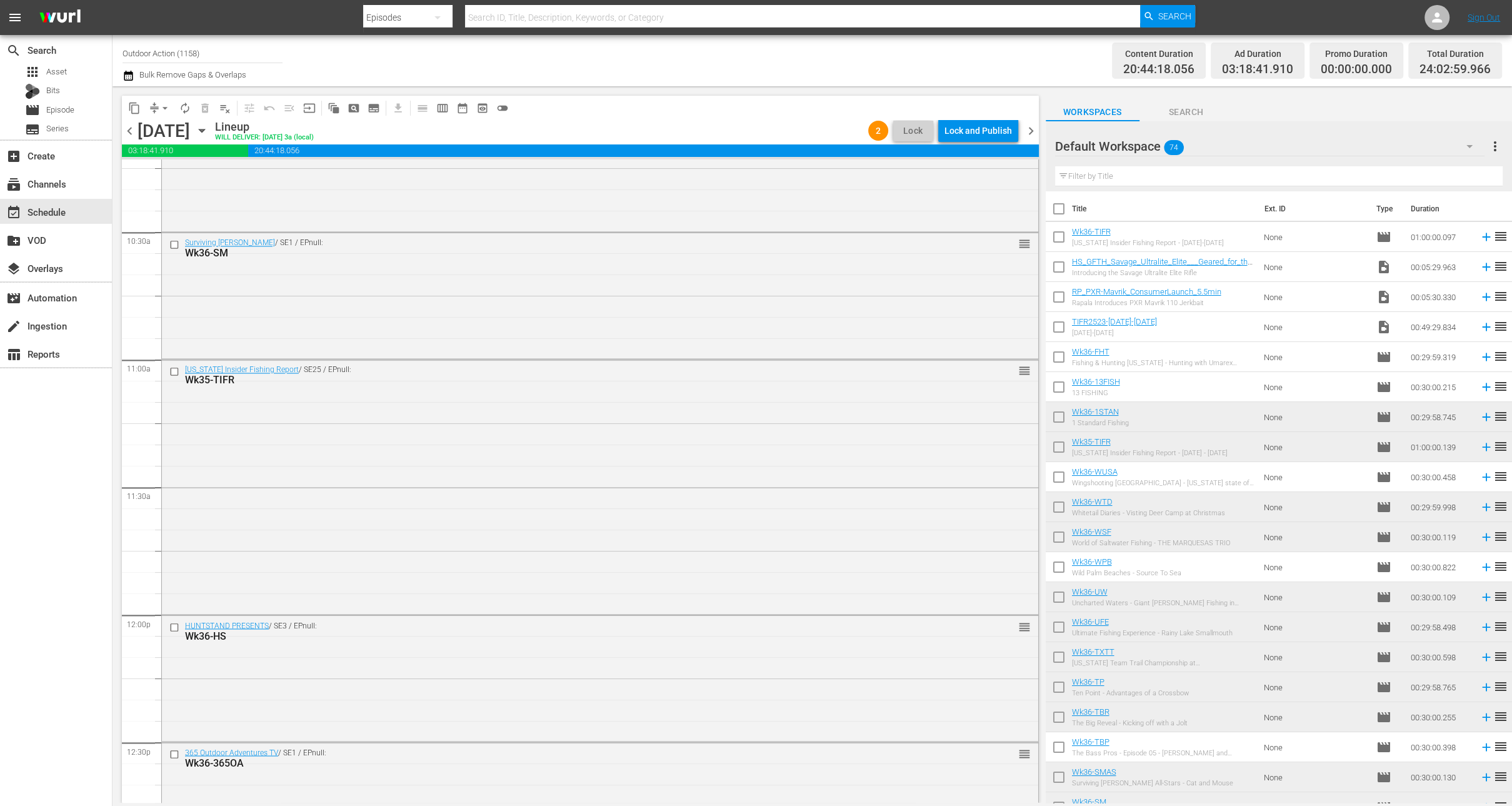
scroll to position [2654, 0]
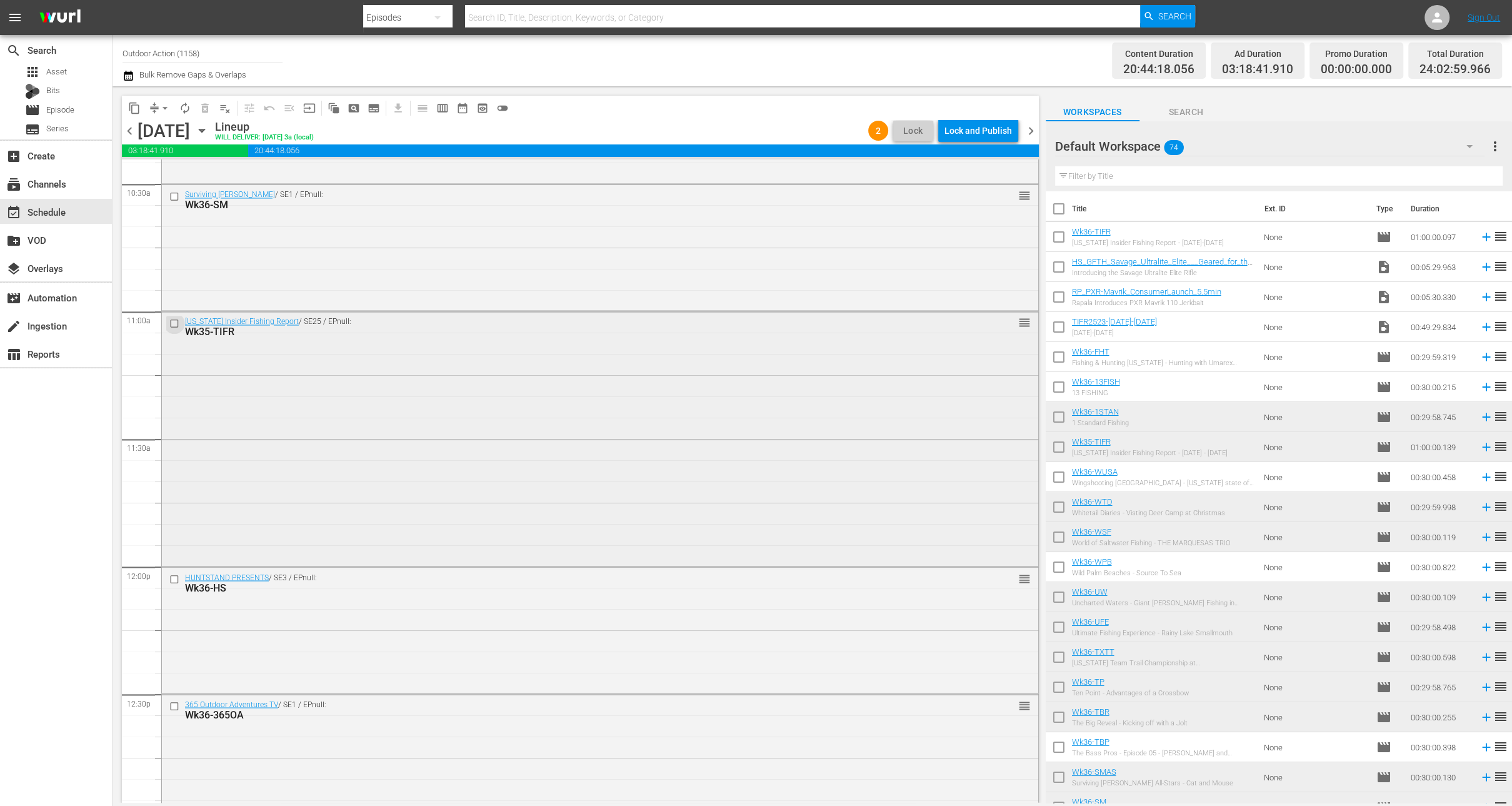
click at [173, 325] on input "checkbox" at bounding box center [176, 324] width 14 height 11
click at [202, 108] on span "delete_forever_outlined" at bounding box center [204, 108] width 13 height 13
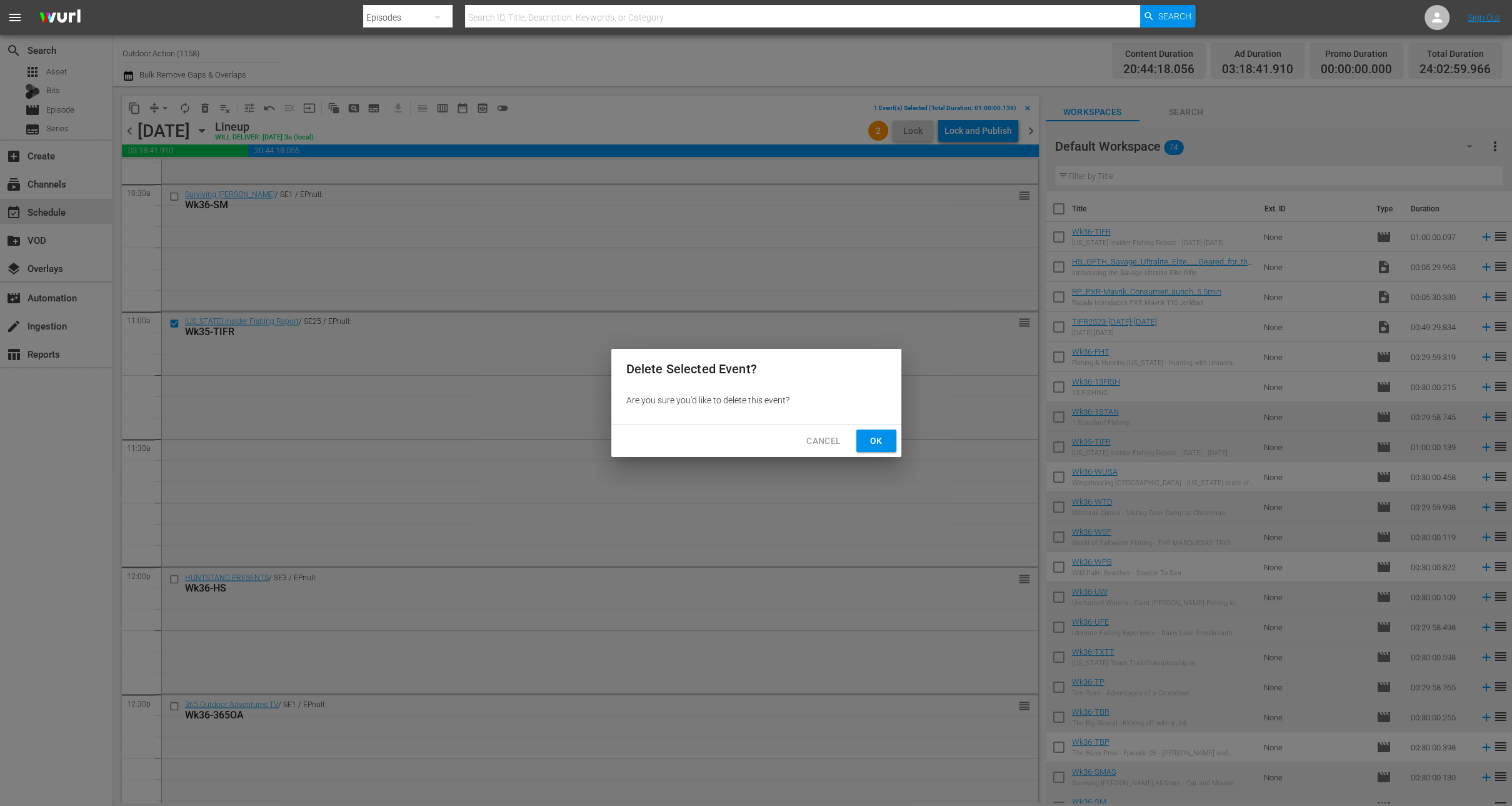
click at [878, 437] on span "Ok" at bounding box center [877, 441] width 20 height 16
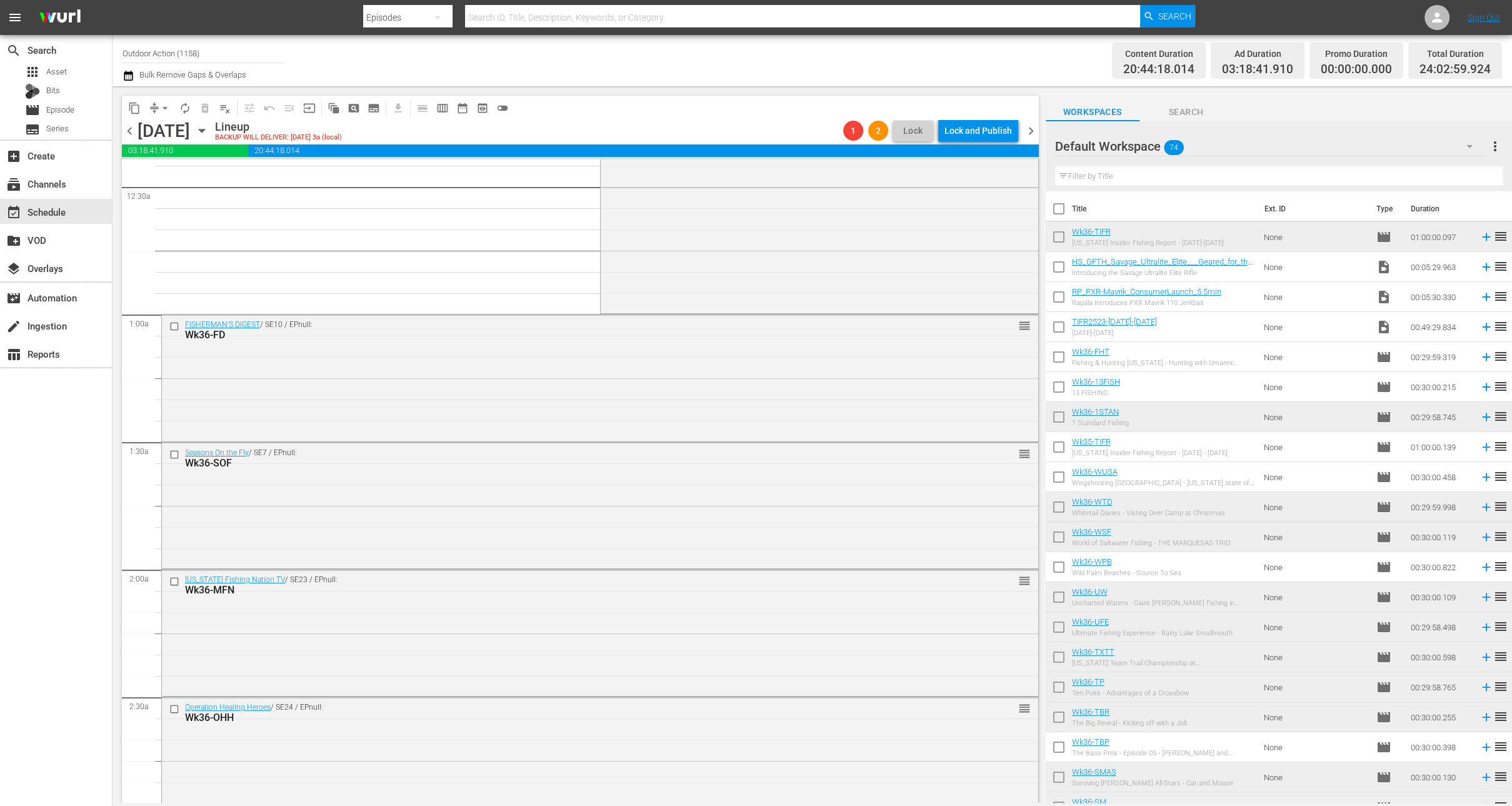
scroll to position [0, 0]
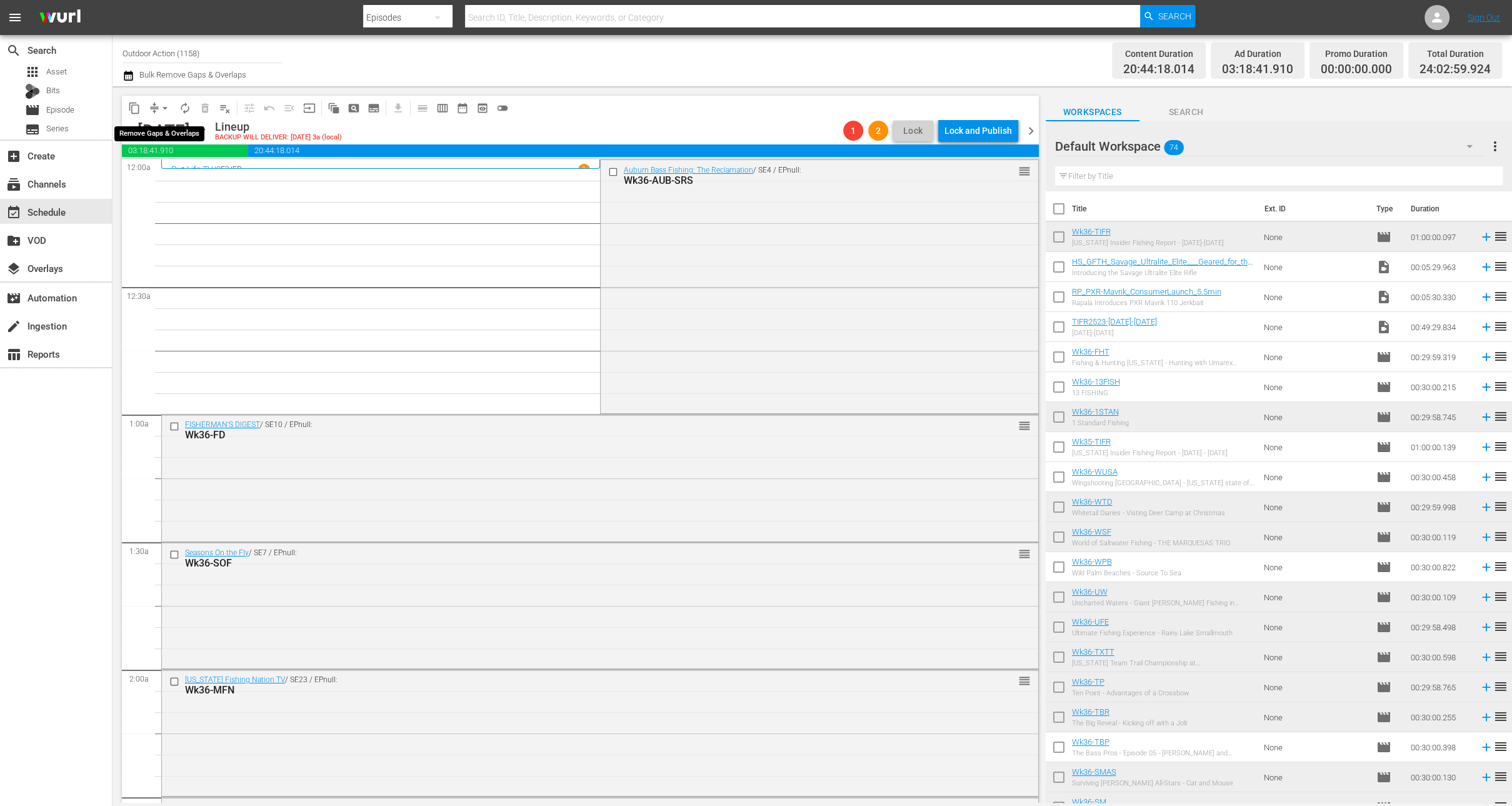
click at [160, 107] on span "arrow_drop_down" at bounding box center [165, 108] width 13 height 13
click at [169, 129] on li "Align to Midnight" at bounding box center [166, 133] width 132 height 20
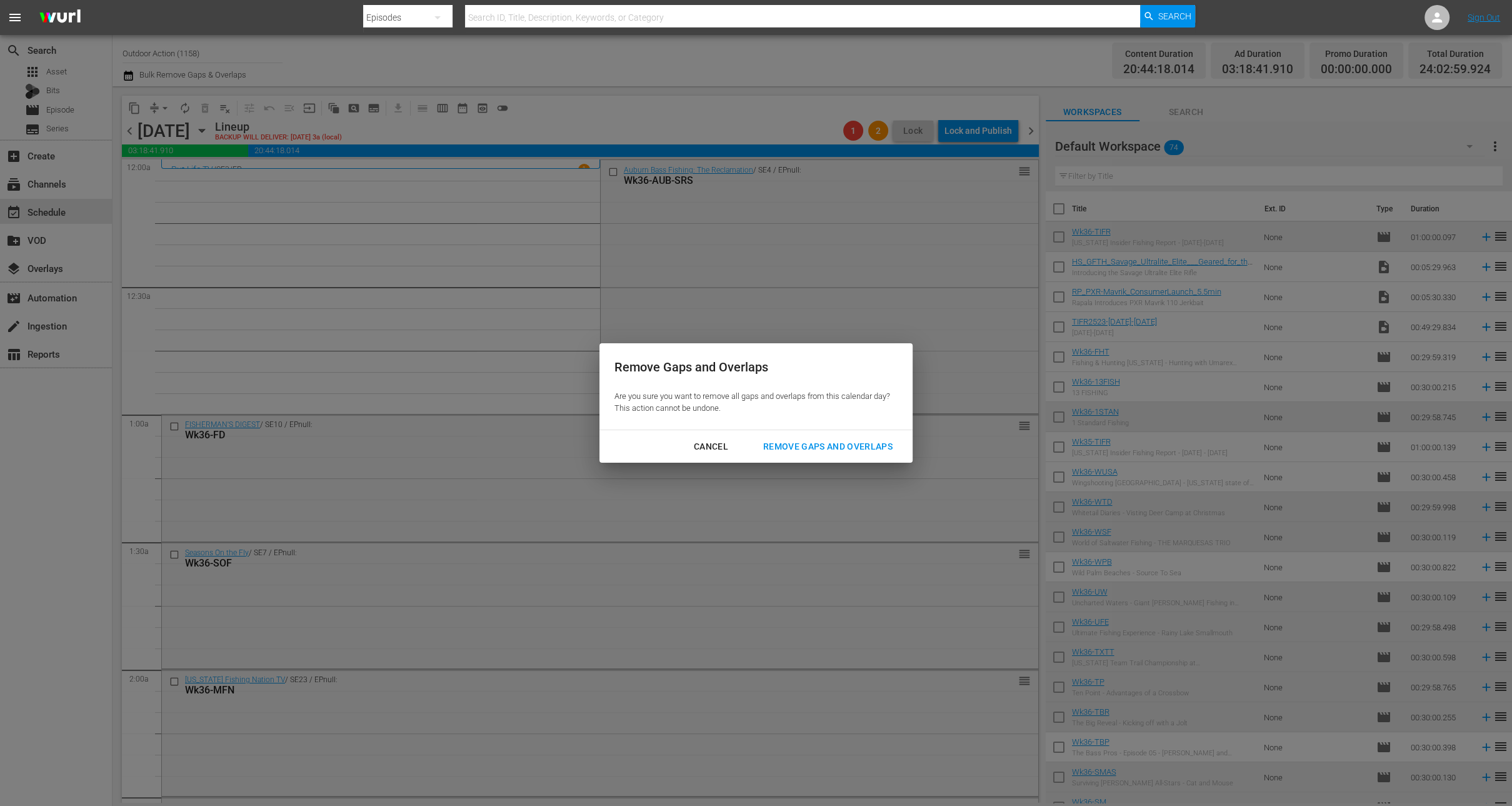
click at [852, 445] on div "Remove Gaps and Overlaps" at bounding box center [828, 447] width 149 height 16
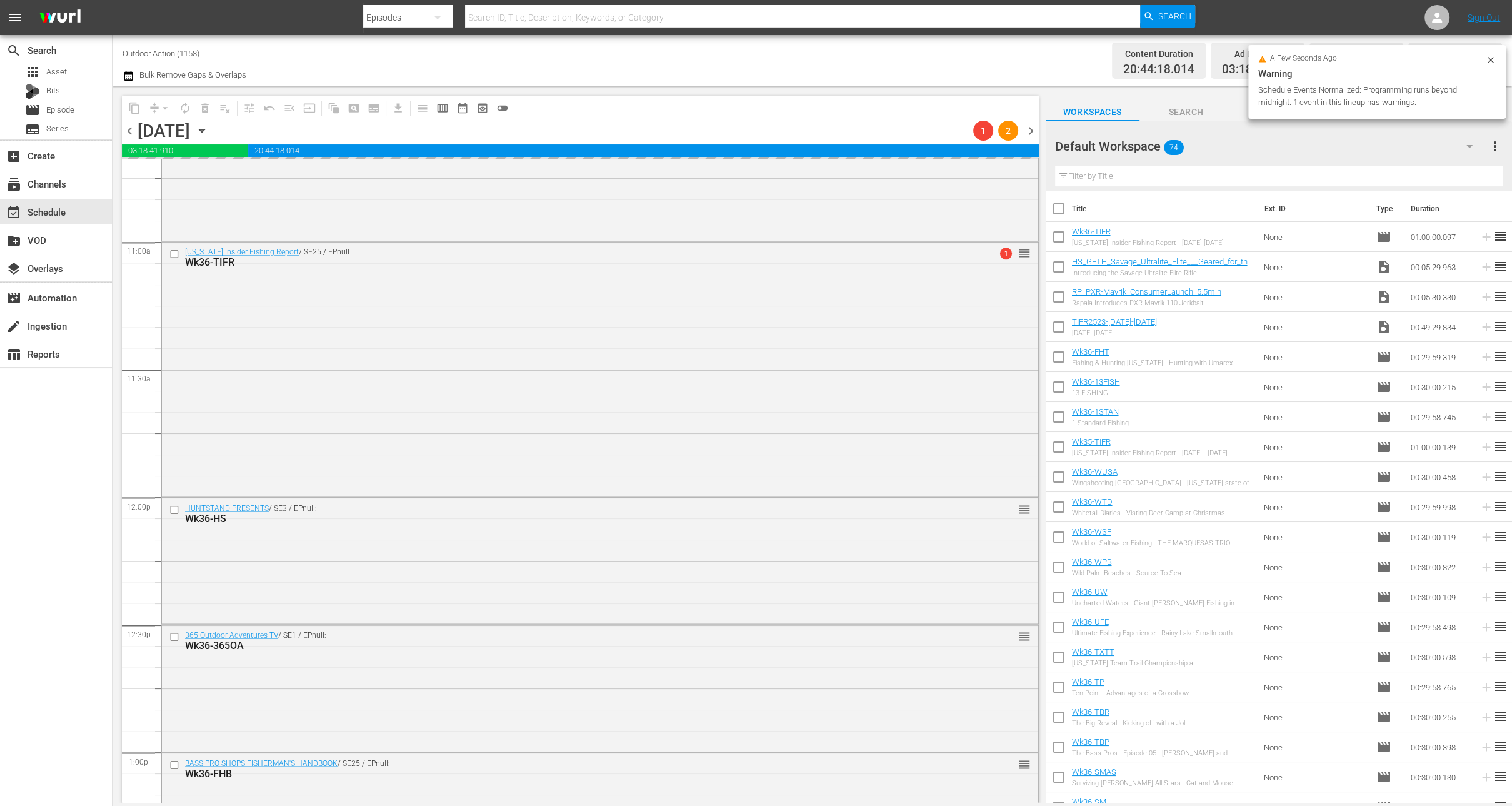
scroll to position [2720, 0]
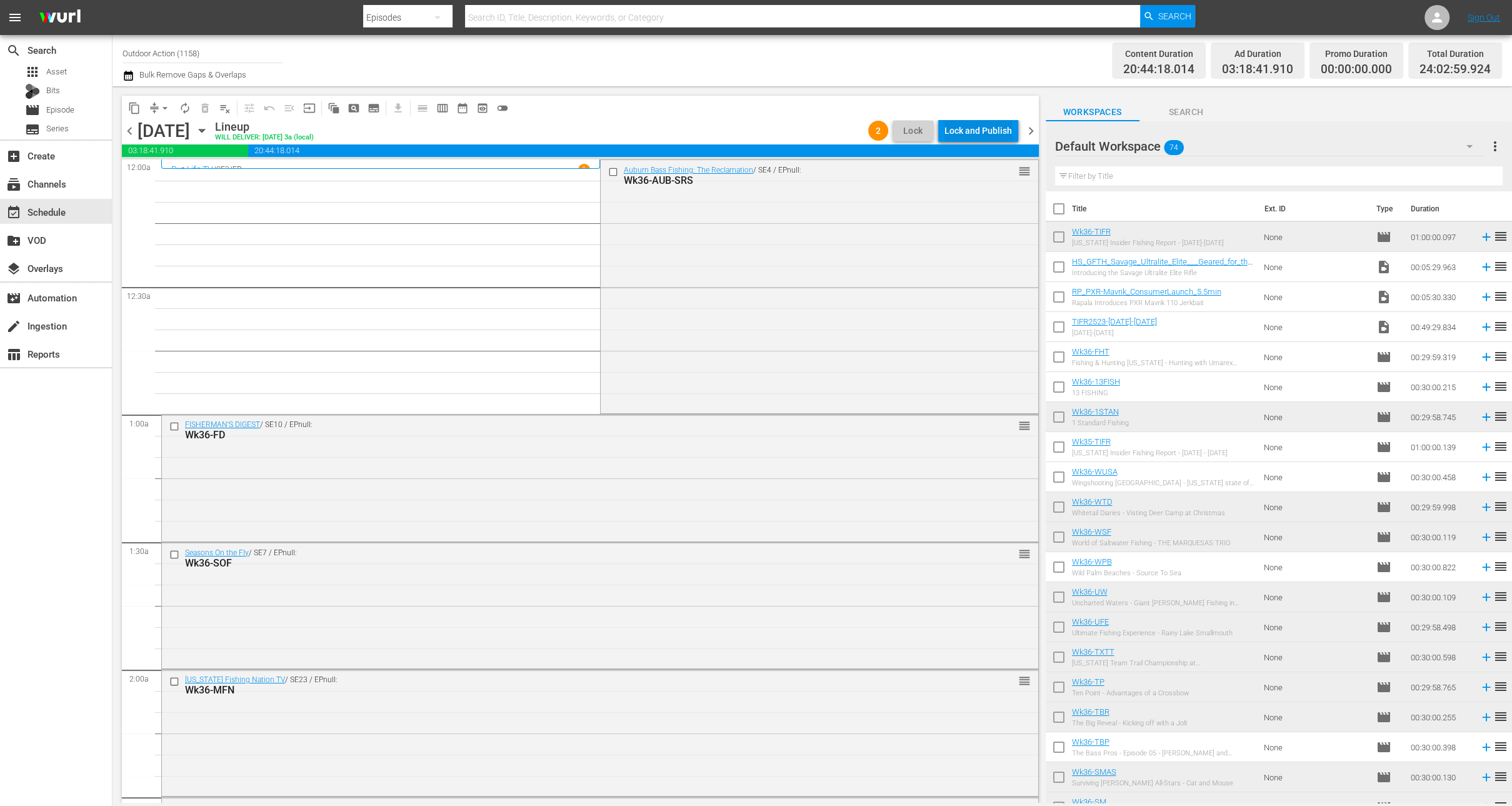
click at [985, 136] on div "Lock and Publish" at bounding box center [978, 130] width 68 height 22
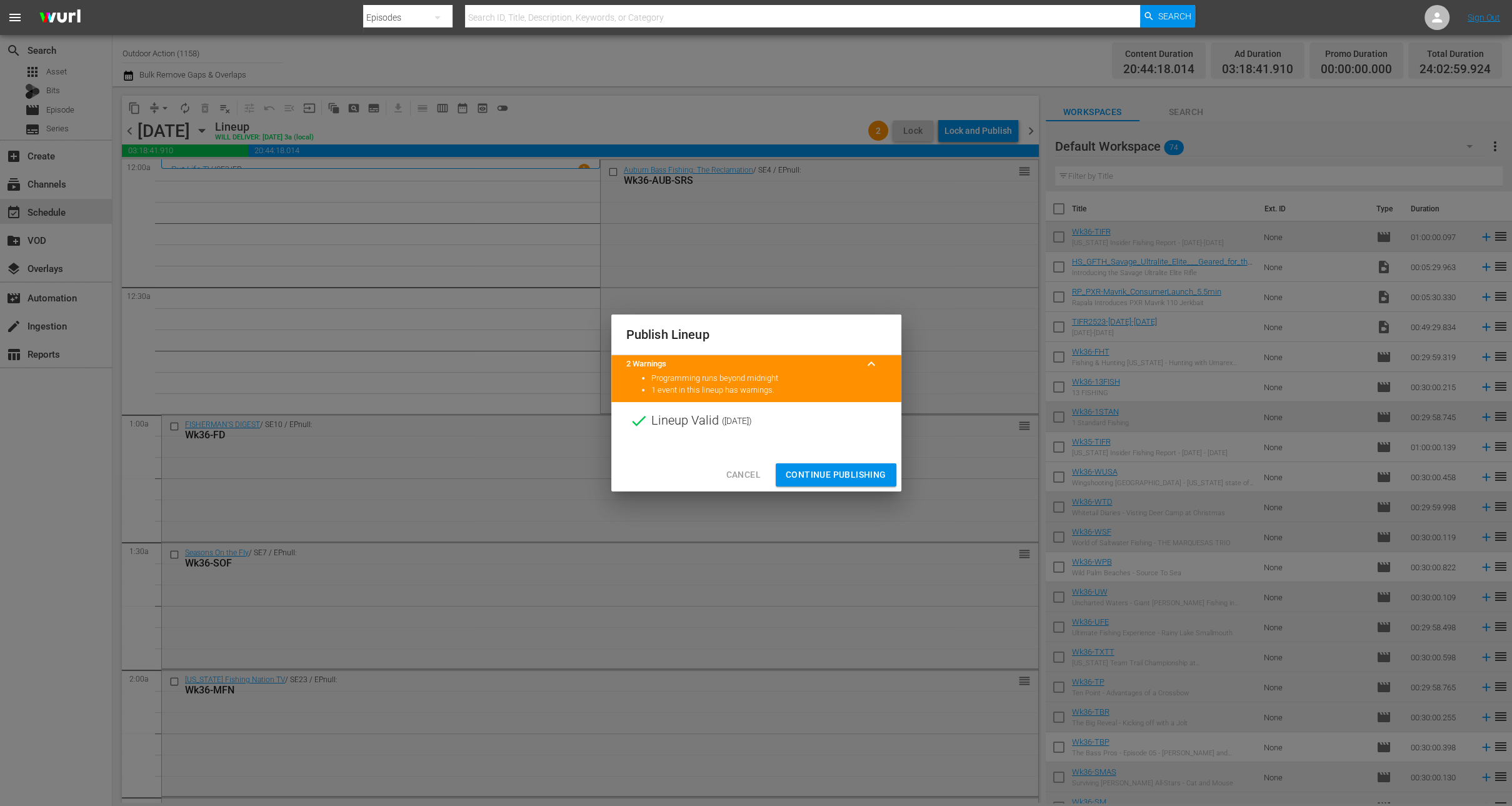
click at [845, 476] on span "Continue Publishing" at bounding box center [836, 475] width 101 height 16
